Goal: Task Accomplishment & Management: Manage account settings

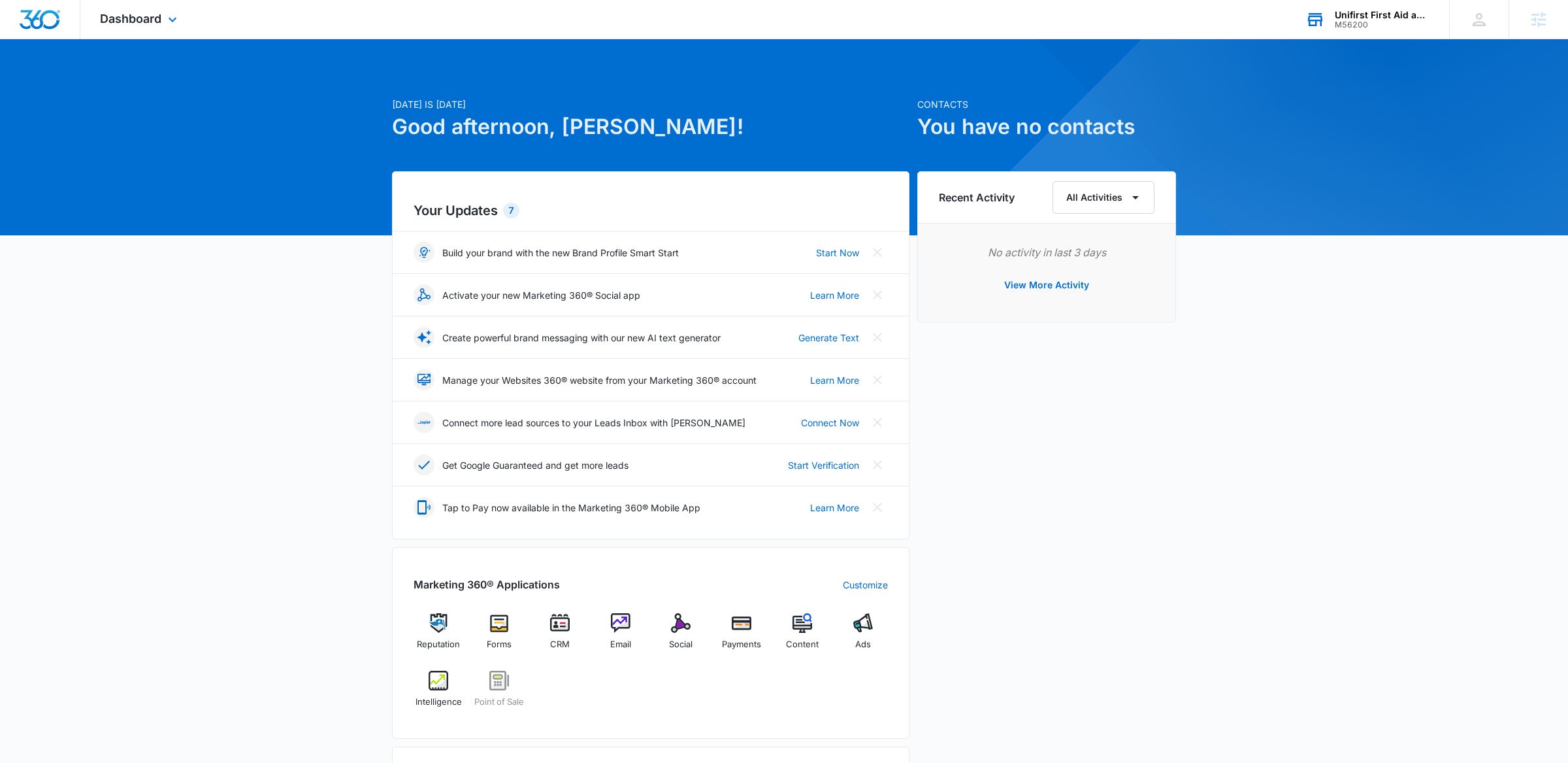
click at [1326, 26] on div "Unifirst First Aid and Safety M56200 Your Accounts View All" at bounding box center [1368, 19] width 164 height 38
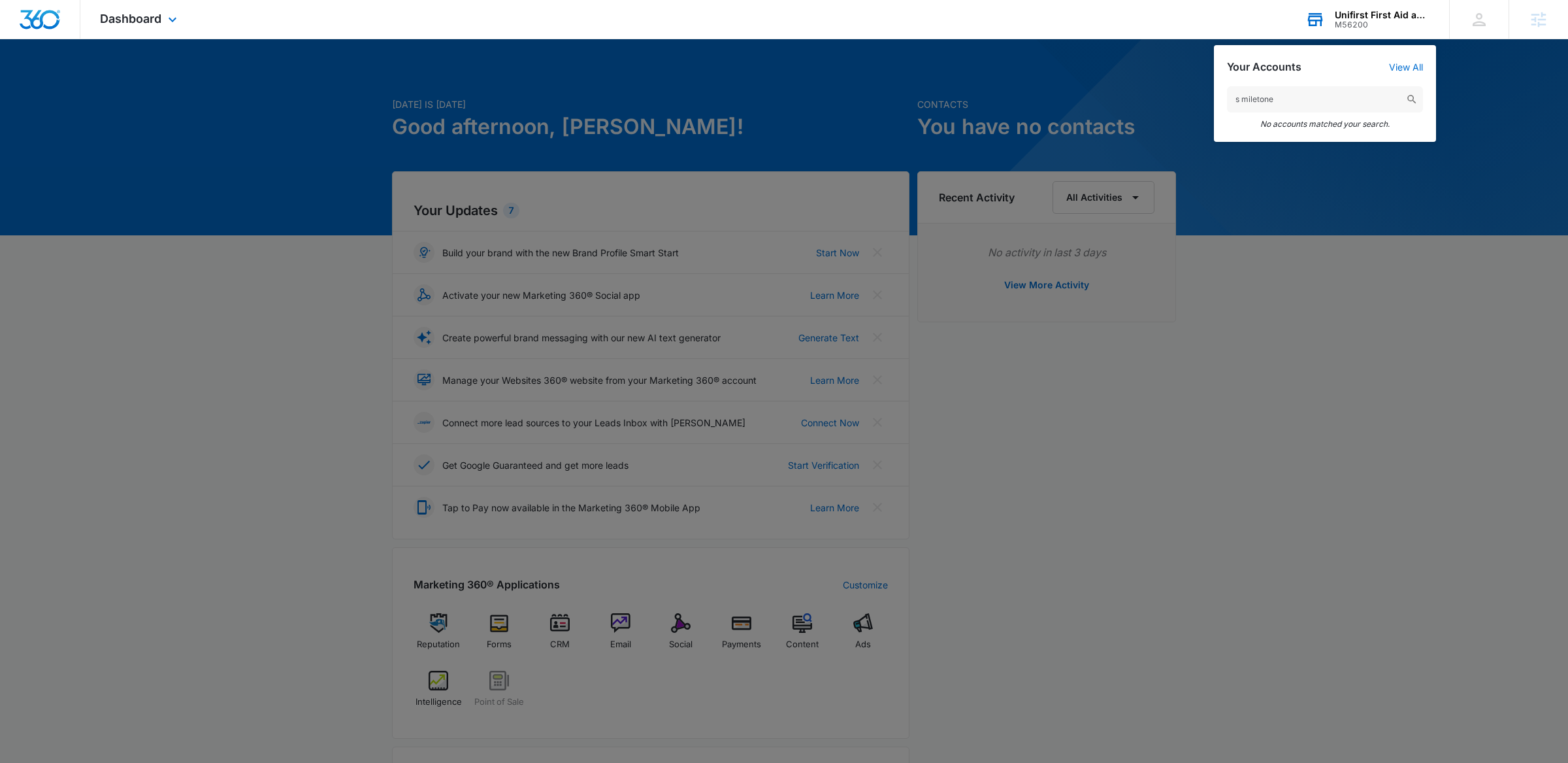
click at [1258, 99] on input "s miletone" at bounding box center [1325, 99] width 196 height 26
type input "s milestone"
click at [1323, 162] on div "s milestone Children’s Milestone M33172" at bounding box center [1324, 123] width 222 height 98
click at [1323, 150] on div "Children’s Milestone M33172" at bounding box center [1325, 138] width 196 height 39
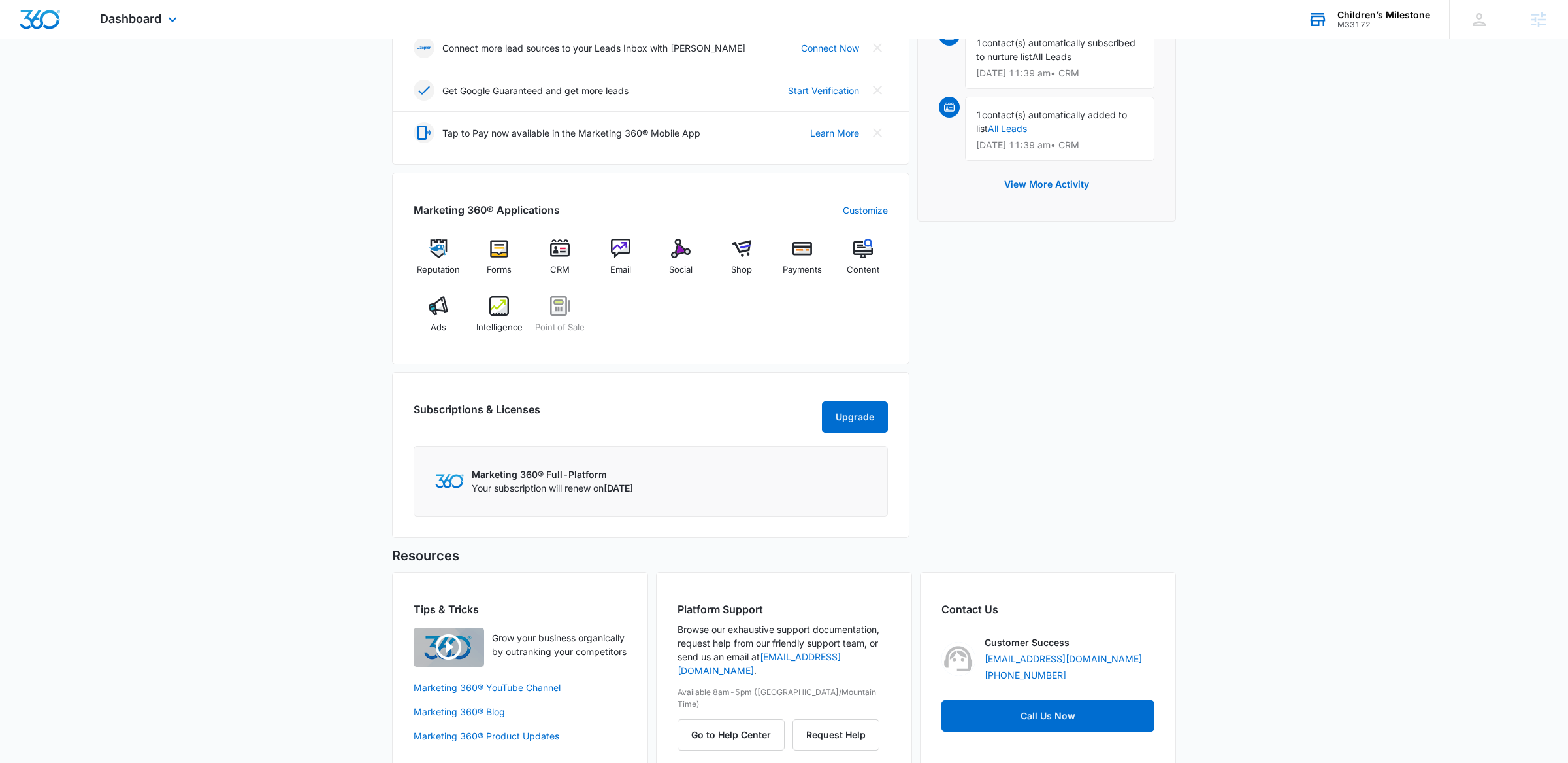
scroll to position [414, 0]
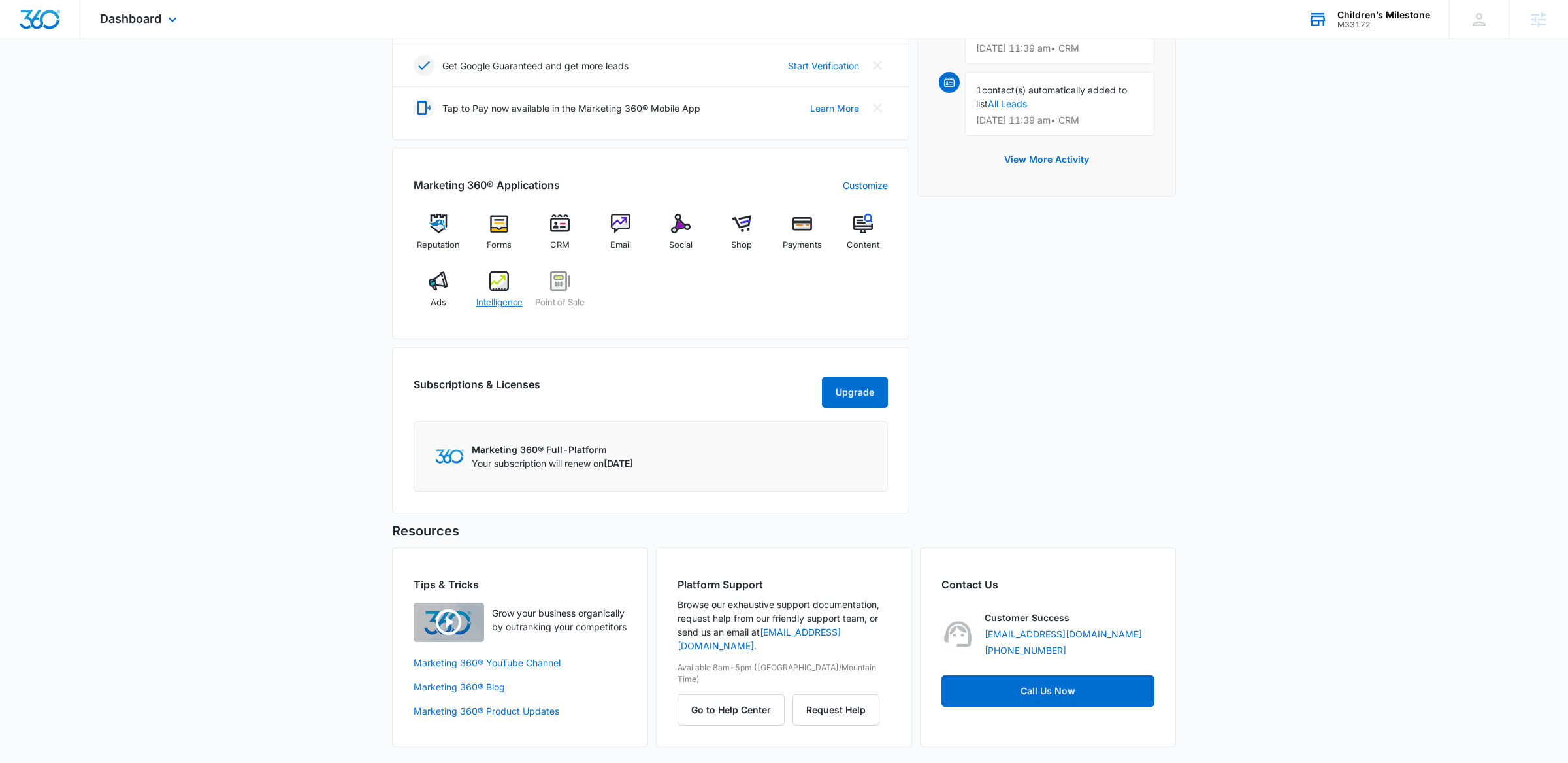
click at [485, 296] on span "Intelligence" at bounding box center [499, 303] width 46 height 13
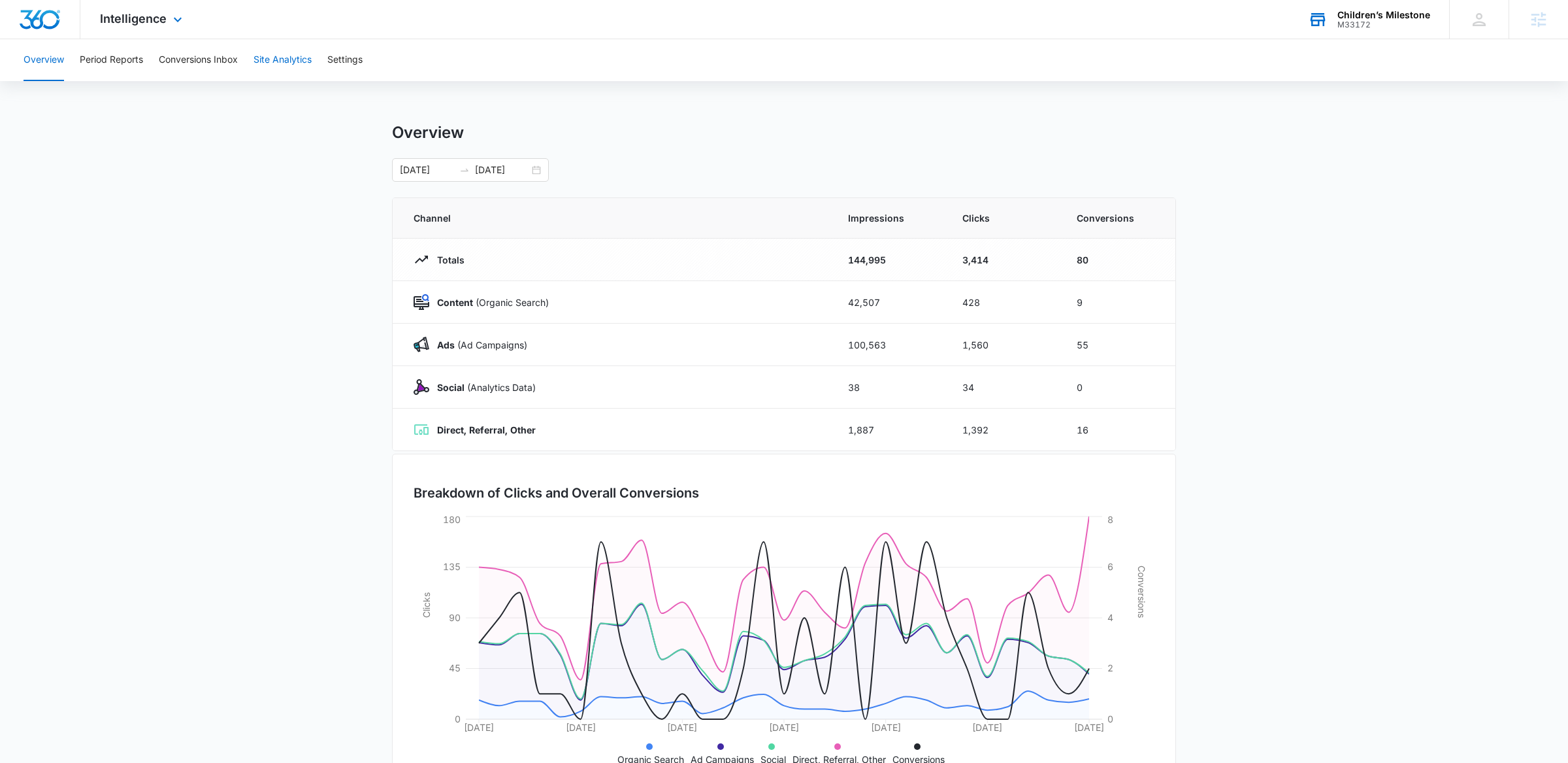
click at [281, 50] on button "Site Analytics" at bounding box center [283, 60] width 58 height 42
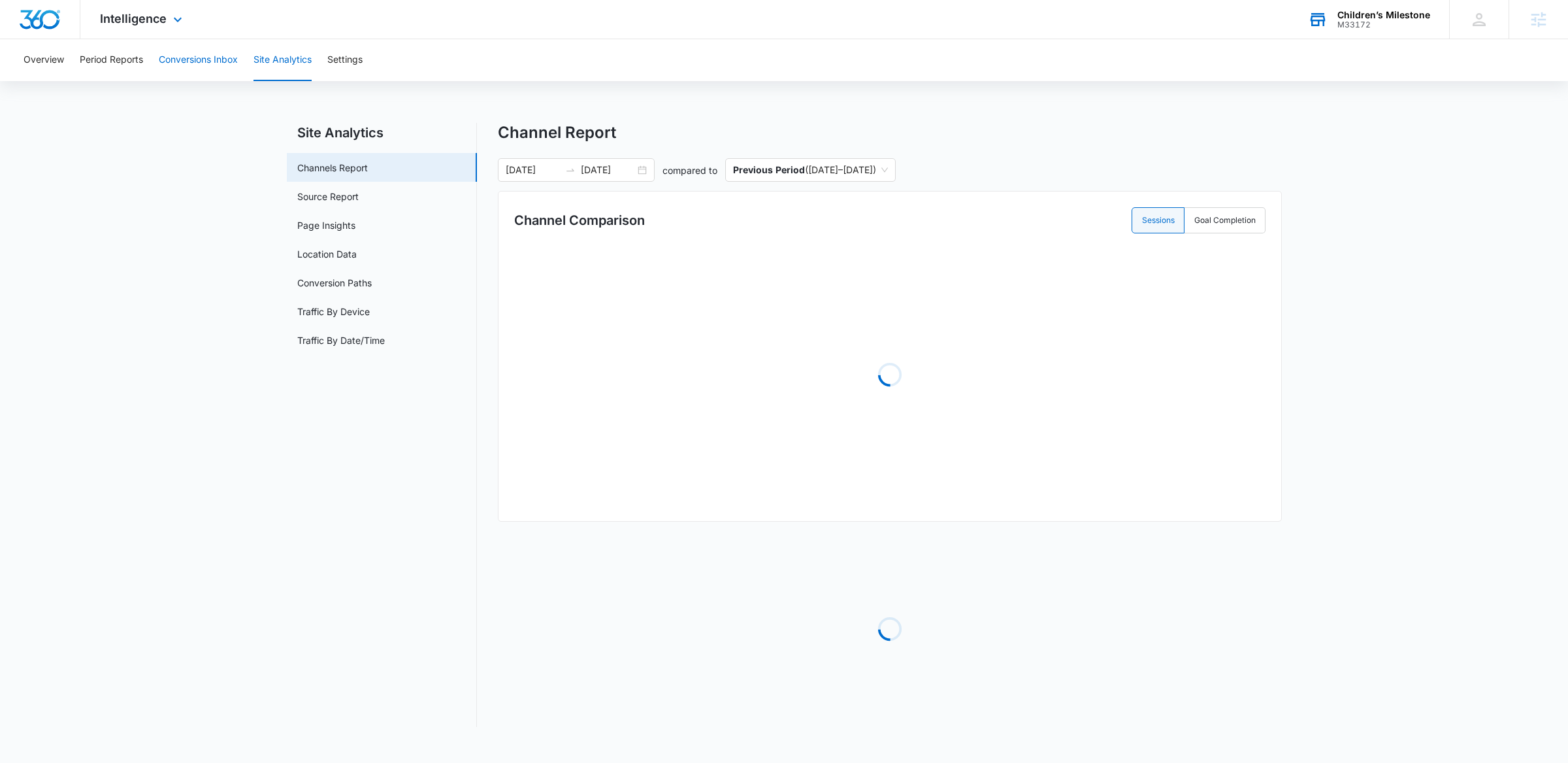
click at [223, 64] on button "Conversions Inbox" at bounding box center [198, 60] width 79 height 42
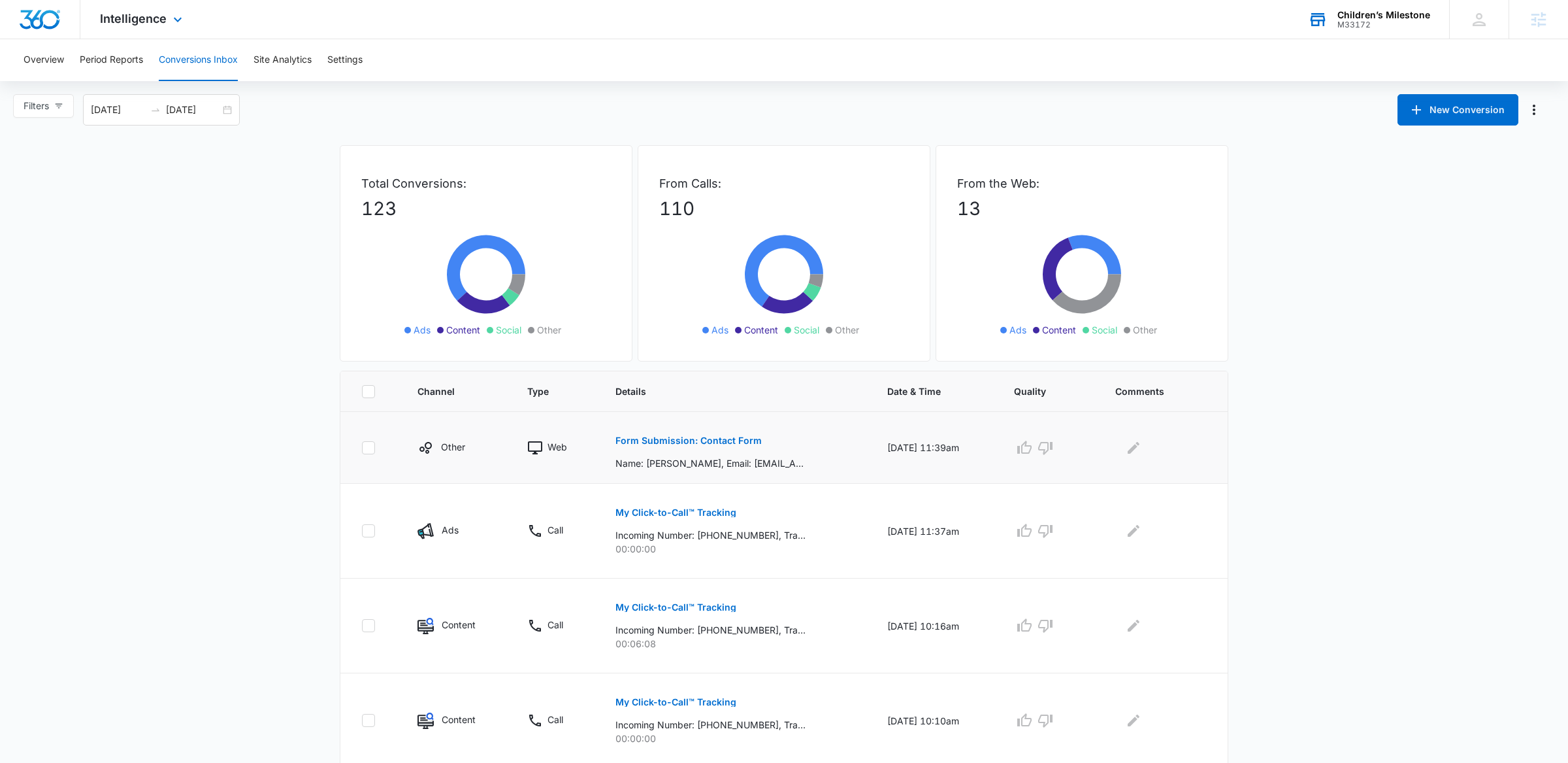
click at [656, 445] on p "Form Submission: Contact Form" at bounding box center [688, 440] width 146 height 9
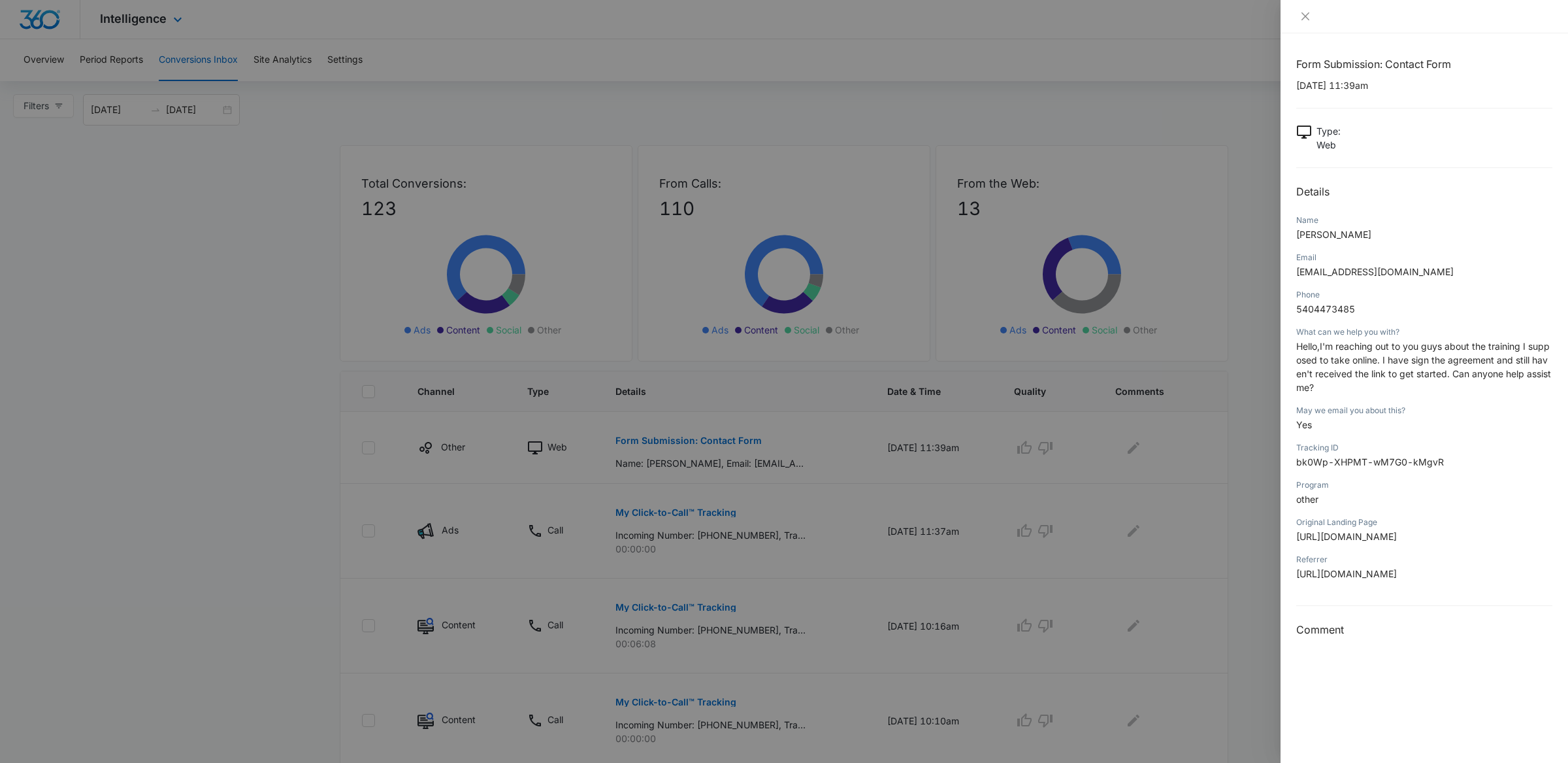
click at [233, 371] on div at bounding box center [784, 381] width 1568 height 763
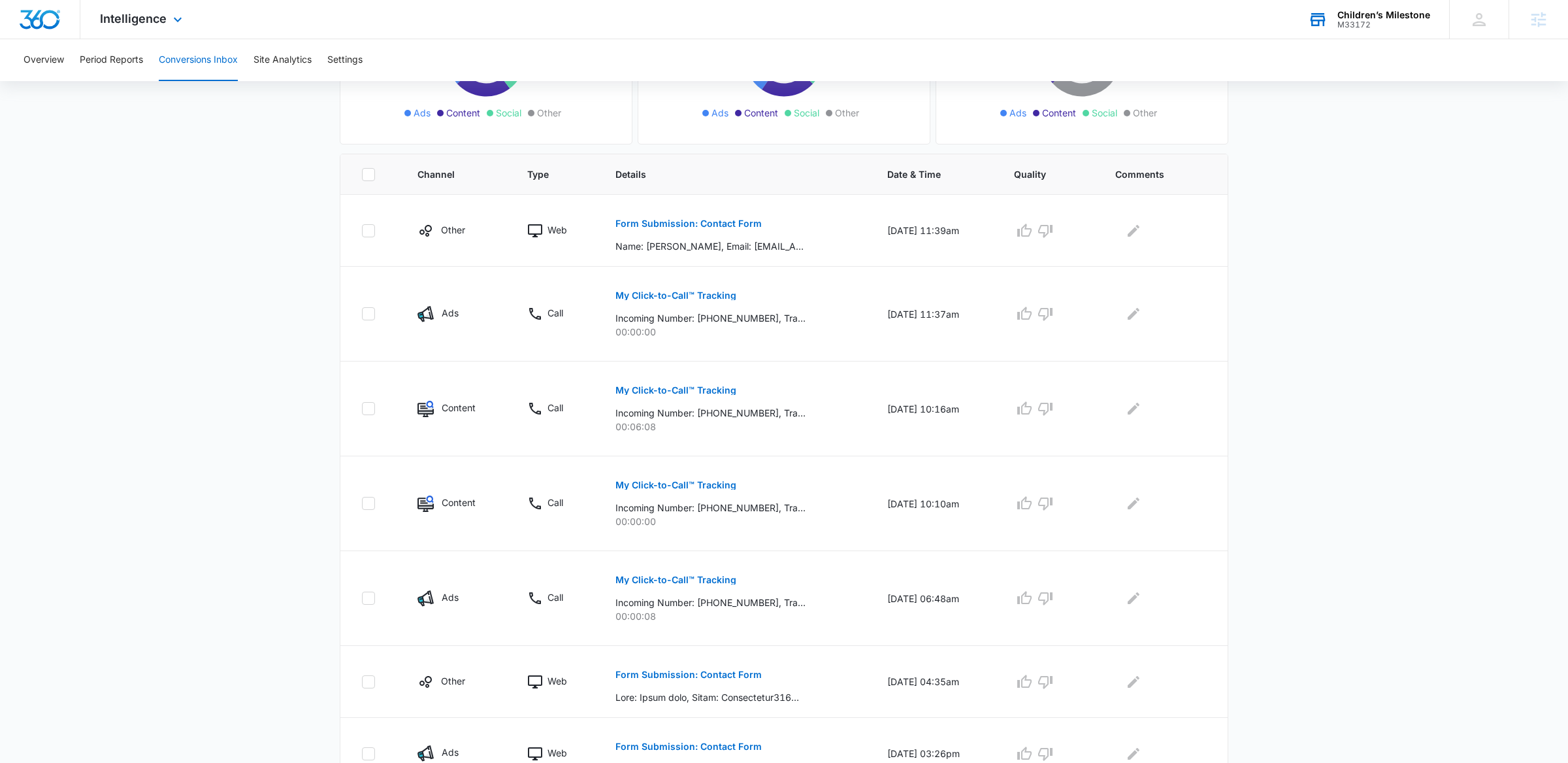
scroll to position [230, 0]
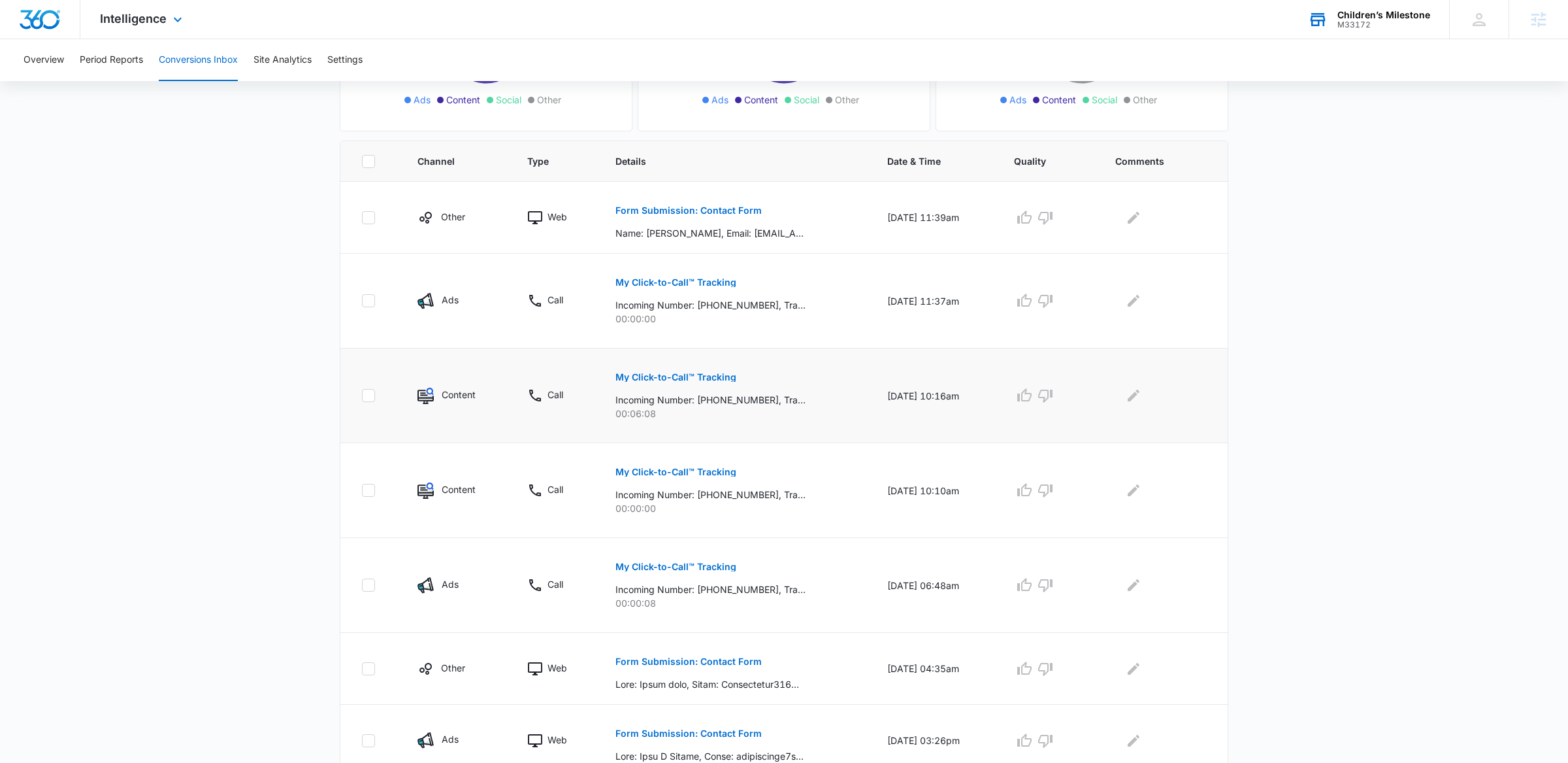
click at [666, 387] on button "My Click-to-Call™ Tracking" at bounding box center [675, 376] width 121 height 32
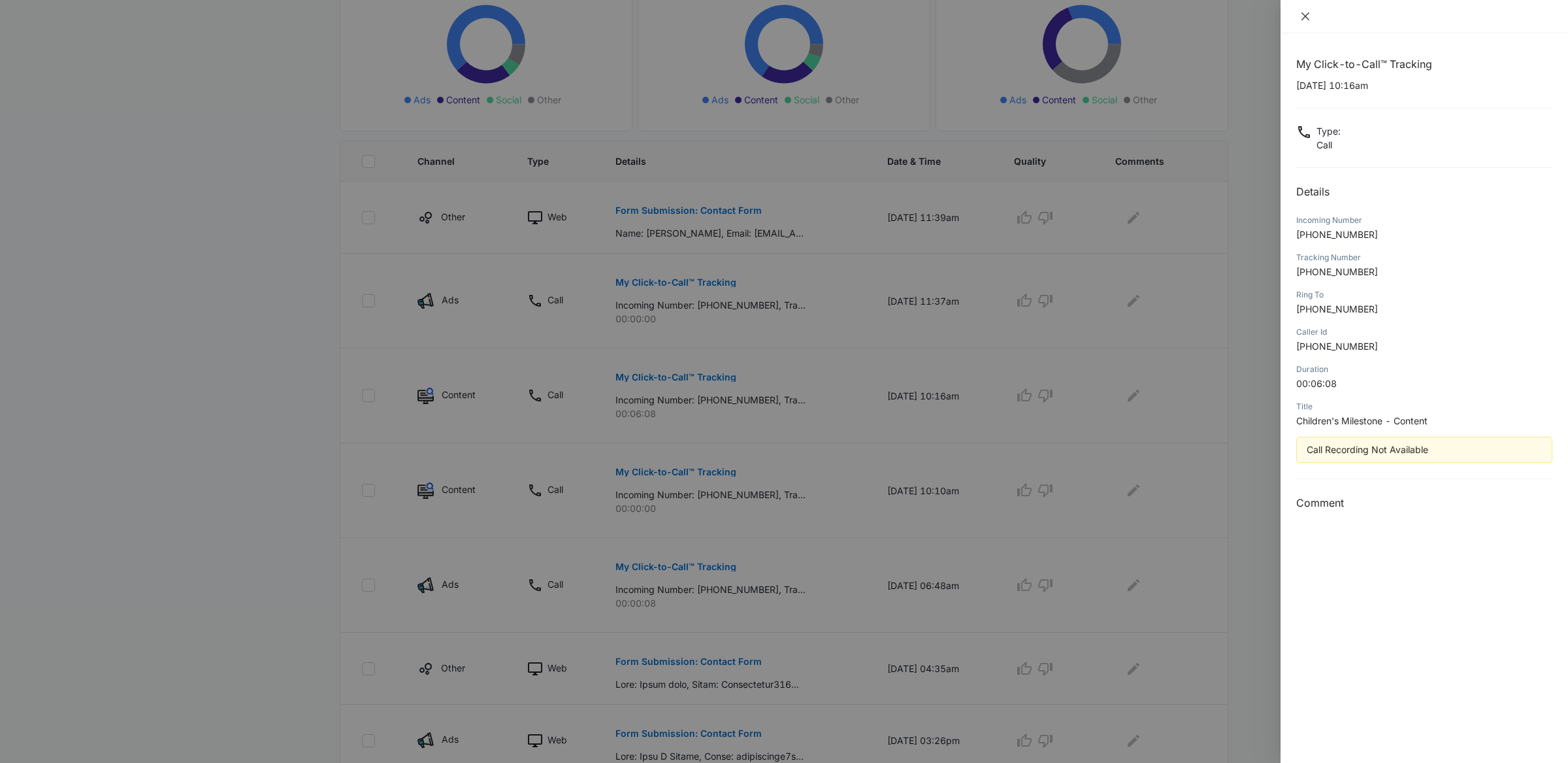
click at [1301, 15] on icon "close" at bounding box center [1305, 16] width 11 height 11
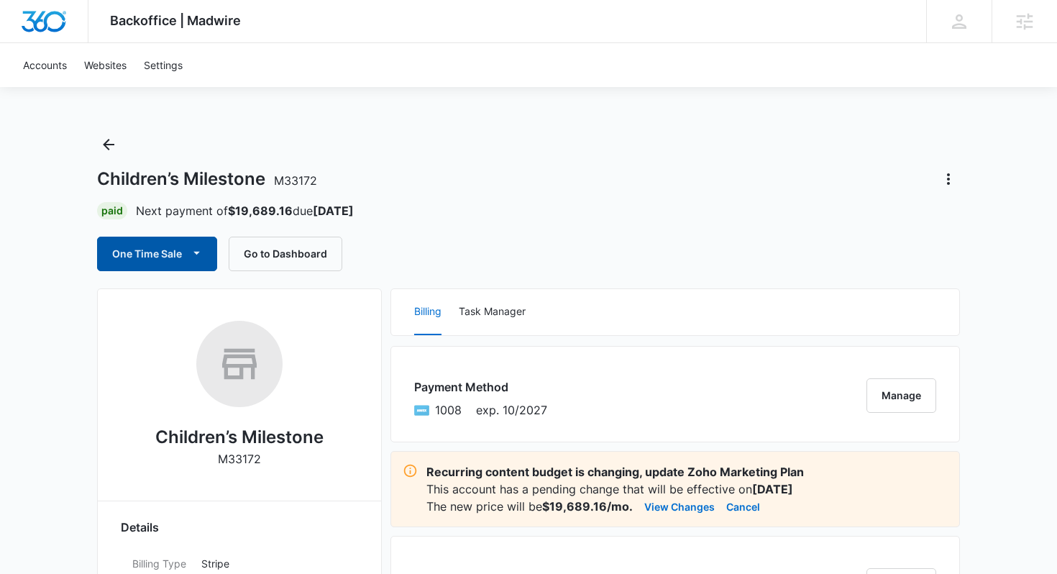
click at [124, 245] on button "One Time Sale" at bounding box center [157, 253] width 120 height 35
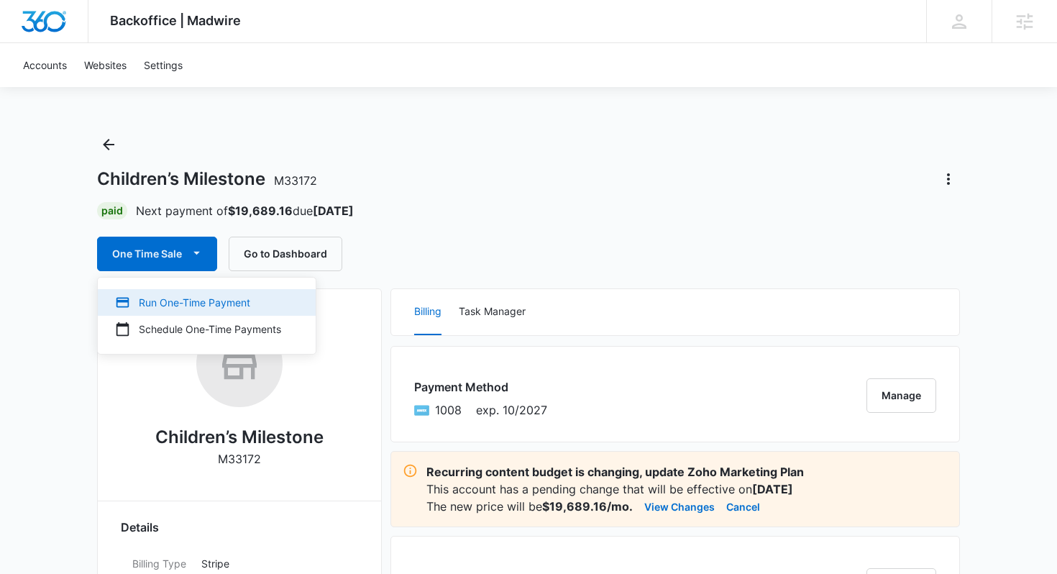
click at [151, 306] on div "Run One-Time Payment" at bounding box center [198, 302] width 166 height 15
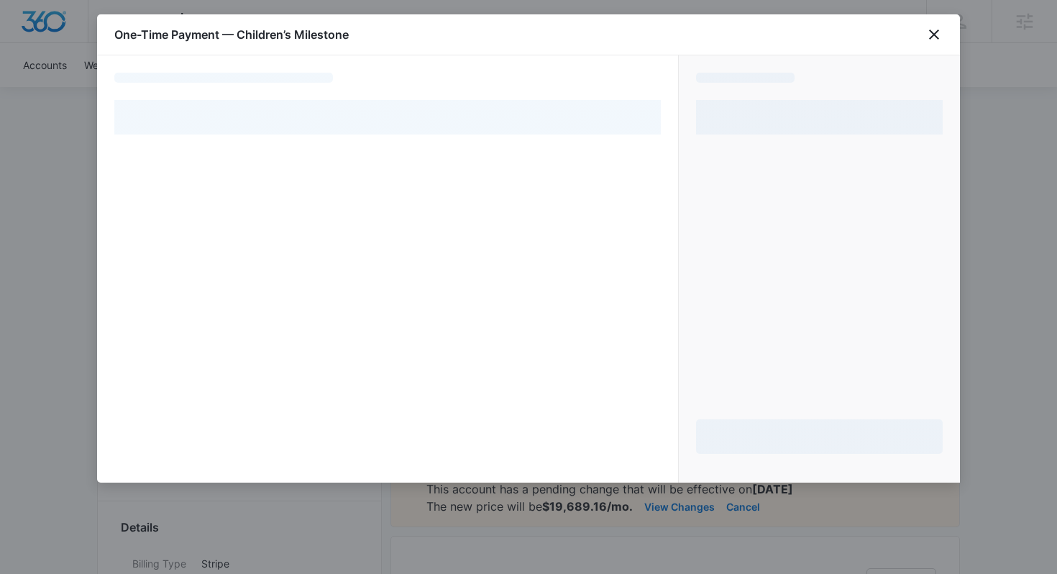
select select "pm_1Mqg1jA4n8RTgNjUkyRSWW0u"
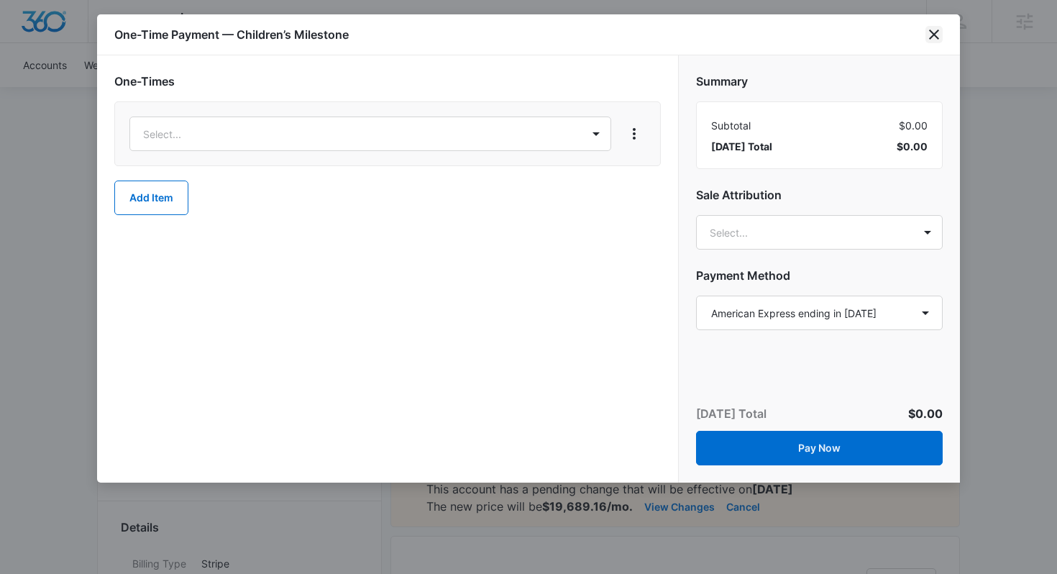
click at [932, 37] on icon "close" at bounding box center [934, 34] width 10 height 10
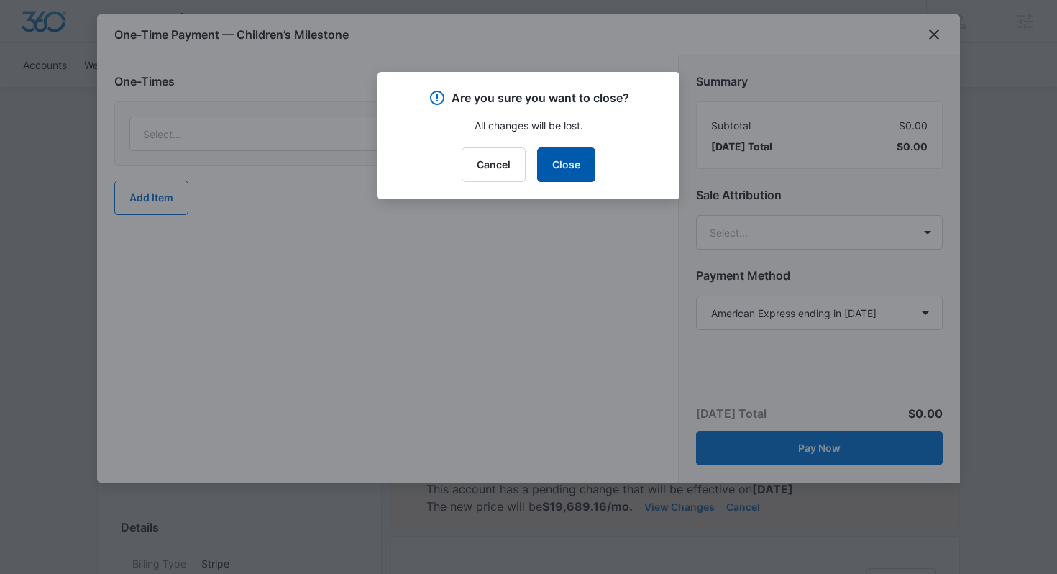
click at [576, 171] on button "Close" at bounding box center [566, 164] width 58 height 35
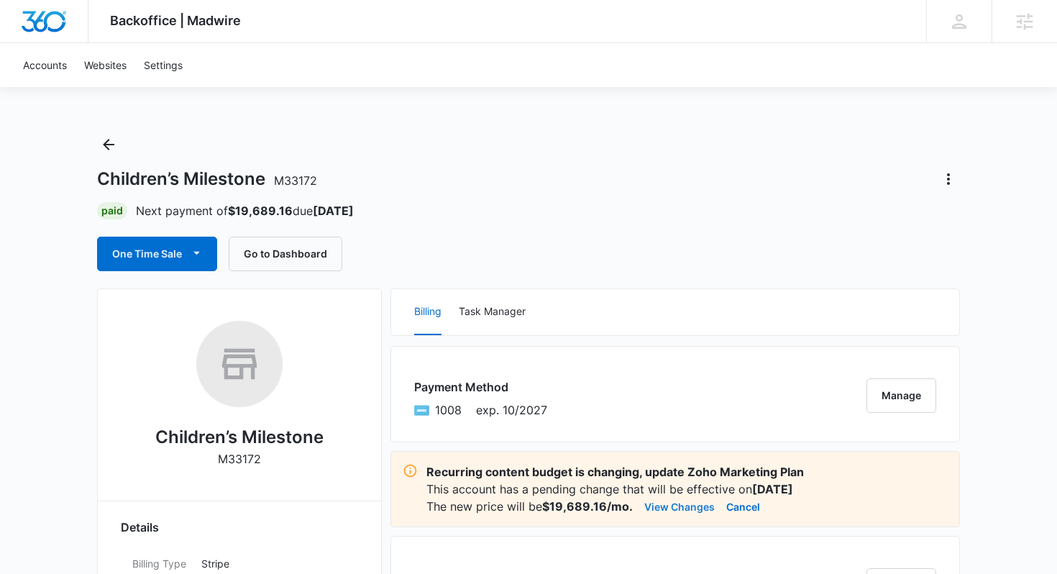
click at [656, 507] on button "View Changes" at bounding box center [679, 505] width 70 height 17
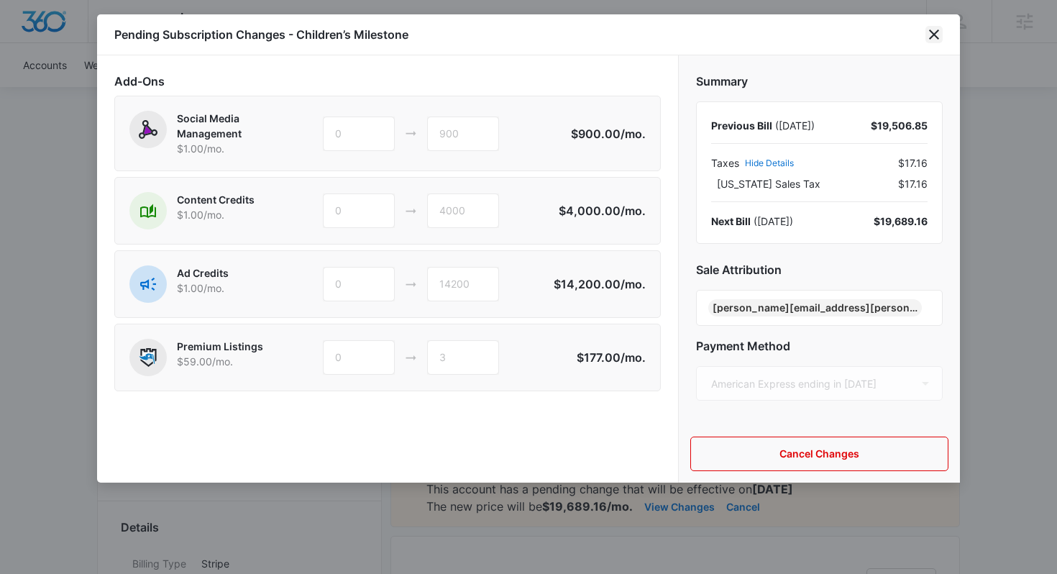
click at [937, 31] on icon "close" at bounding box center [934, 34] width 10 height 10
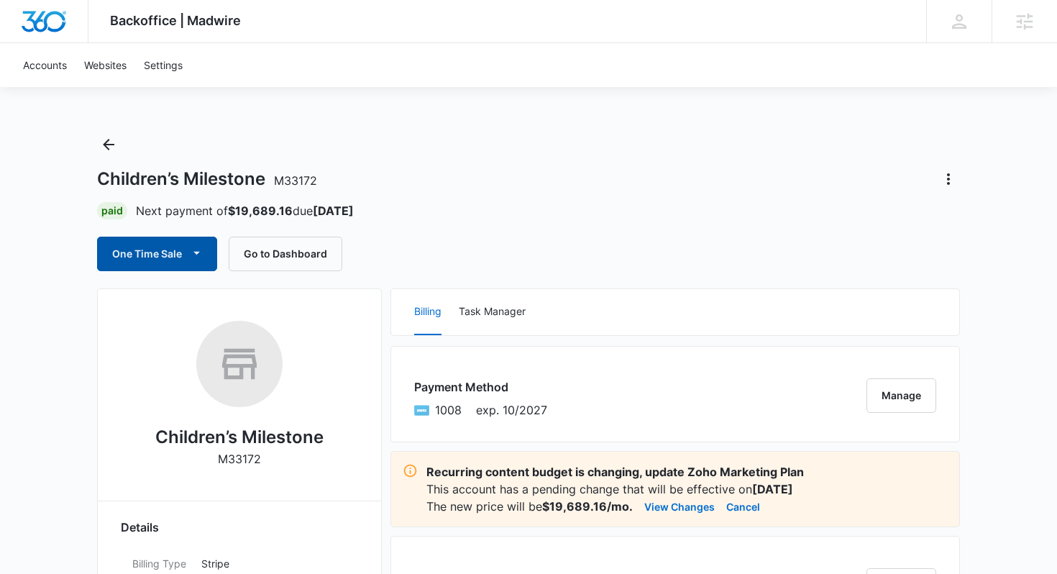
click at [152, 259] on button "One Time Sale" at bounding box center [157, 253] width 120 height 35
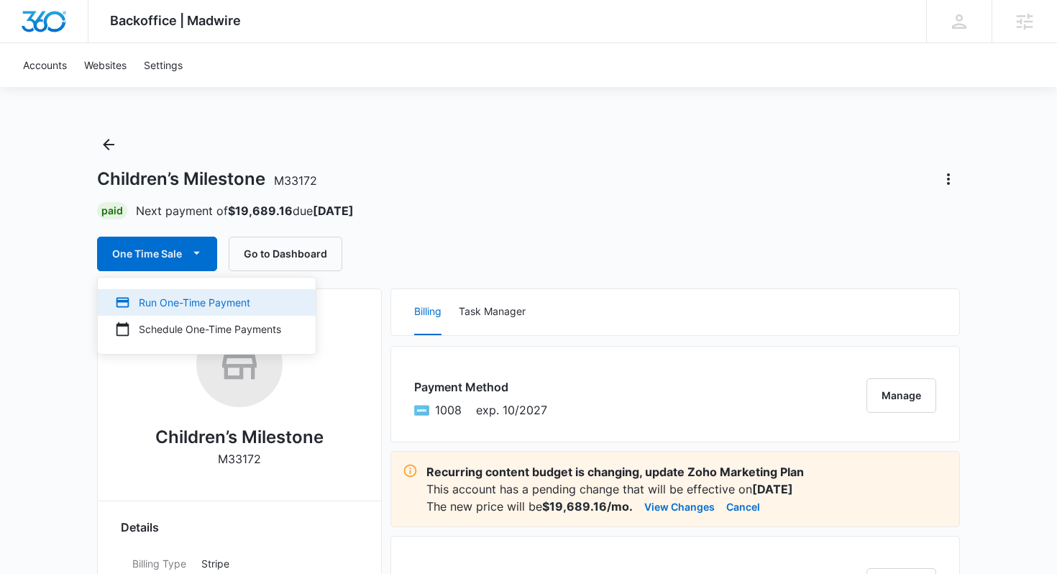
click at [173, 299] on div "Run One-Time Payment" at bounding box center [198, 302] width 166 height 15
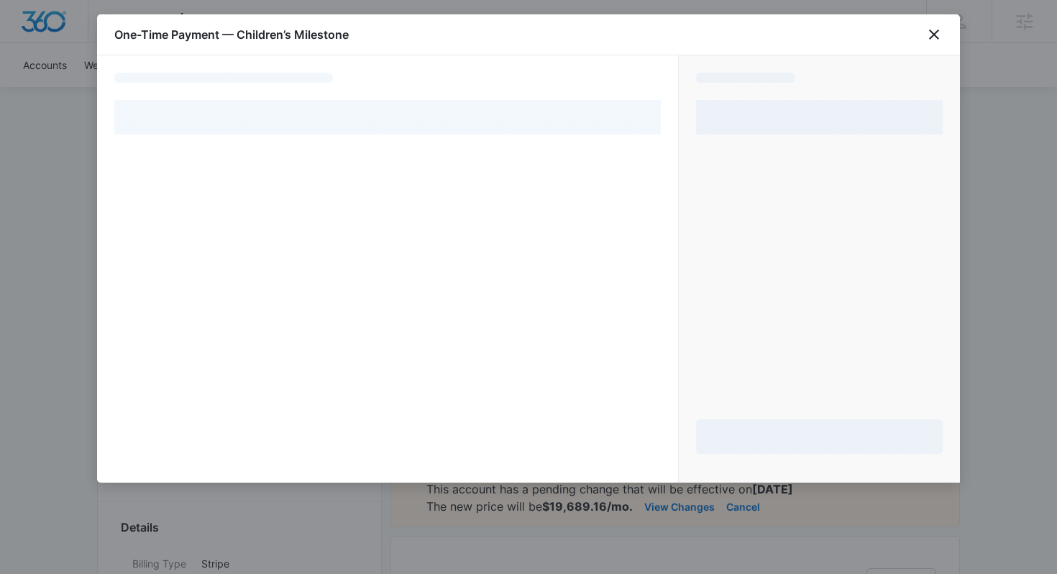
select select "pm_1Mqg1jA4n8RTgNjUkyRSWW0u"
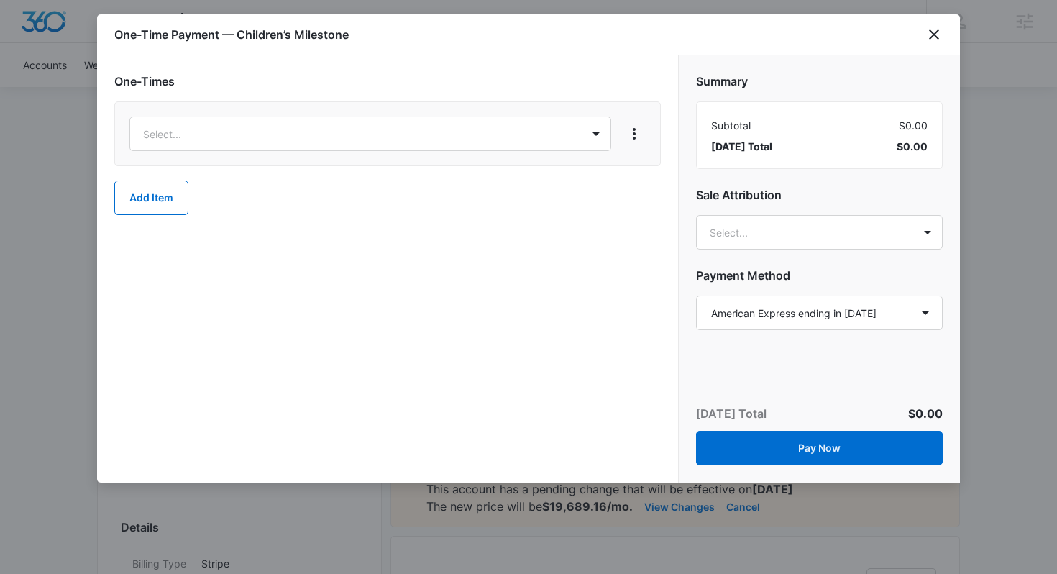
click at [251, 160] on div "Select..." at bounding box center [387, 133] width 546 height 65
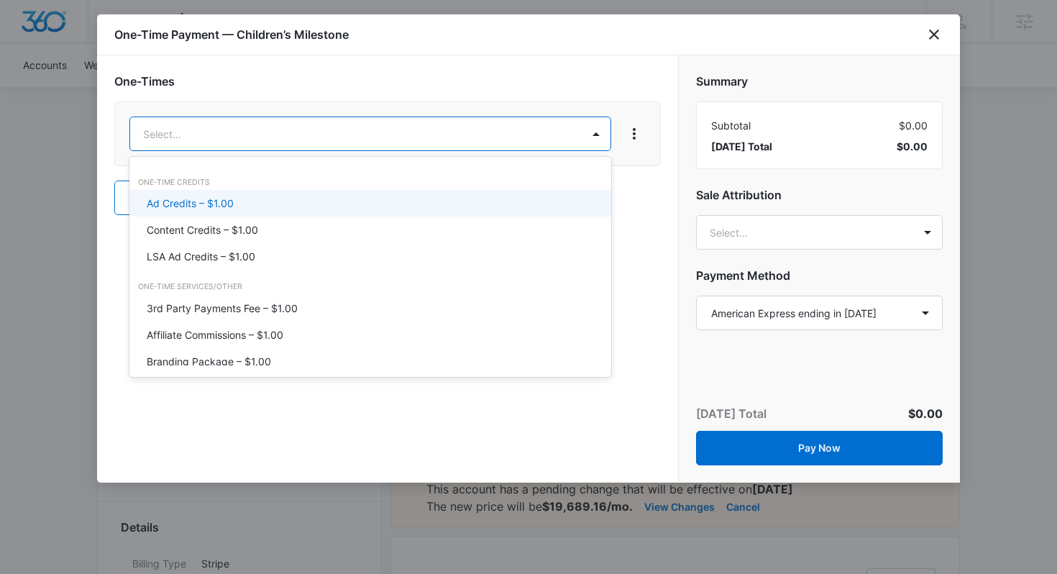
click at [242, 203] on div "Ad Credits – $1.00" at bounding box center [369, 203] width 444 height 15
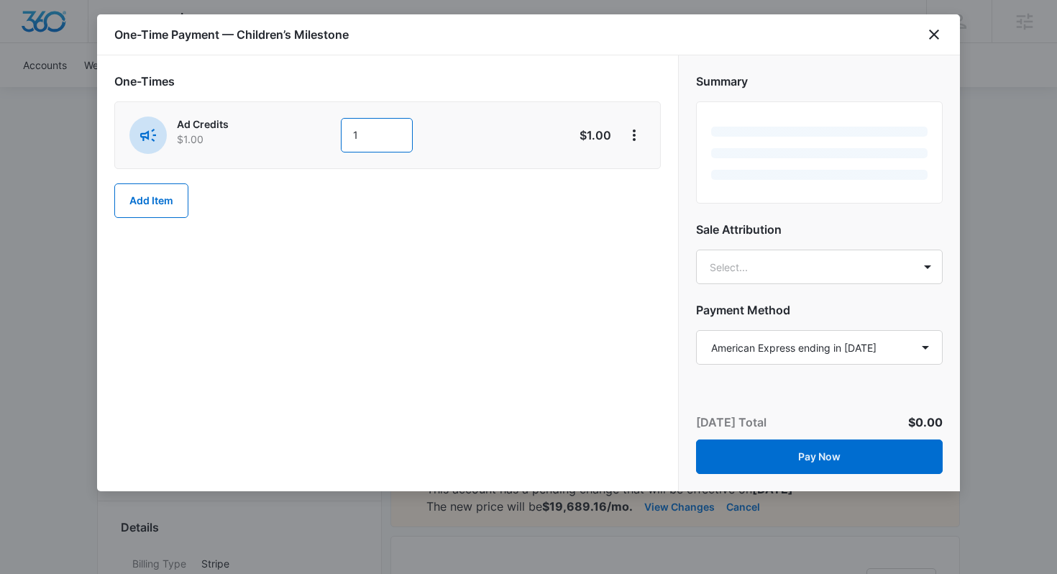
click at [370, 127] on input "1" at bounding box center [377, 135] width 72 height 35
type input "5800"
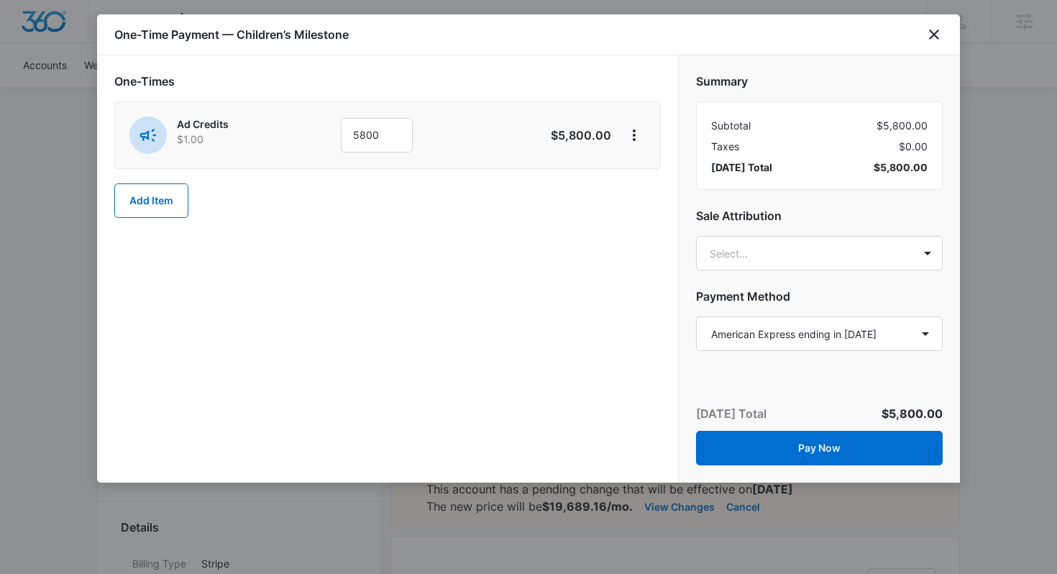
click at [418, 239] on div "One-Times Ad Credits $1.00 5800 $5,800.00 Add Item" at bounding box center [387, 268] width 581 height 427
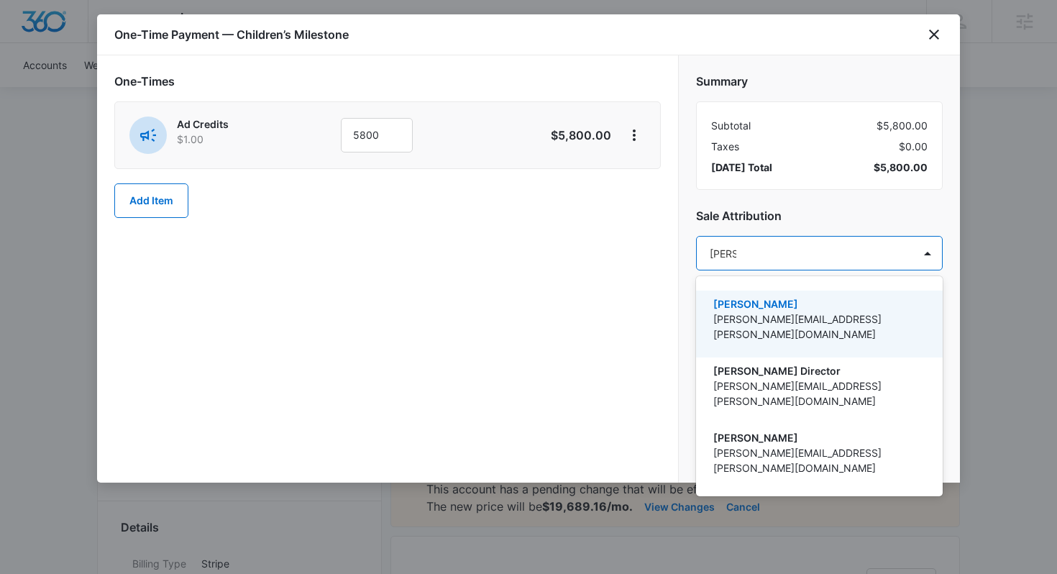
type input "thomas"
click at [751, 293] on div "Thomas Baron thomas.baron@madwire.com" at bounding box center [819, 323] width 247 height 67
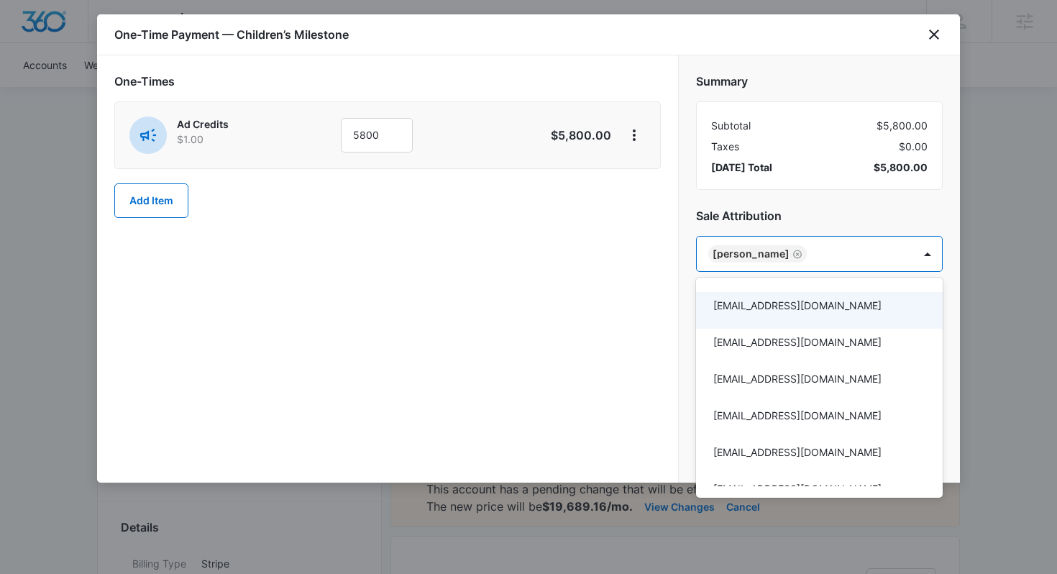
click at [624, 326] on div at bounding box center [528, 287] width 1057 height 574
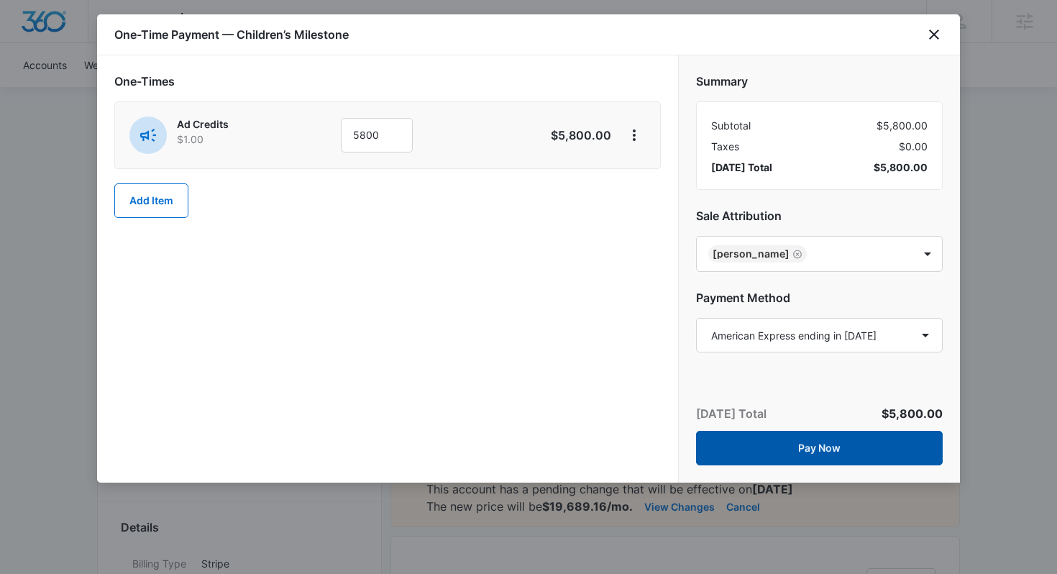
click at [726, 443] on button "Pay Now" at bounding box center [819, 448] width 247 height 35
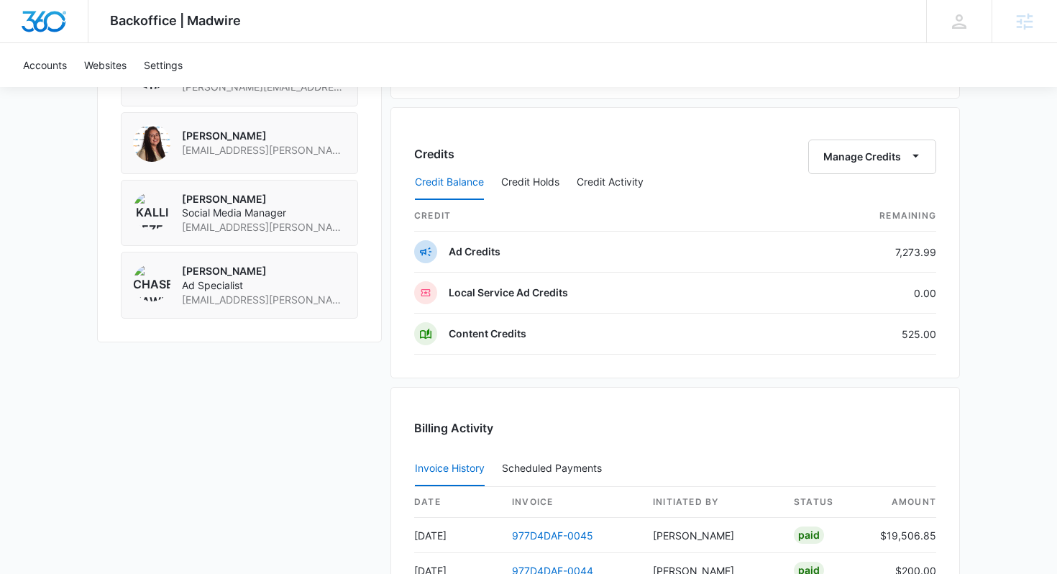
scroll to position [1340, 0]
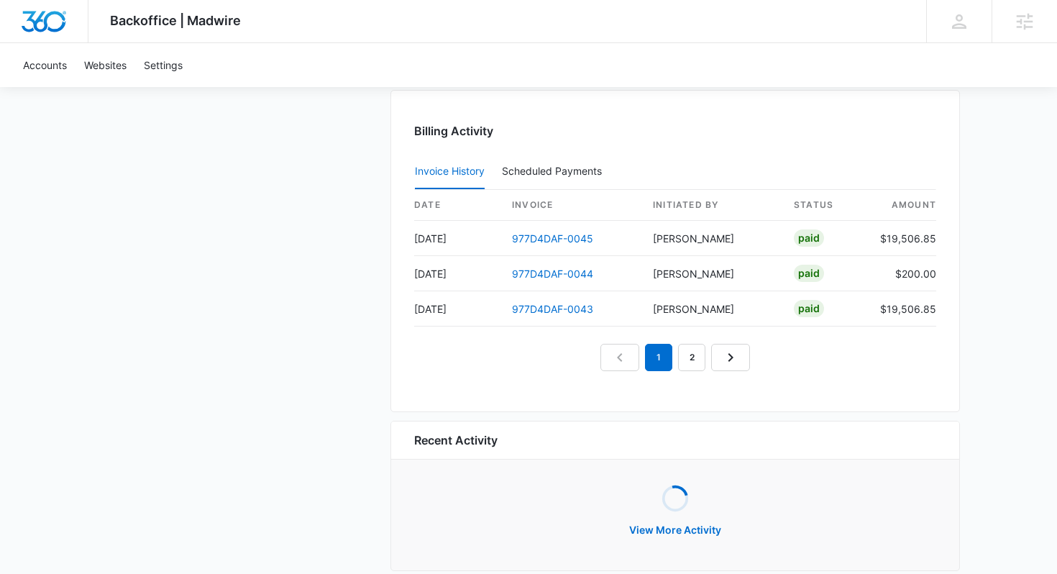
scroll to position [1469, 0]
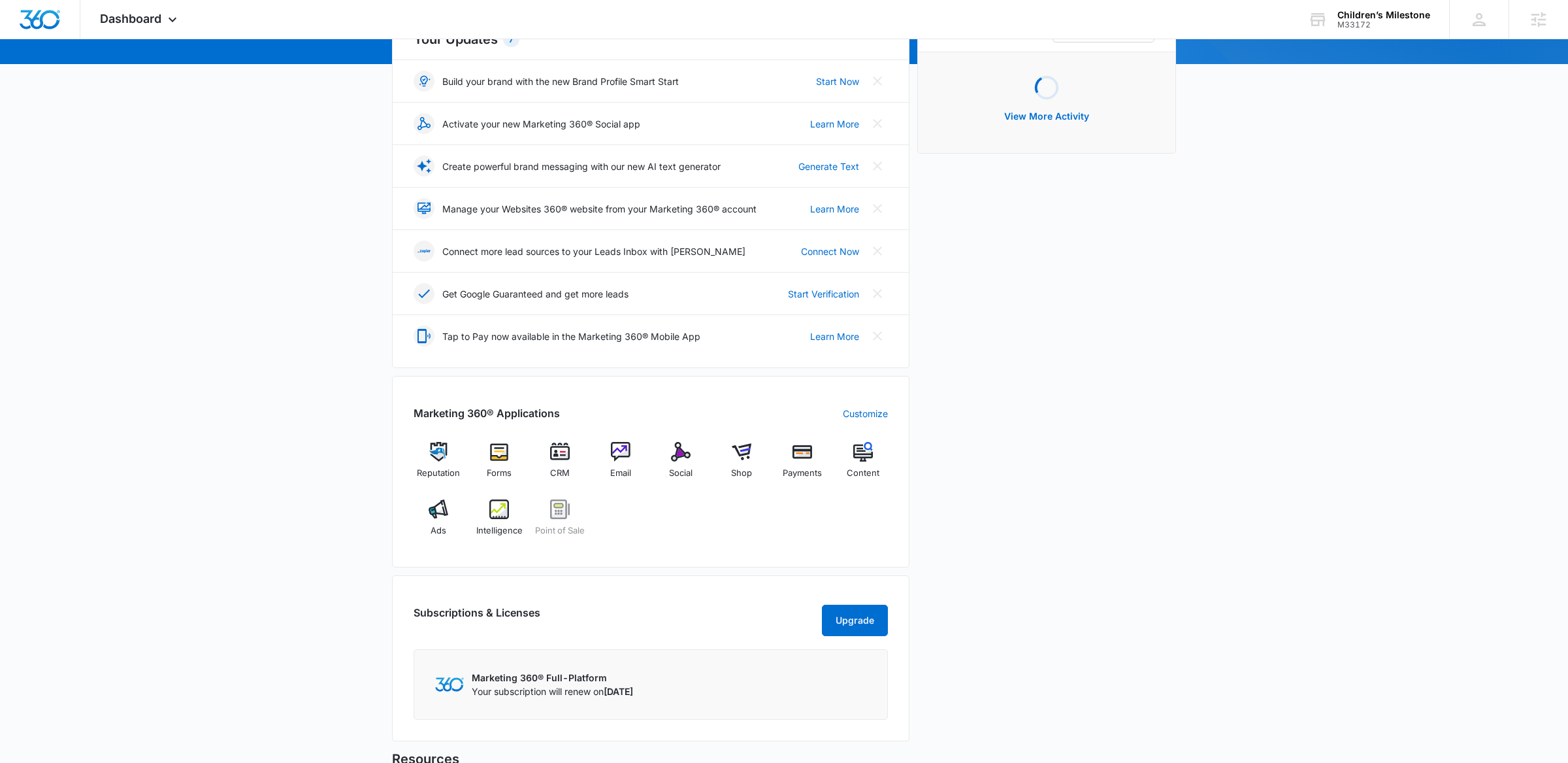
scroll to position [282, 0]
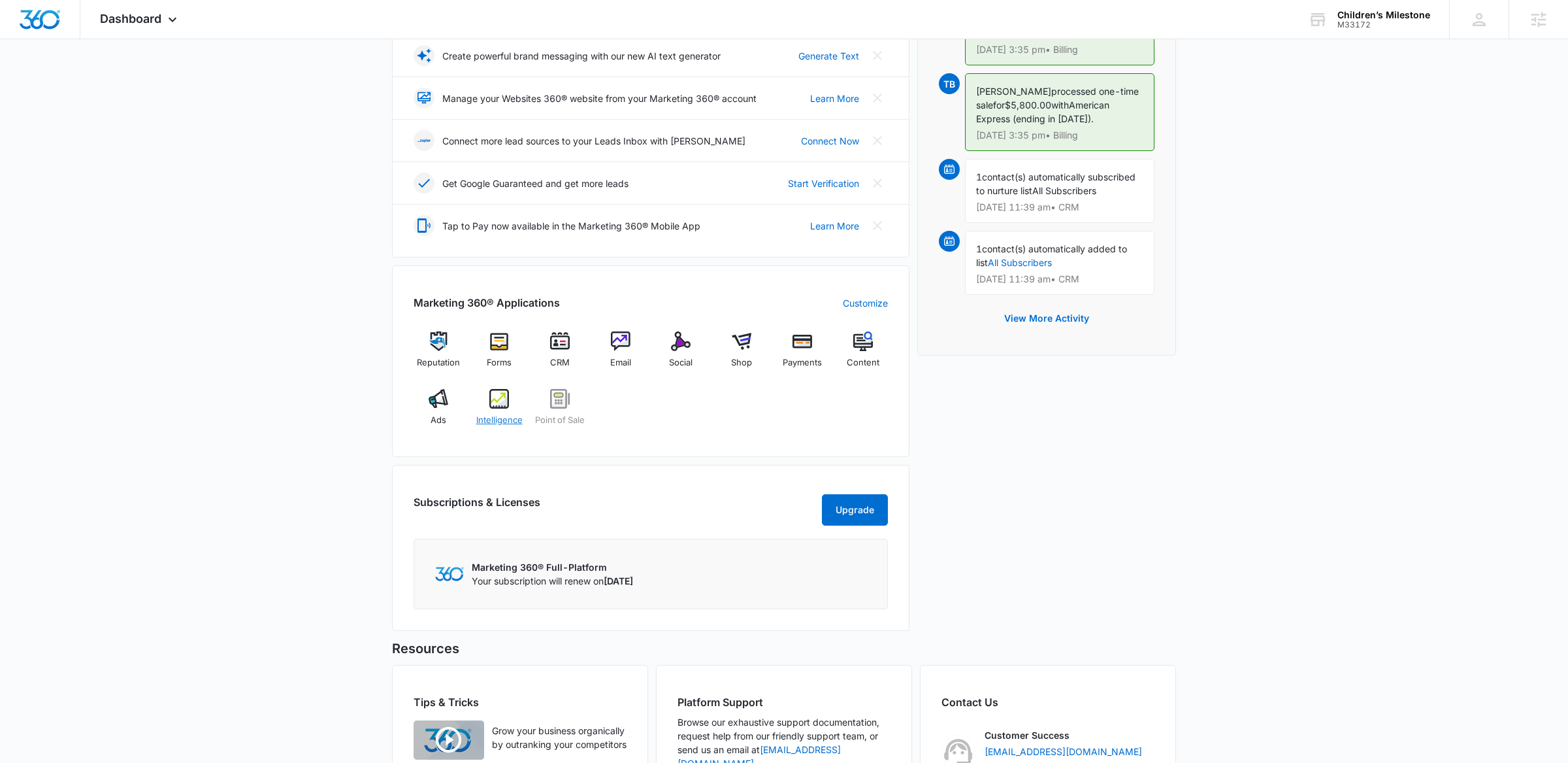
click at [480, 399] on div "Intelligence" at bounding box center [499, 413] width 50 height 47
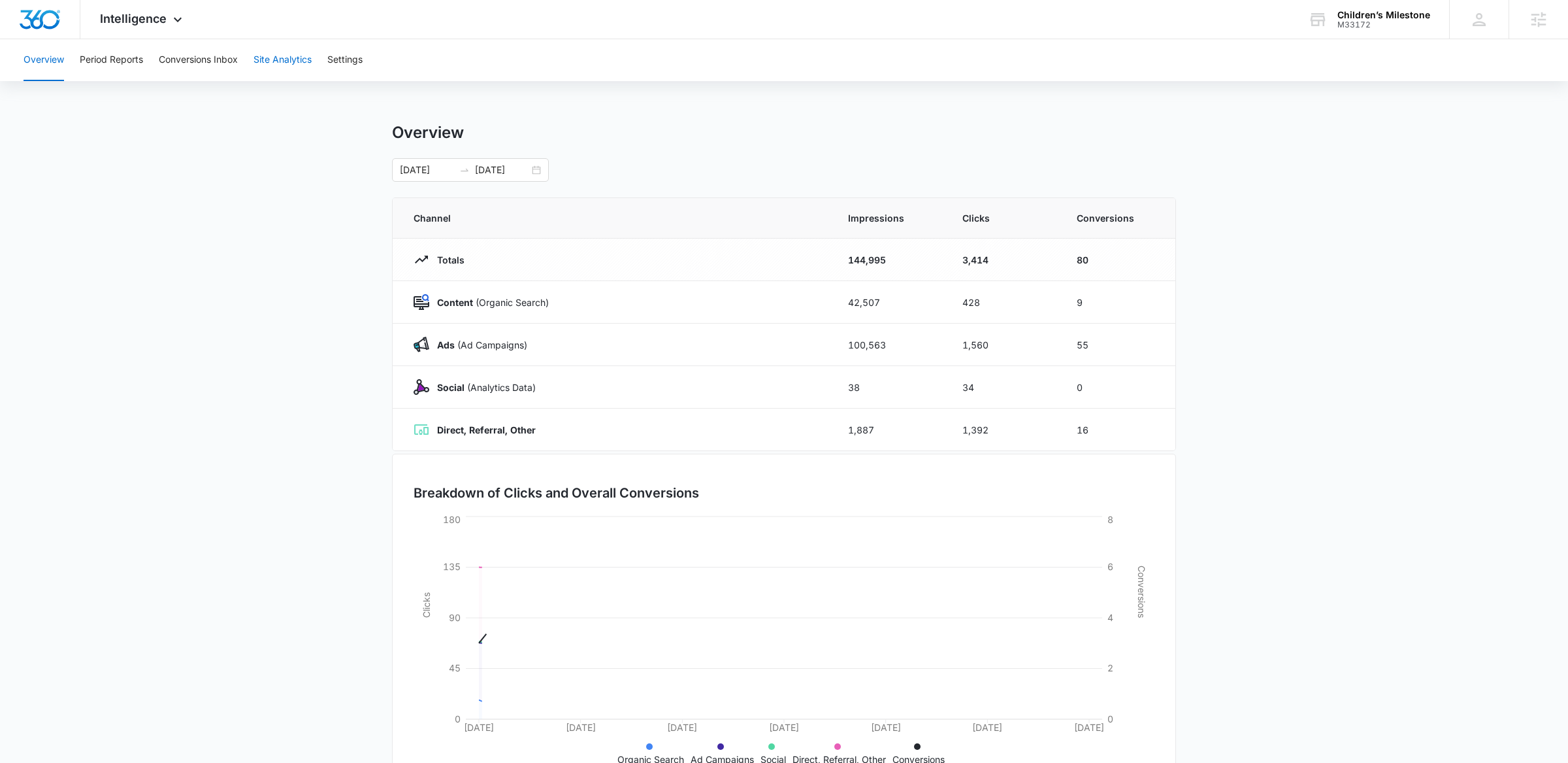
click at [275, 51] on button "Site Analytics" at bounding box center [283, 60] width 58 height 42
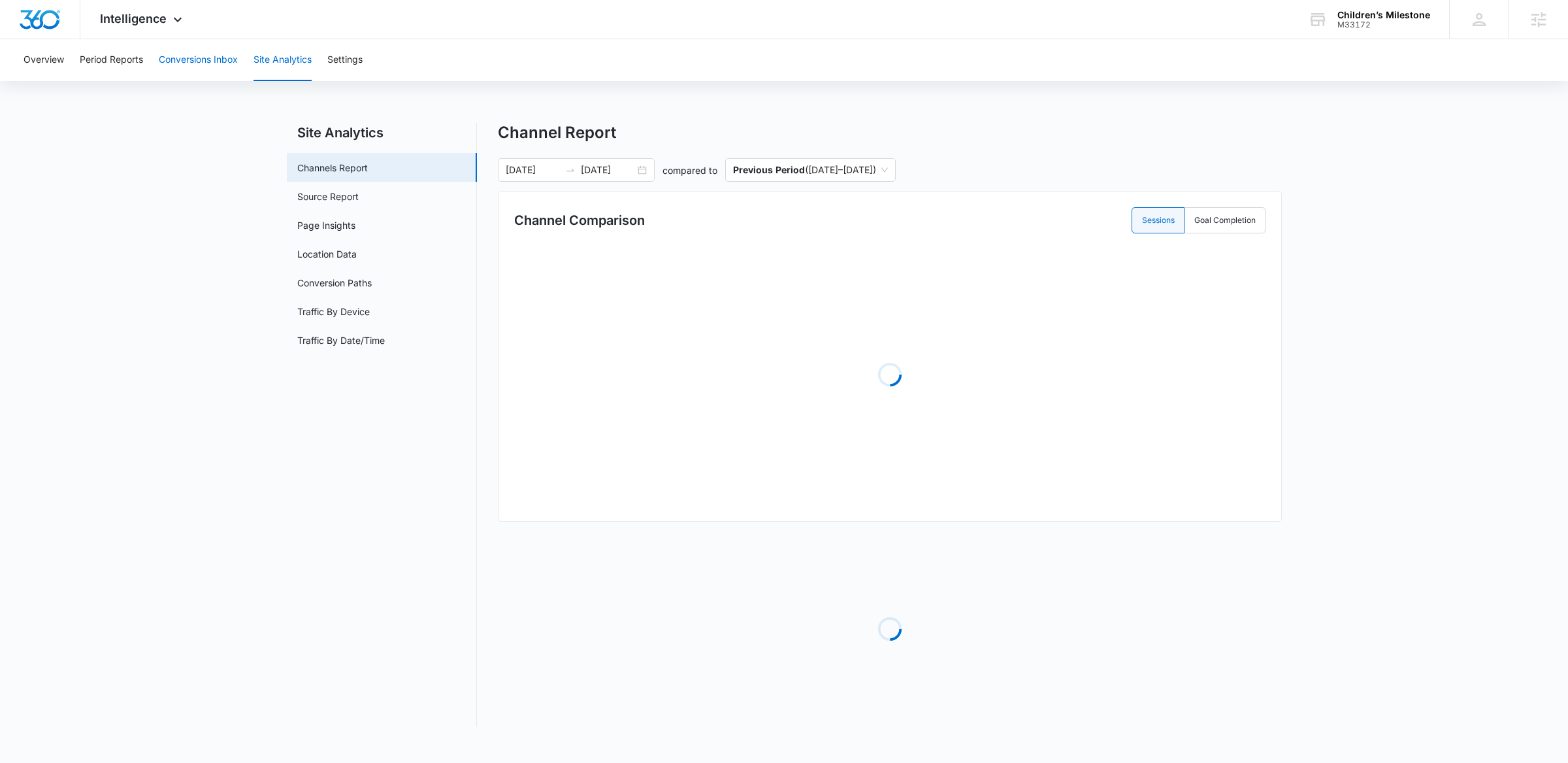
click at [188, 56] on button "Conversions Inbox" at bounding box center [198, 60] width 79 height 42
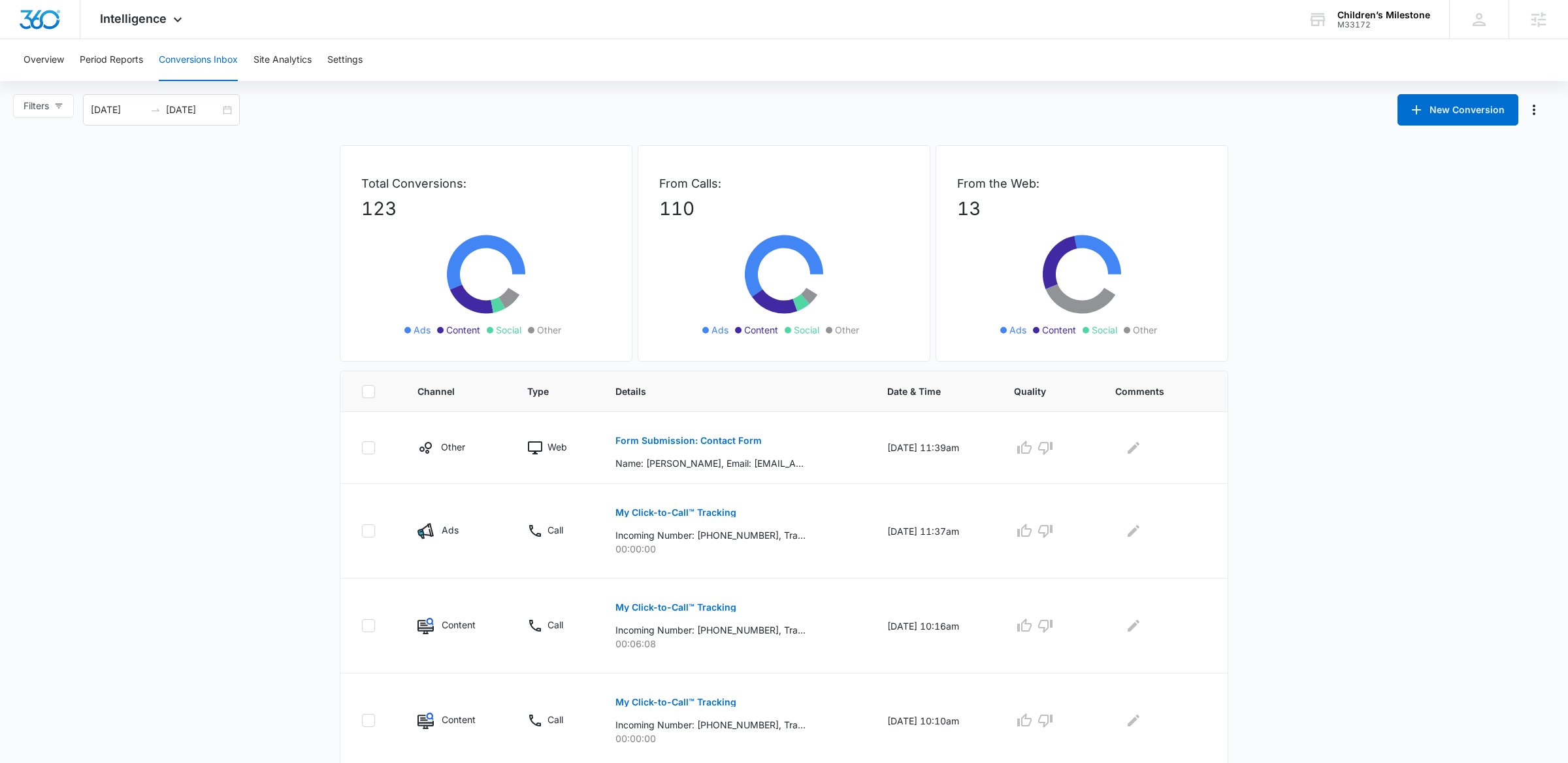
click at [318, 65] on div "Overview Period Reports Conversions Inbox Site Analytics Settings" at bounding box center [784, 60] width 1537 height 42
click at [343, 65] on button "Settings" at bounding box center [345, 60] width 35 height 42
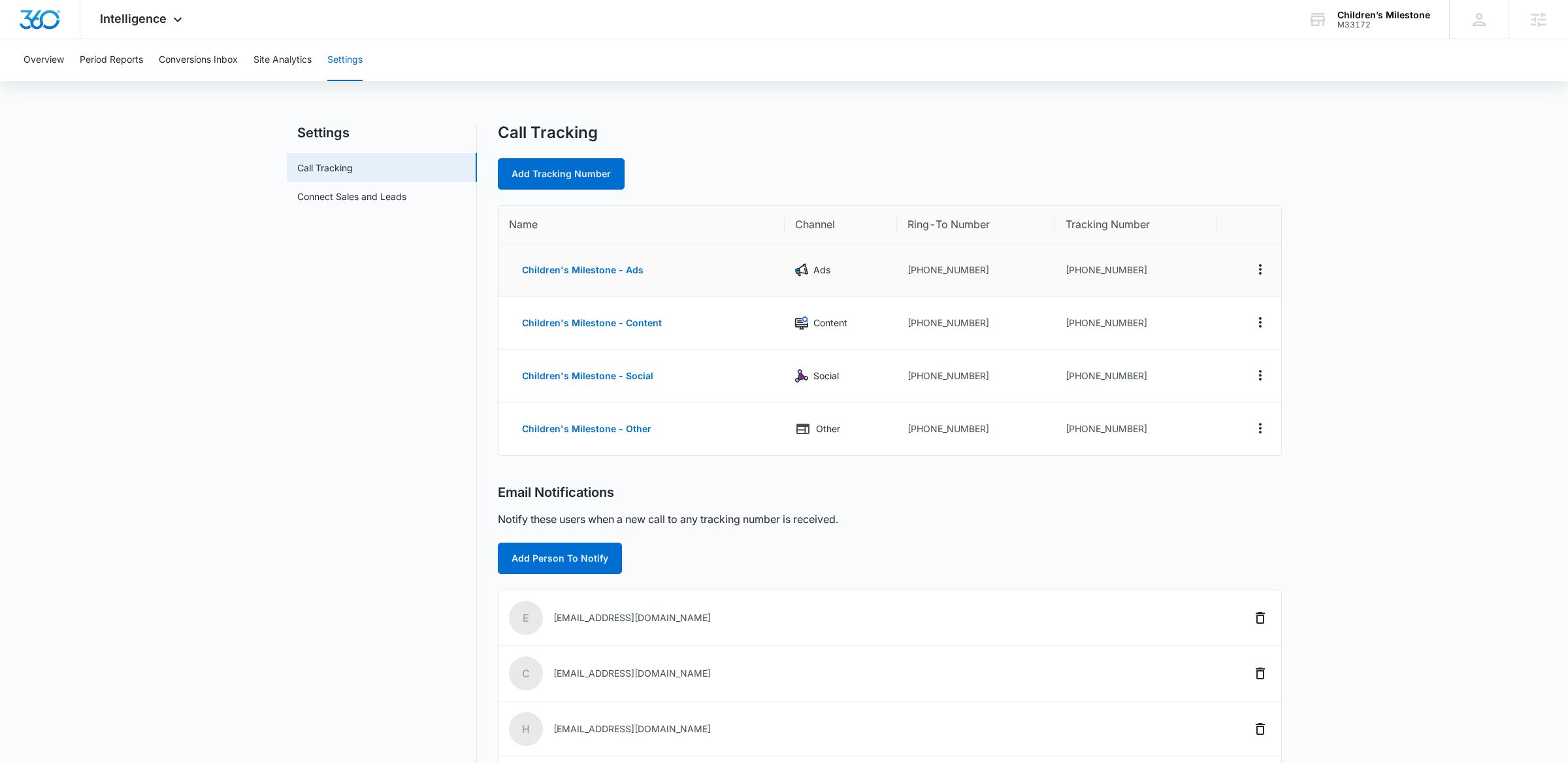
click at [941, 264] on td "+12027908903" at bounding box center [976, 270] width 158 height 53
copy td "12027908903"
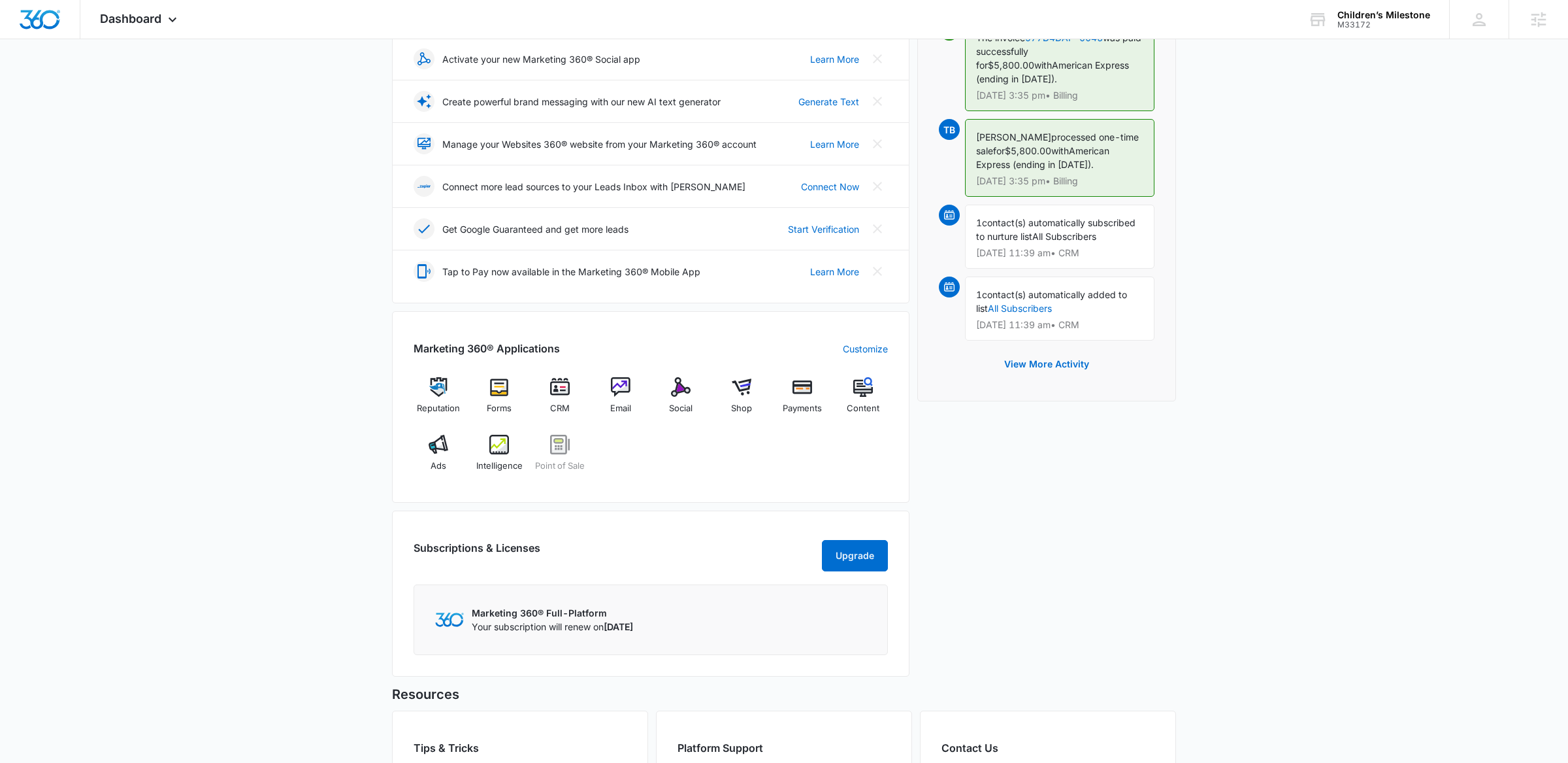
scroll to position [414, 0]
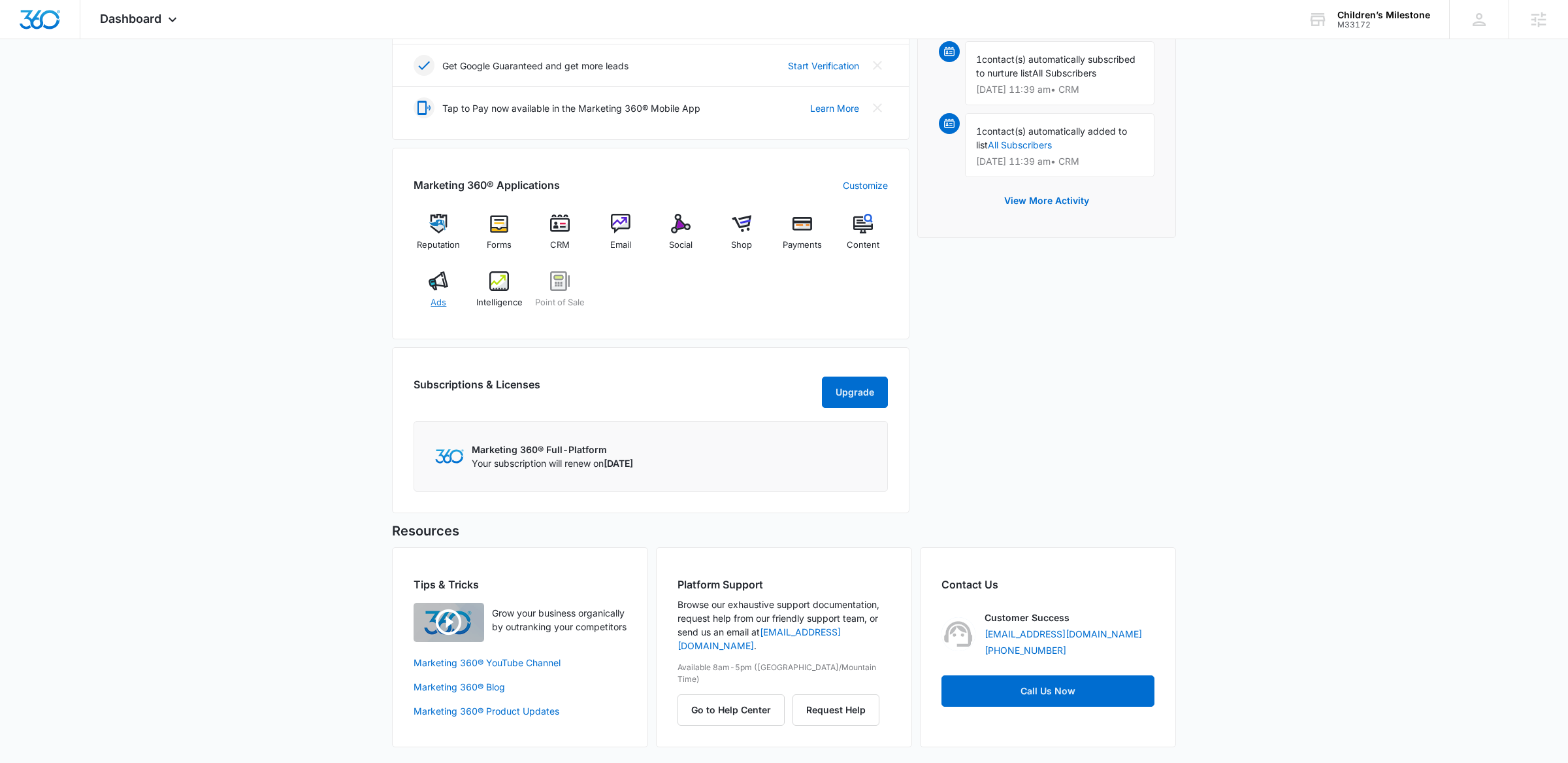
click at [435, 271] on img at bounding box center [439, 281] width 20 height 20
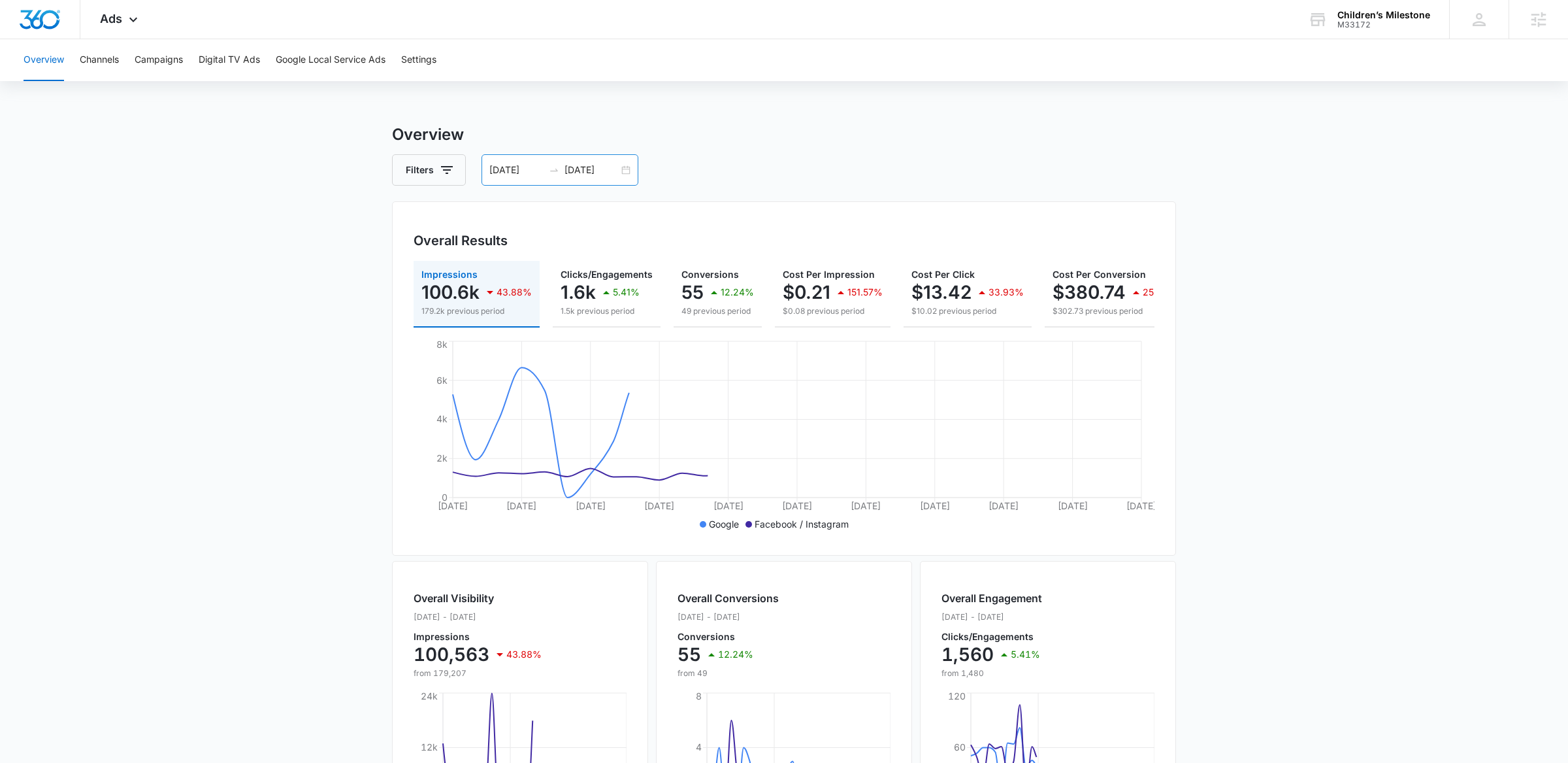
click at [617, 172] on input "10/09/2025" at bounding box center [592, 170] width 55 height 15
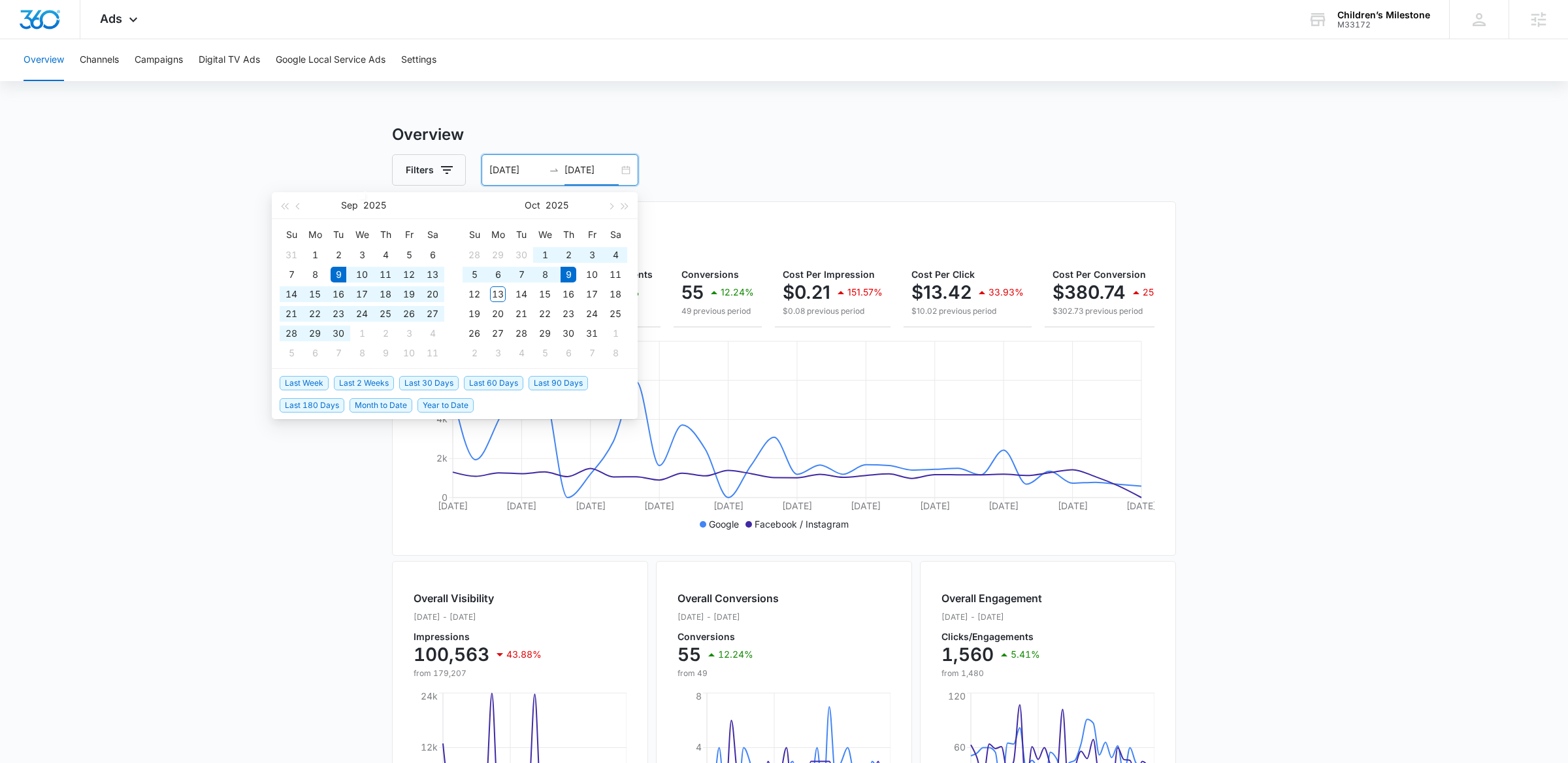
click at [444, 371] on li "Last 30 Days" at bounding box center [431, 382] width 65 height 22
type input "10/09/2025"
click at [1200, 8] on div "Children’s Milestone M33172 Your Accounts View All" at bounding box center [1368, 19] width 161 height 38
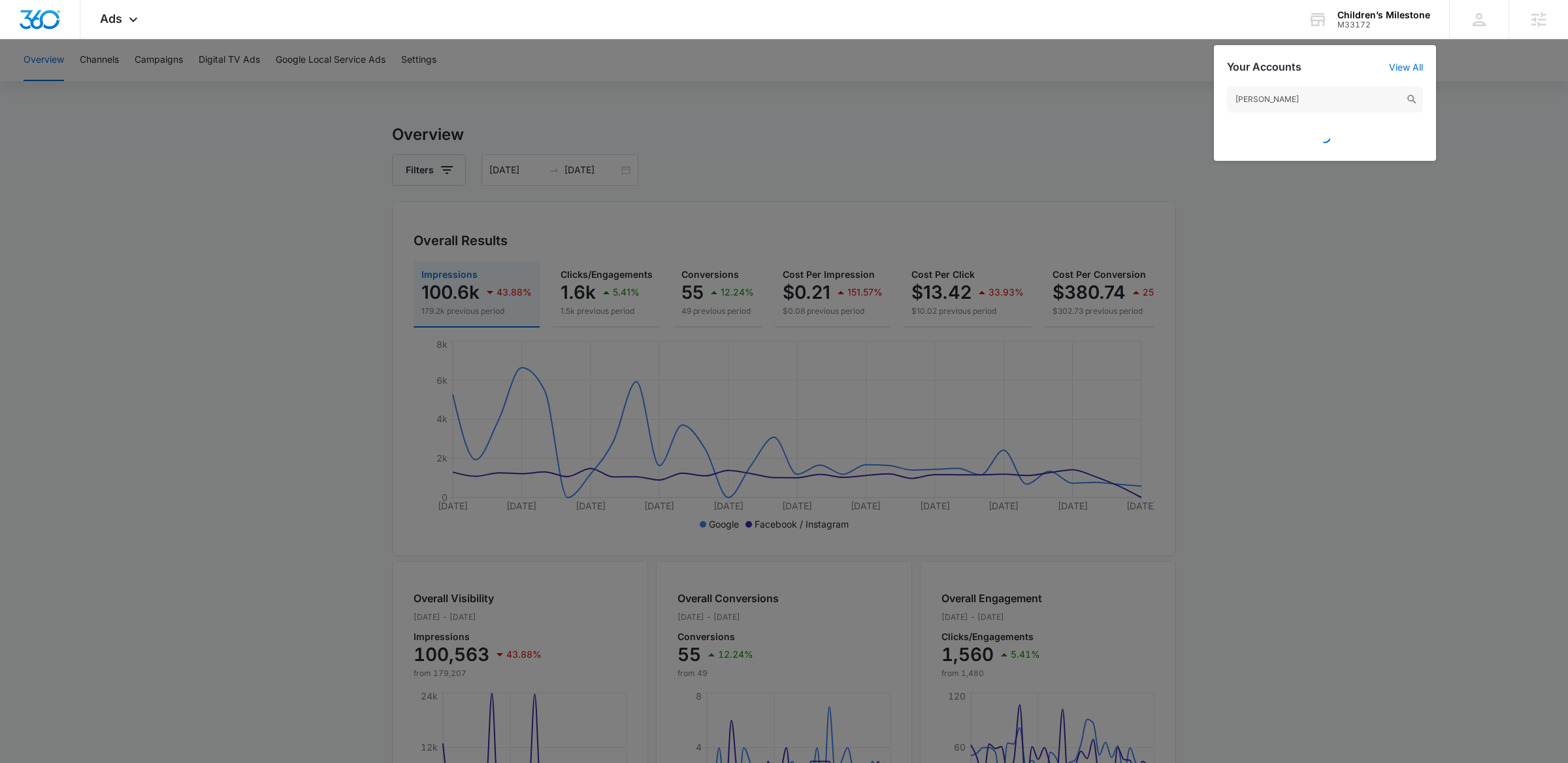
type input "wright"
click at [1200, 321] on div at bounding box center [784, 381] width 1568 height 763
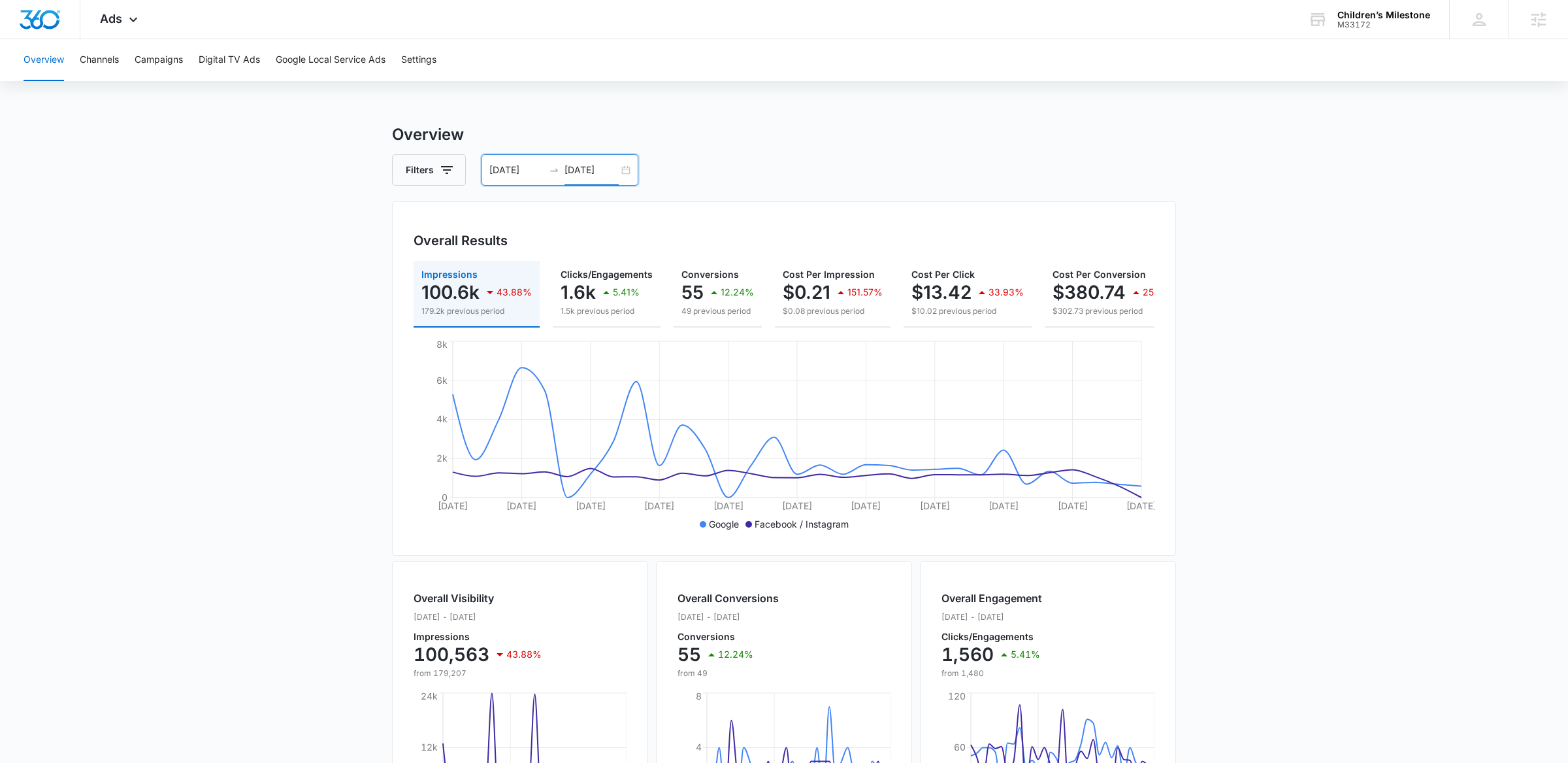
click at [581, 166] on input "10/09/2025" at bounding box center [592, 170] width 55 height 15
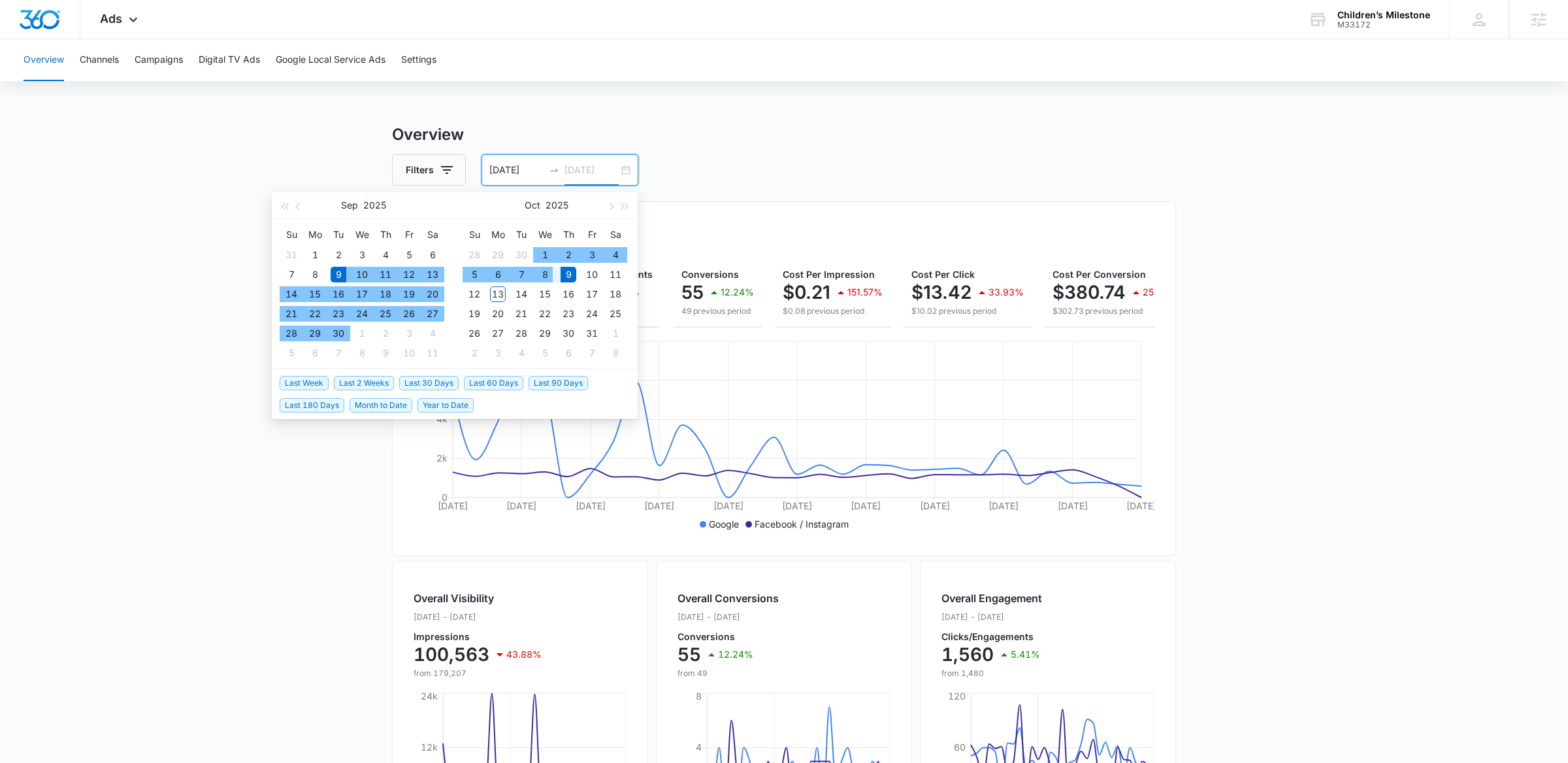
type input "10/09/2025"
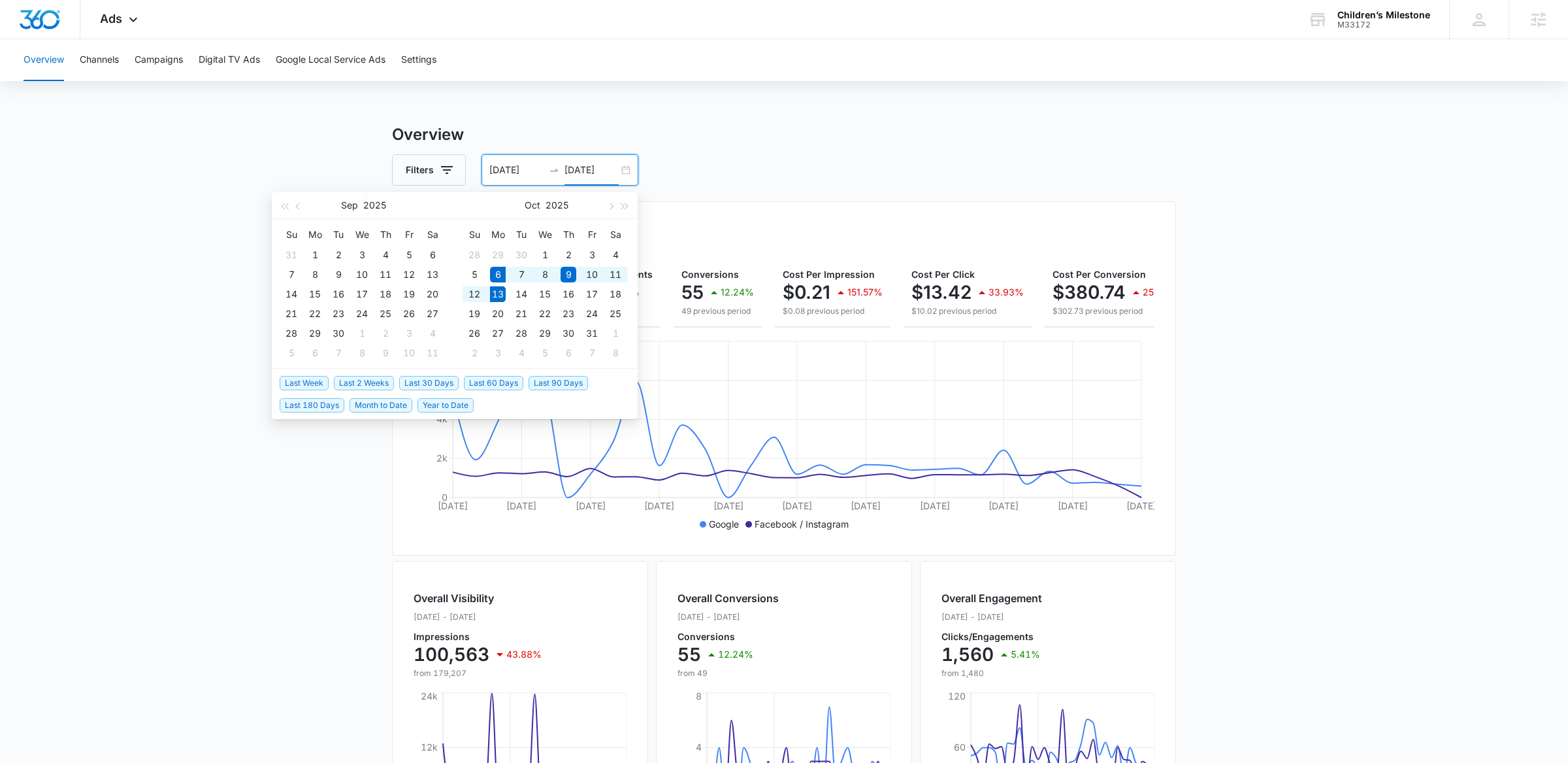
click at [317, 377] on span "Last Week" at bounding box center [305, 383] width 49 height 15
type input "10/06/2025"
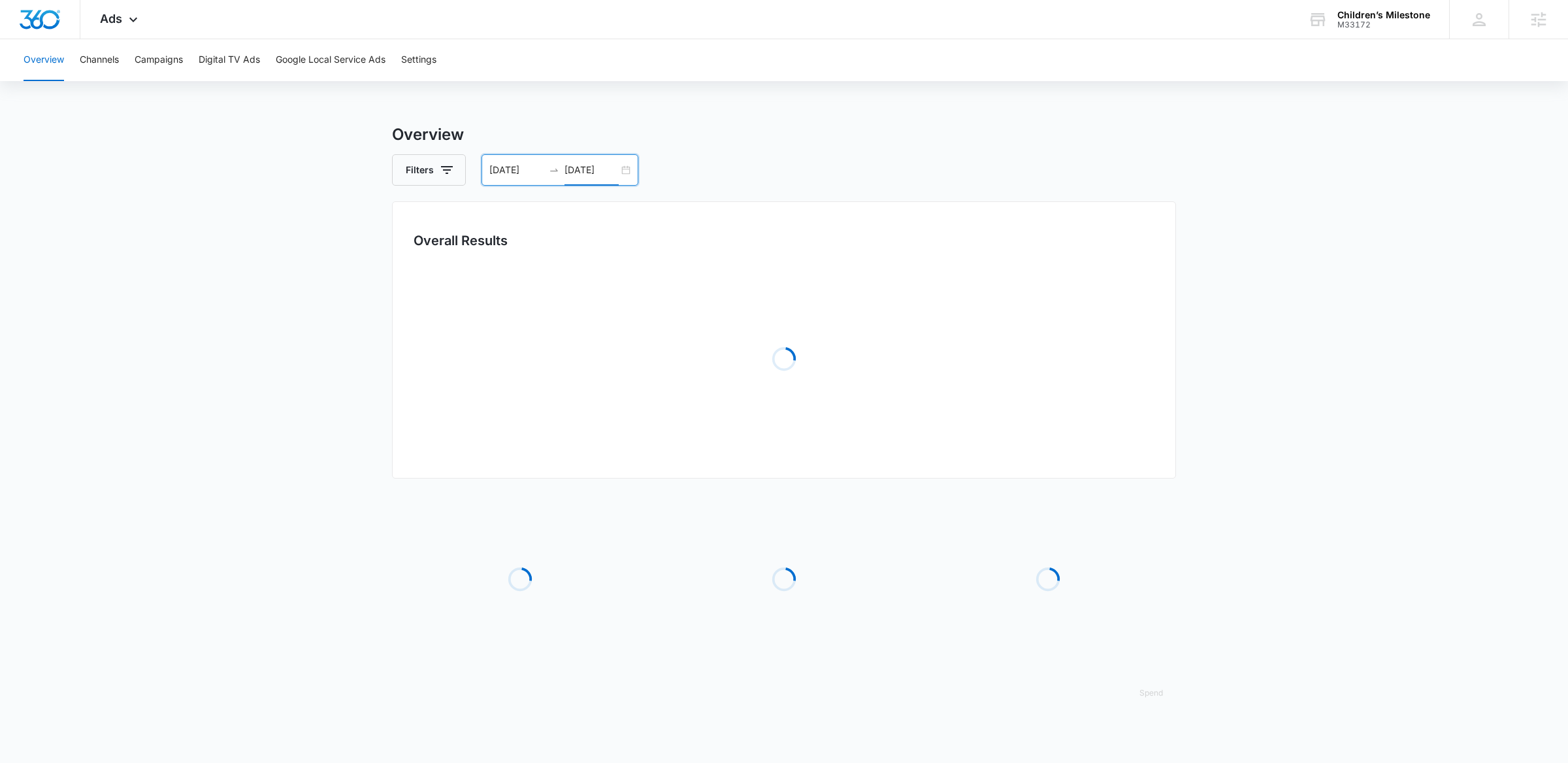
click at [1200, 255] on main "Overview Filters 10/06/2025 10/13/2025 Overall Results Loading Loading Loading …" at bounding box center [784, 423] width 1568 height 601
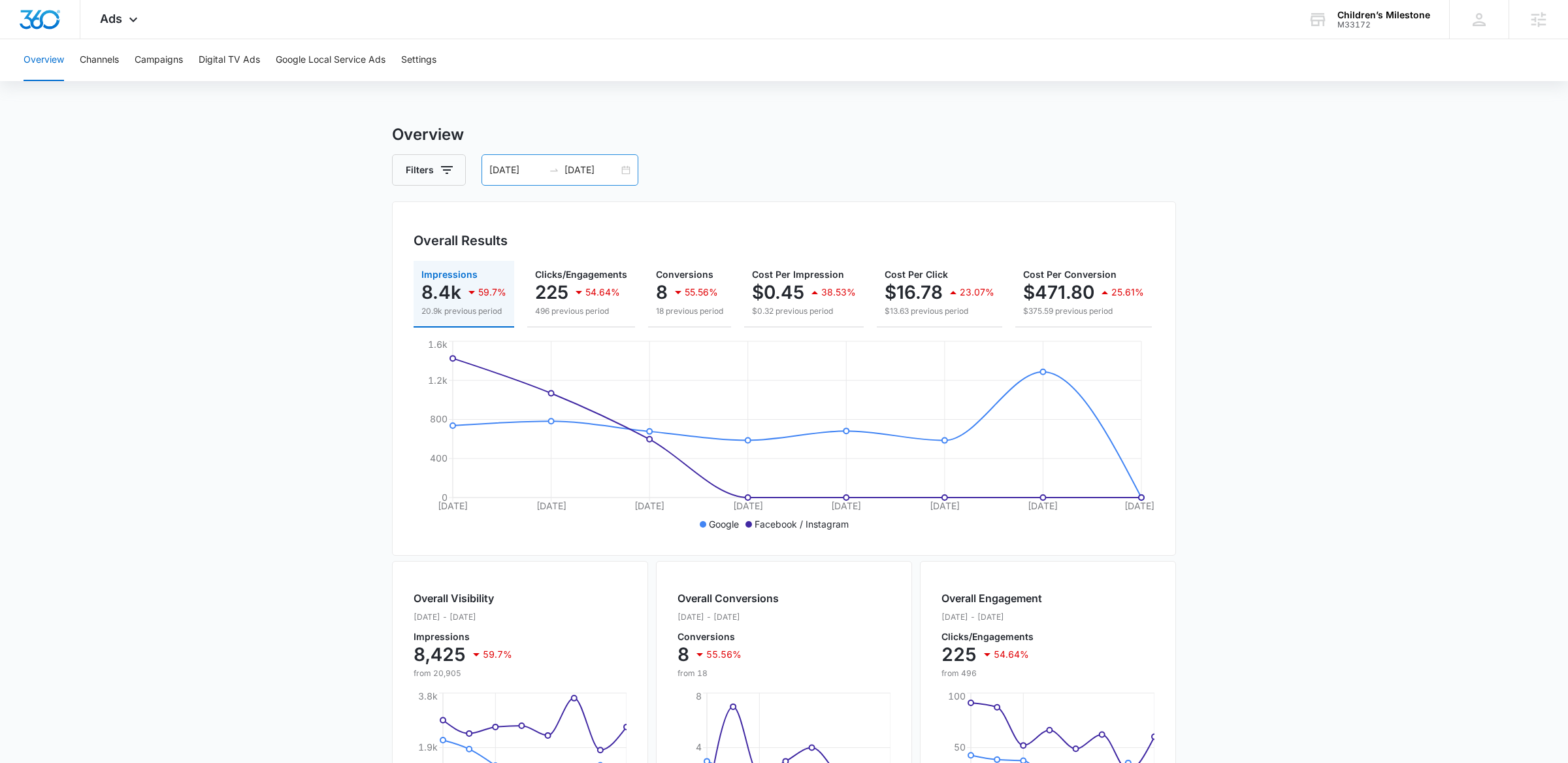
click at [610, 168] on input "10/13/2025" at bounding box center [592, 170] width 55 height 15
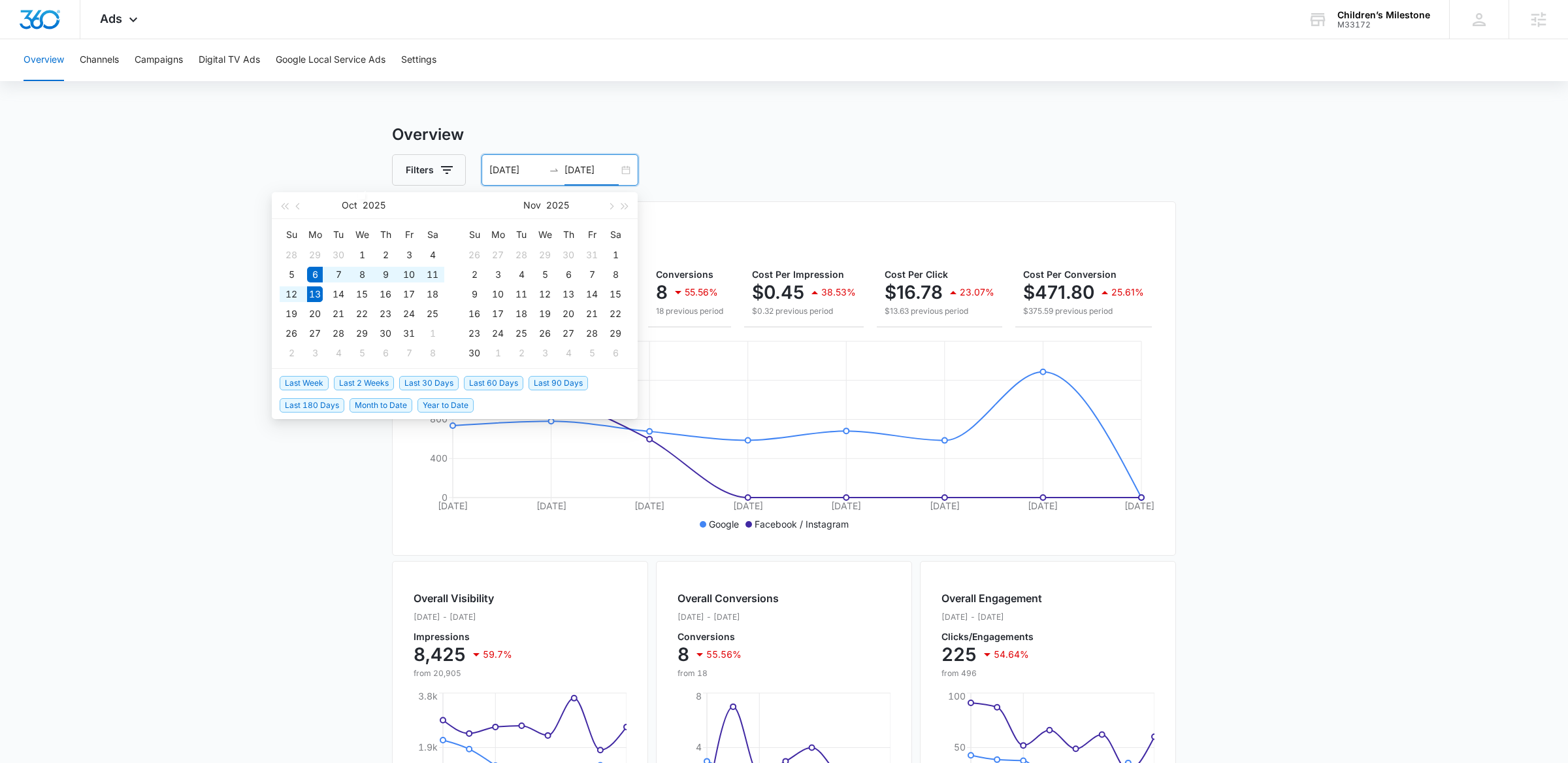
type input "10/13/2025"
click at [381, 384] on span "Last 2 Weeks" at bounding box center [364, 383] width 60 height 15
type input "09/29/2025"
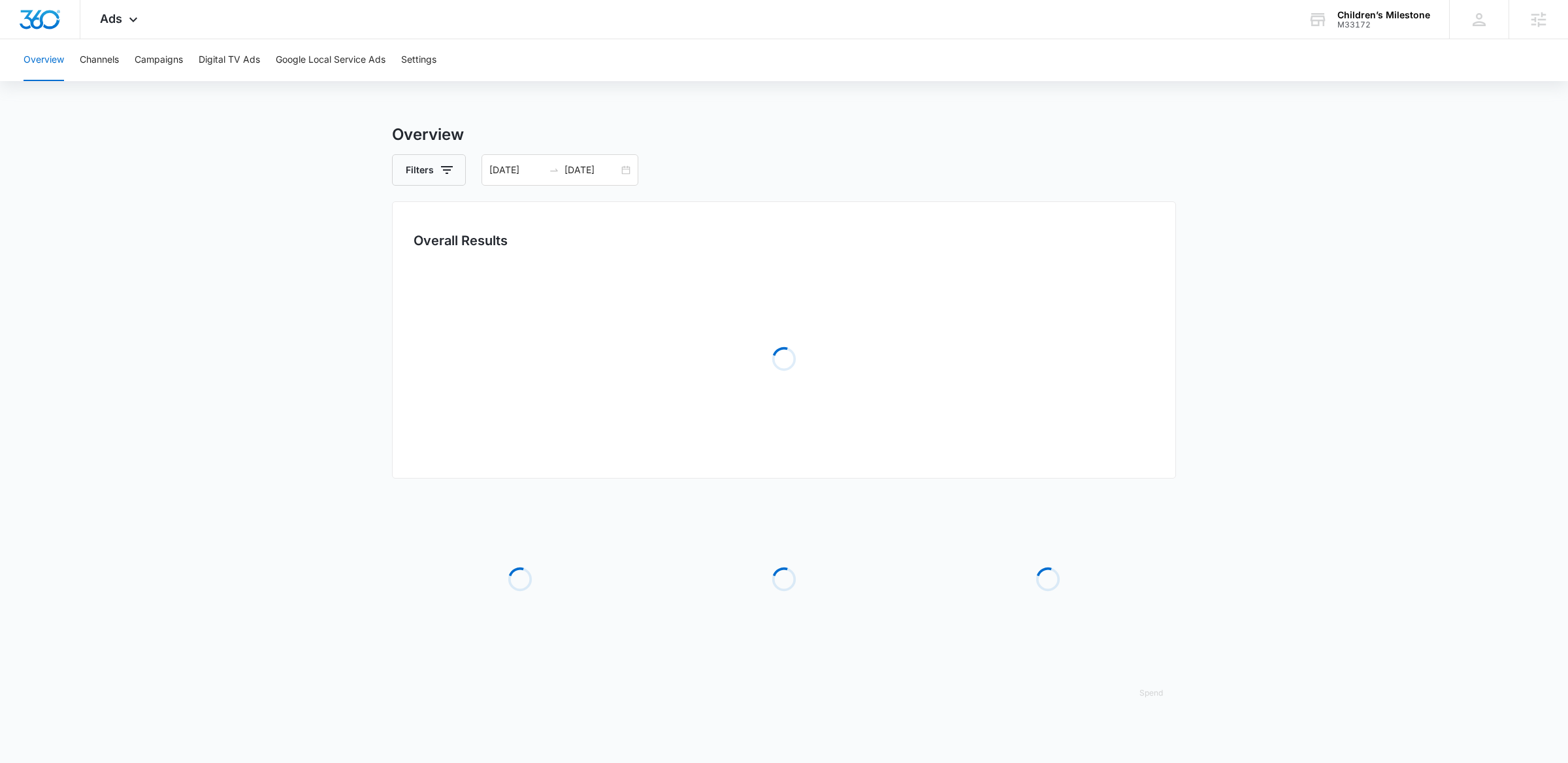
click at [1200, 155] on main "Overview Filters 09/29/2025 10/13/2025 Overall Results Loading Loading Loading …" at bounding box center [784, 423] width 1568 height 601
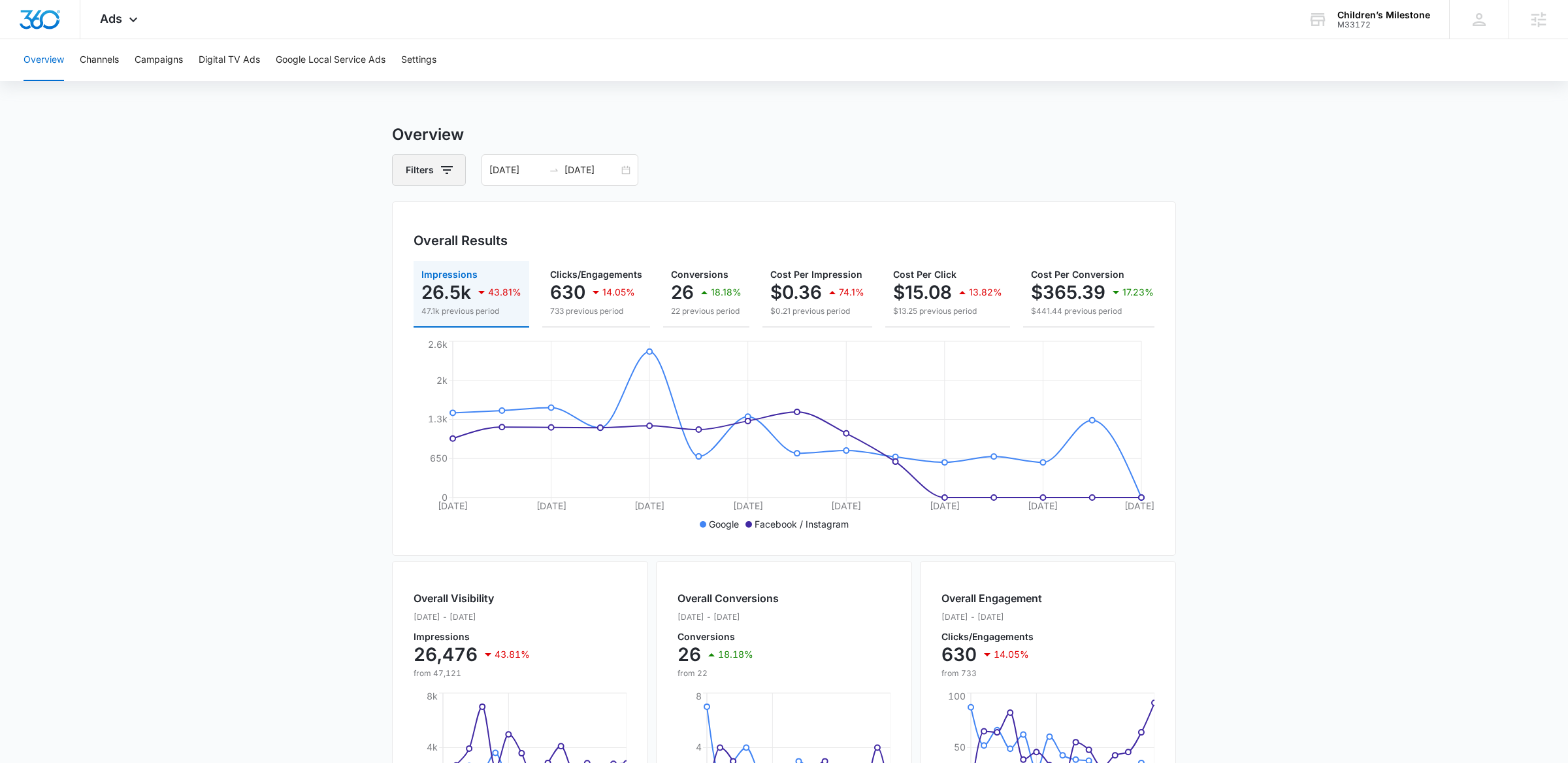
click at [408, 164] on button "Filters" at bounding box center [428, 170] width 74 height 32
click at [489, 212] on div "Channel 2" at bounding box center [483, 218] width 150 height 21
click at [468, 219] on icon "Clear" at bounding box center [466, 218] width 8 height 8
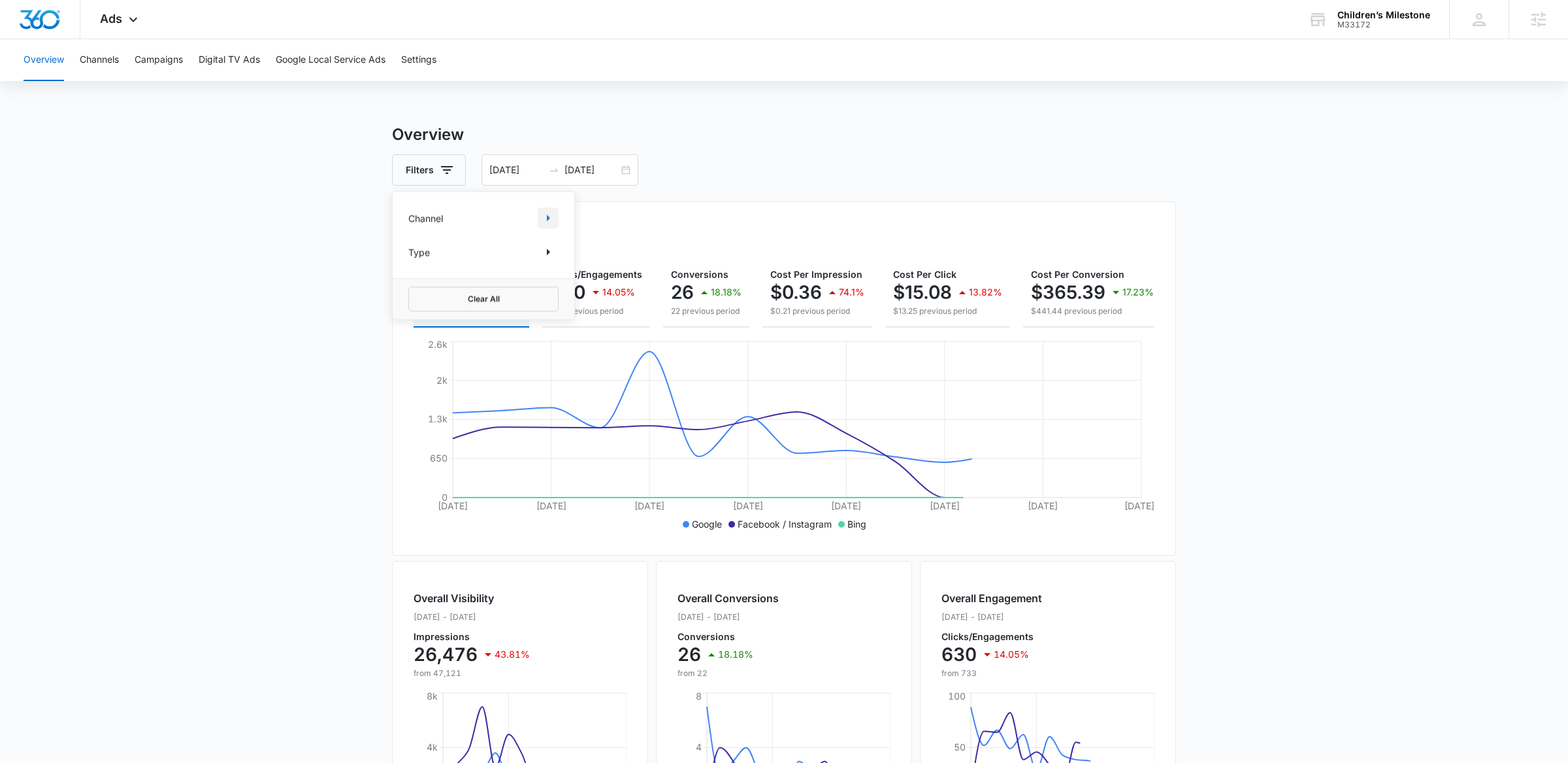
click at [550, 210] on icon "Show Channel filters" at bounding box center [547, 217] width 15 height 15
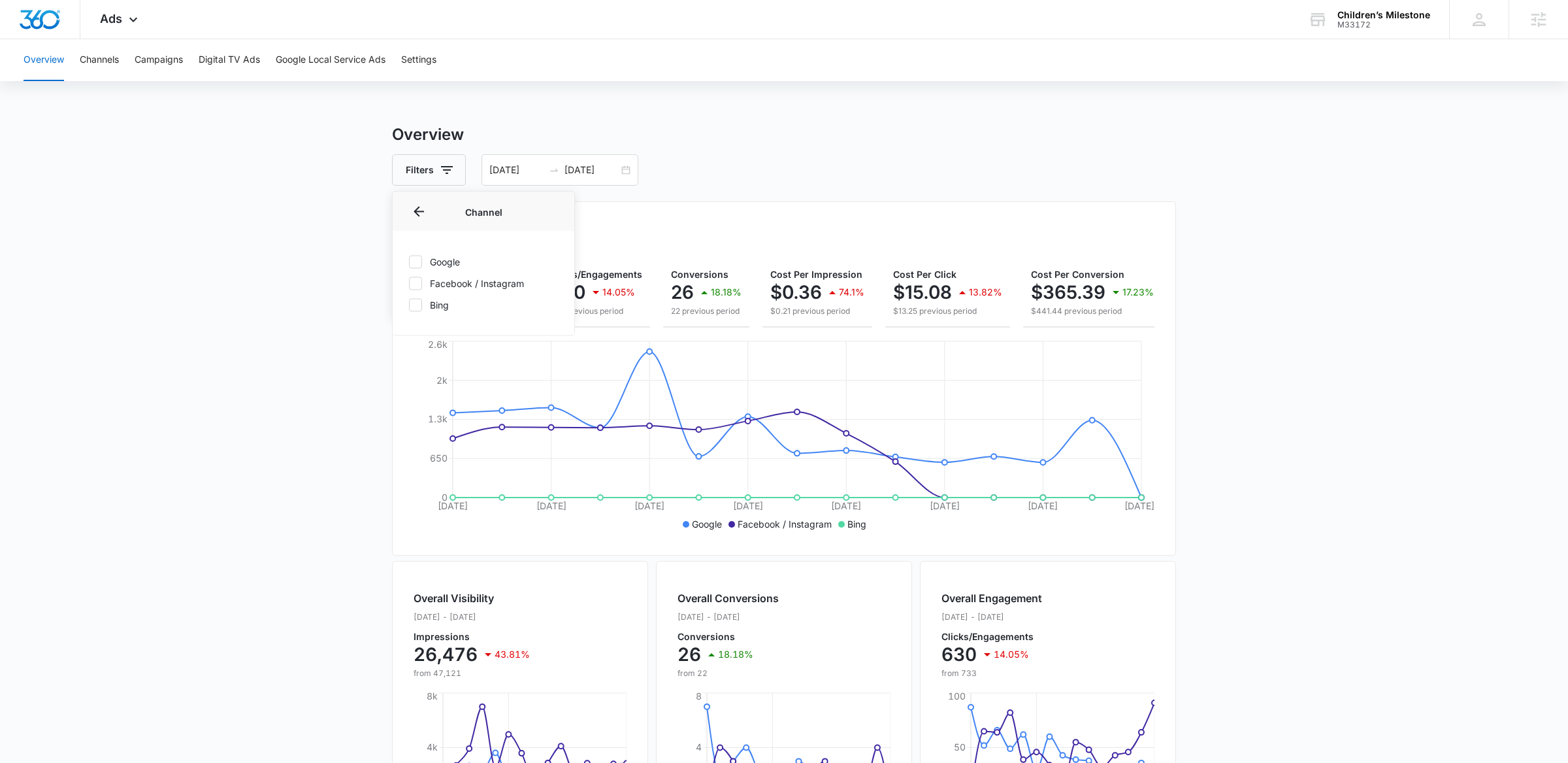
click at [457, 263] on label "Google" at bounding box center [483, 261] width 150 height 14
click at [409, 262] on input "Google" at bounding box center [408, 262] width 1 height 1
checkbox input "true"
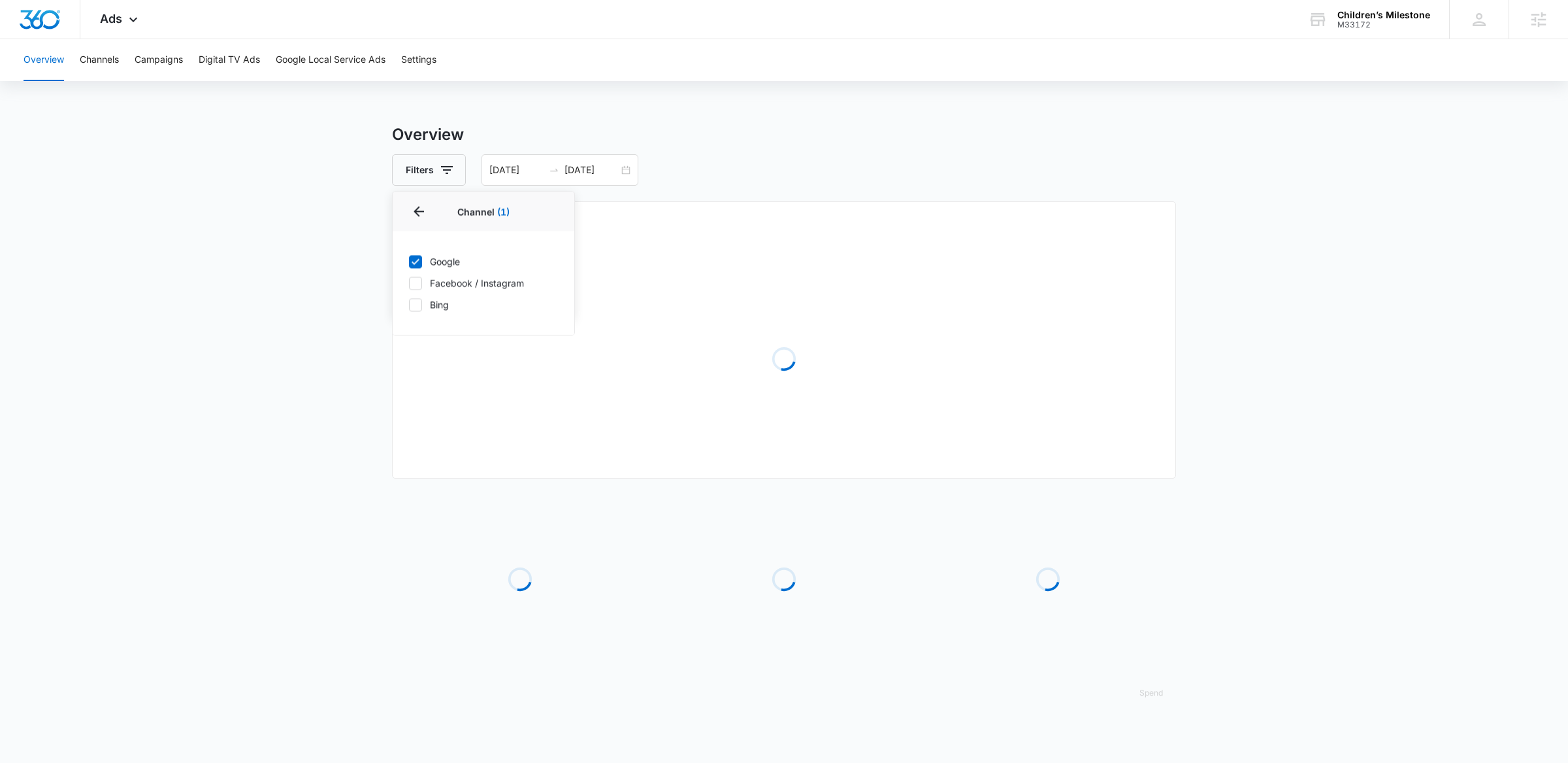
click at [246, 355] on main "Overview Filters Channel 1 Channel (1) Google Facebook / Instagram Bing Type Cl…" at bounding box center [784, 423] width 1568 height 601
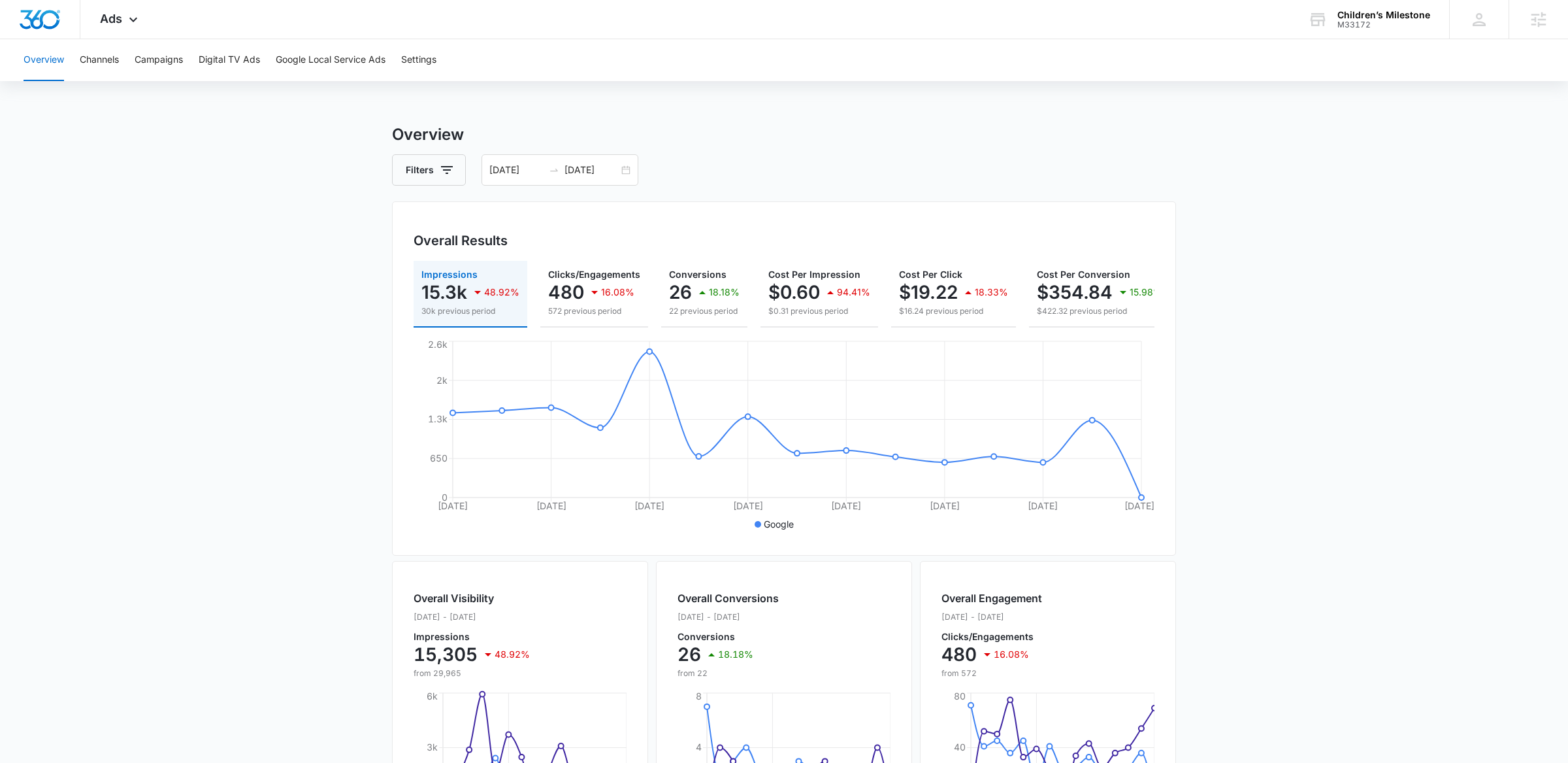
click at [1200, 57] on div "Overview Channels Campaigns Digital TV Ads Google Local Service Ads Settings" at bounding box center [784, 60] width 1537 height 42
click at [1200, 25] on div "M33172" at bounding box center [1383, 25] width 93 height 9
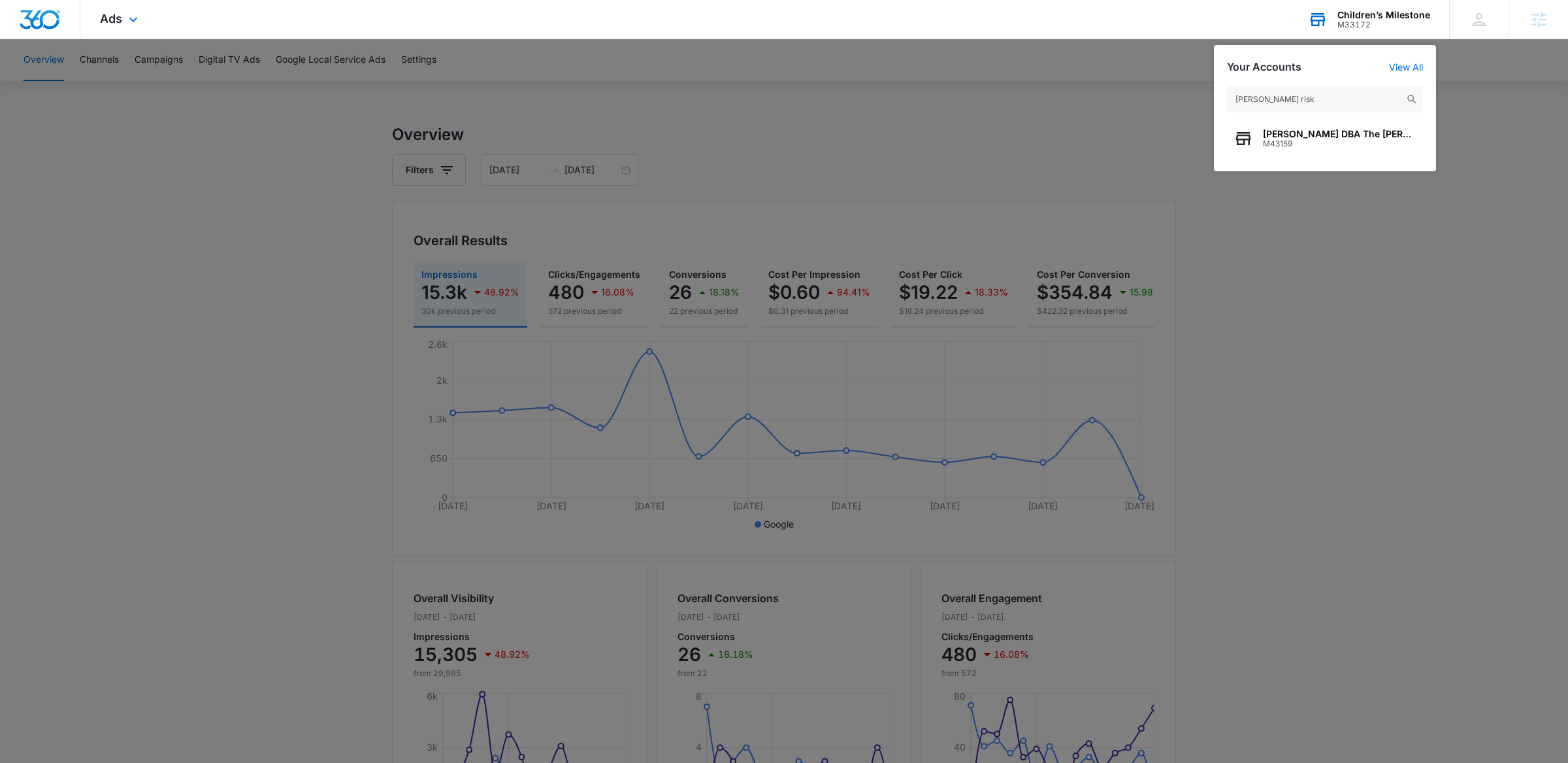
type input "wright risk"
click at [1200, 129] on span "Phillip Wright DBA The Wright Risk Consultants" at bounding box center [1339, 135] width 154 height 11
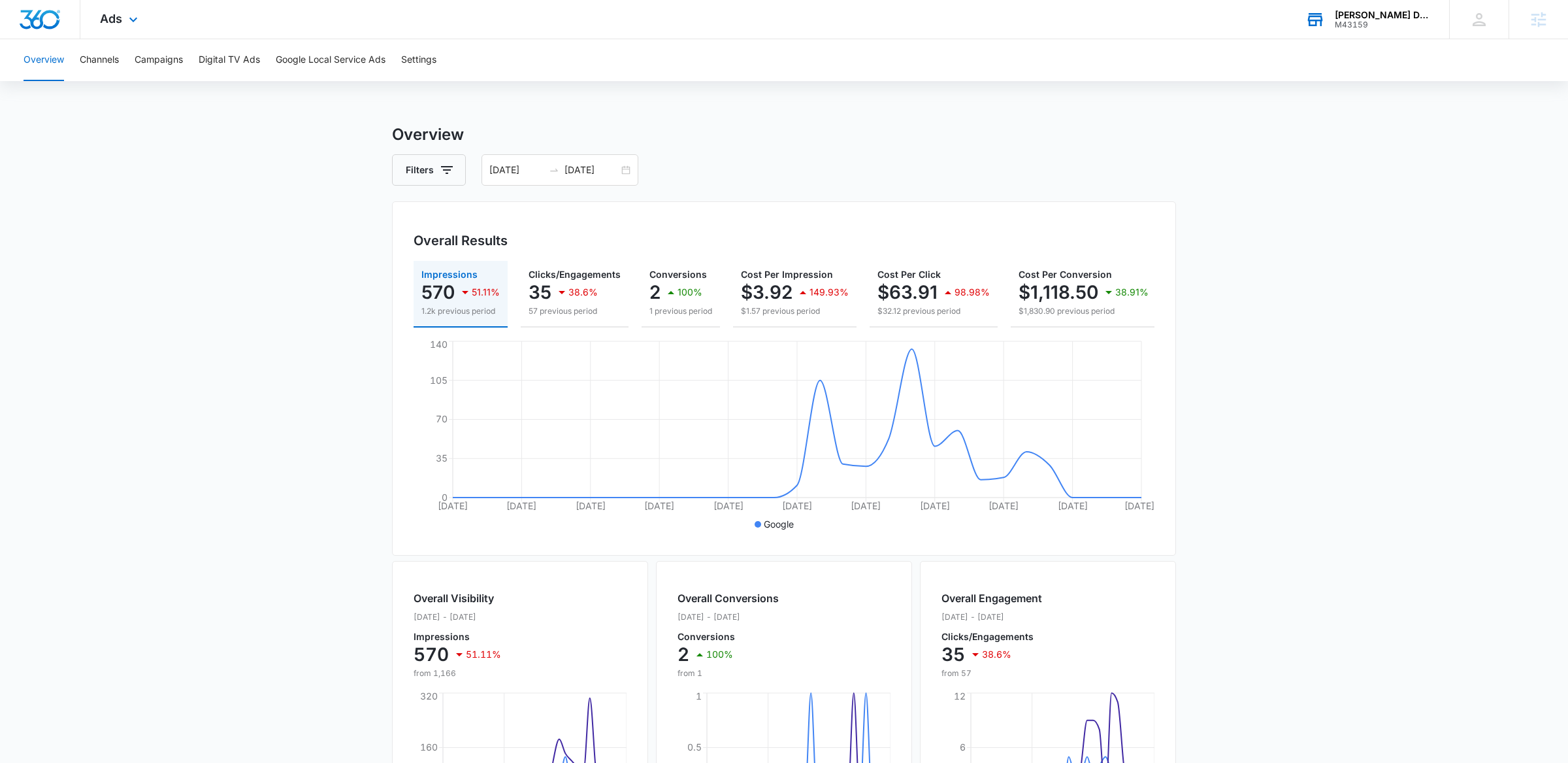
click at [1200, 271] on main "Overview Filters 09/10/2025 10/10/2025 Overall Results Impressions 570 51.11% 1…" at bounding box center [784, 592] width 1568 height 939
click at [599, 168] on input "10/10/2025" at bounding box center [592, 170] width 55 height 15
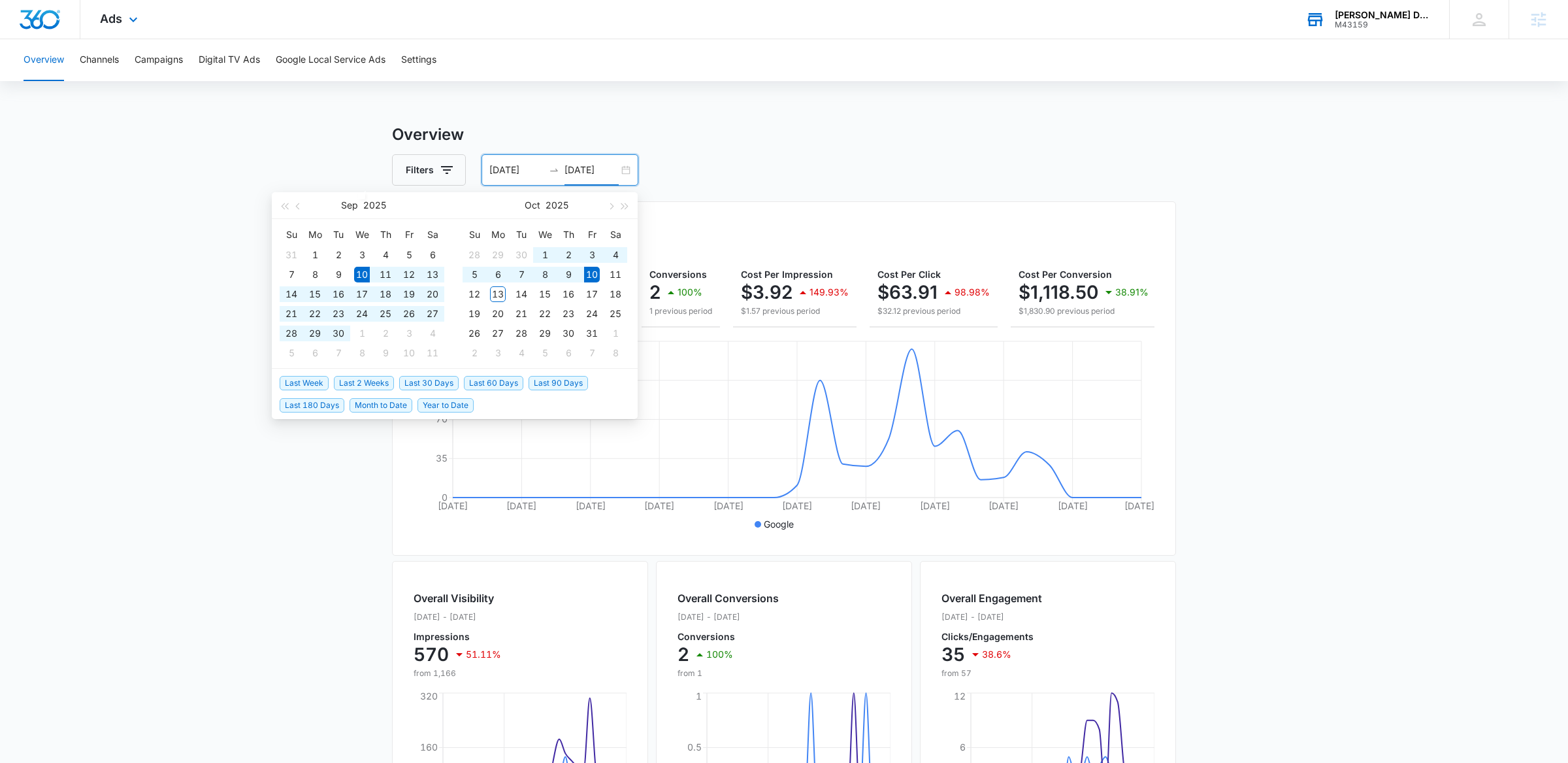
type input "10/10/2025"
click at [559, 384] on span "Last 90 Days" at bounding box center [557, 383] width 59 height 15
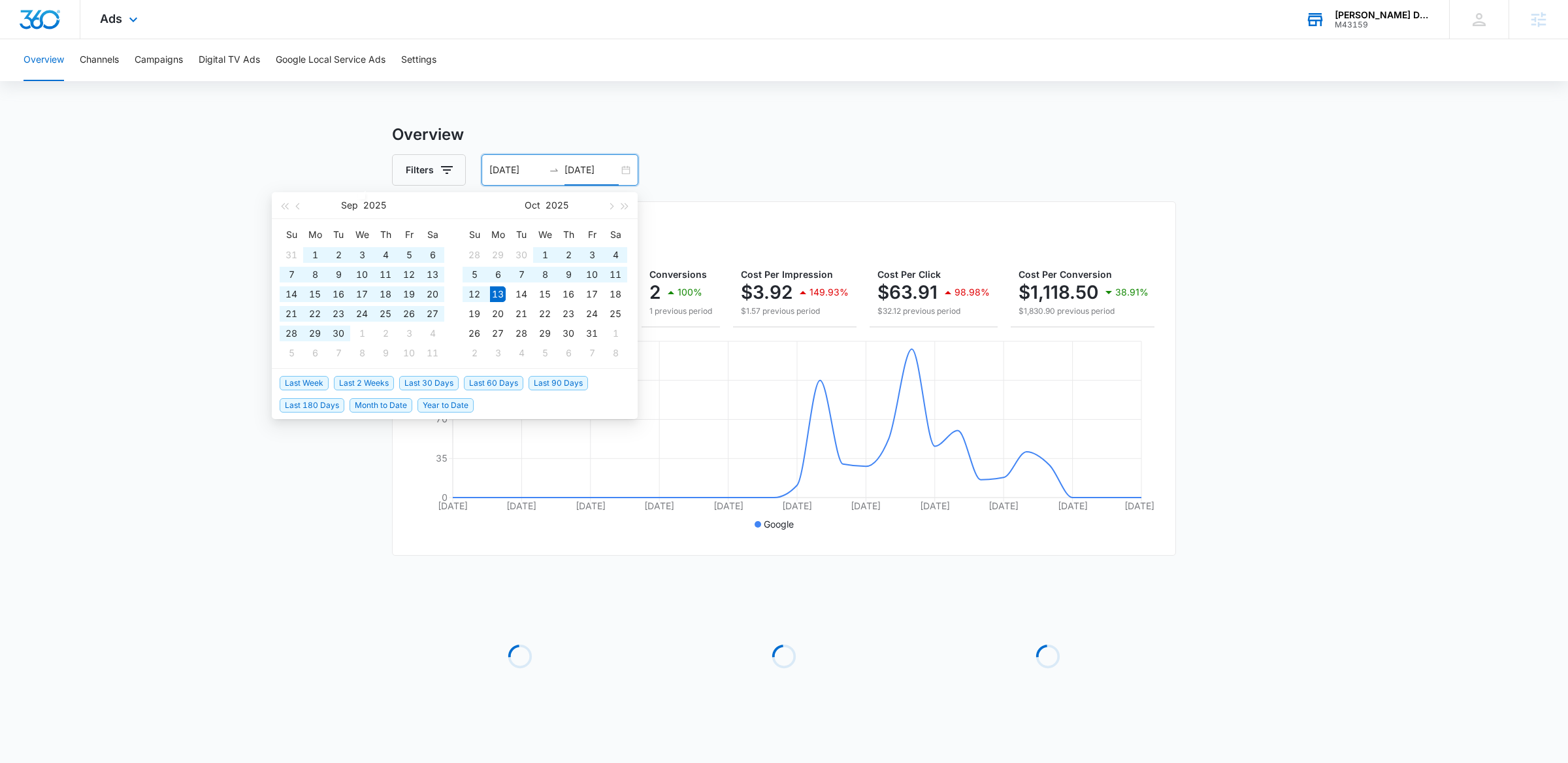
type input "07/15/2025"
type input "10/13/2025"
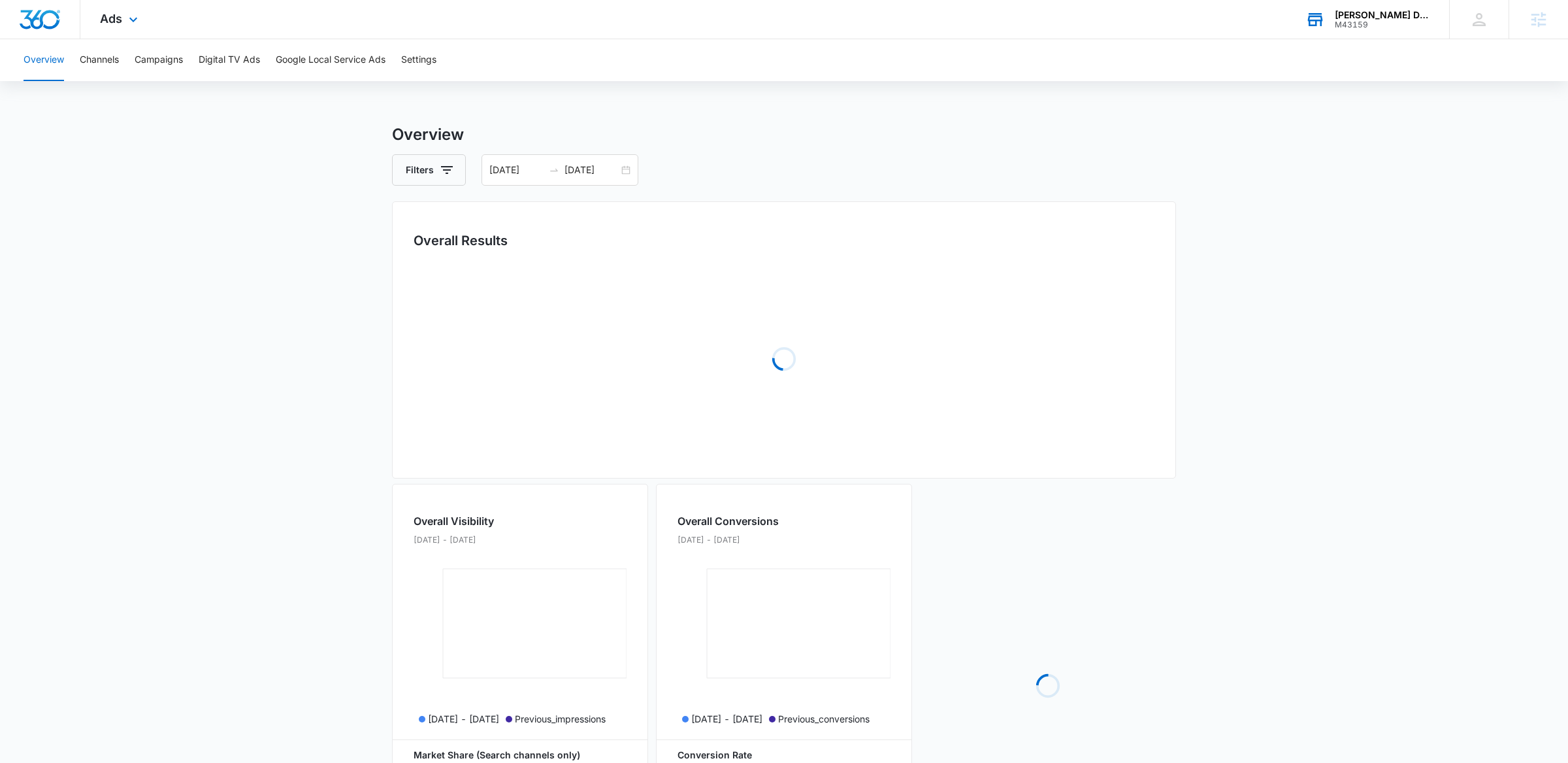
click at [1200, 136] on main "Overview Filters 07/15/2025 10/13/2025 Overall Results Loading Overall Visibili…" at bounding box center [784, 530] width 1568 height 815
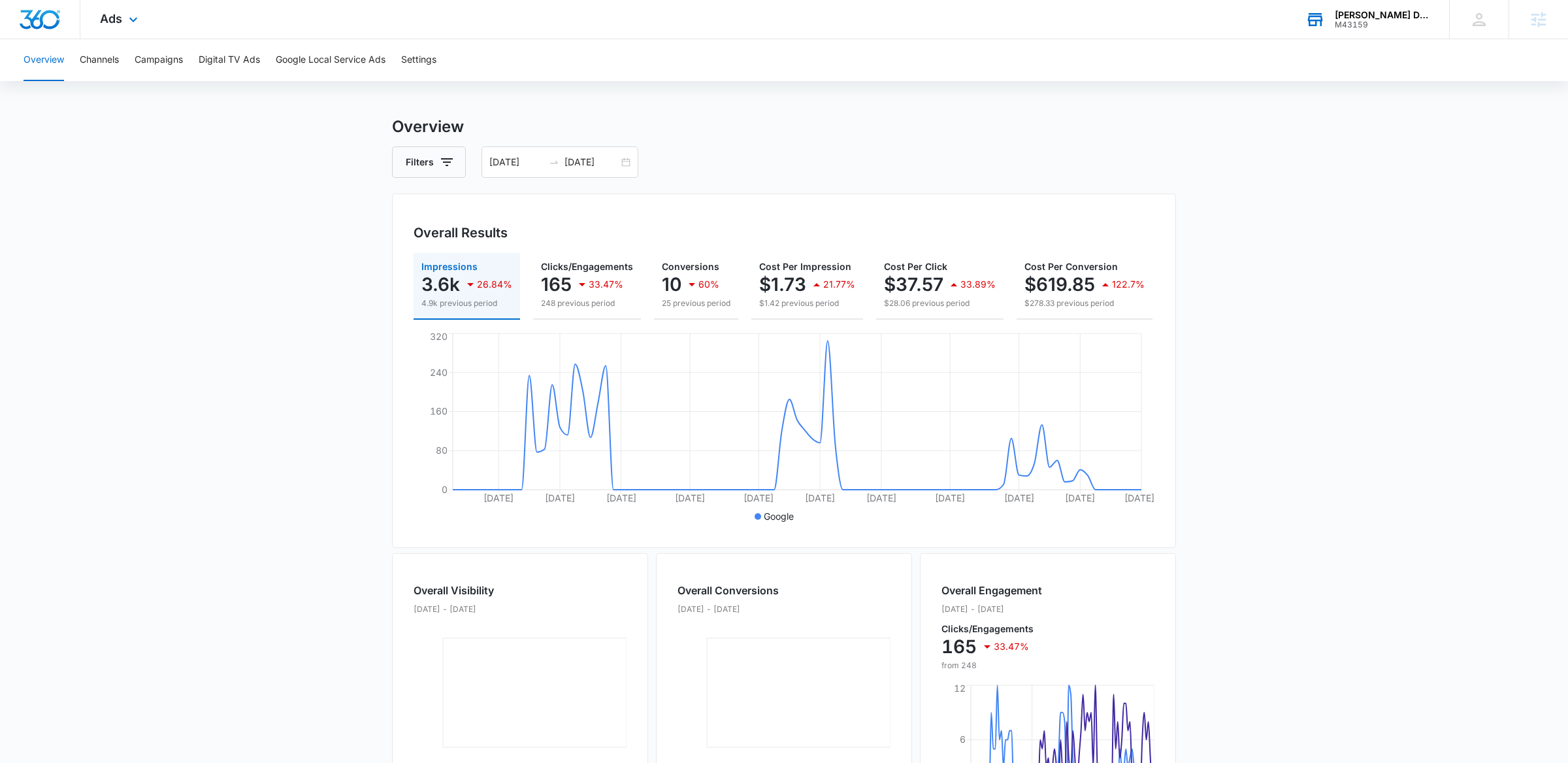
scroll to position [8, 0]
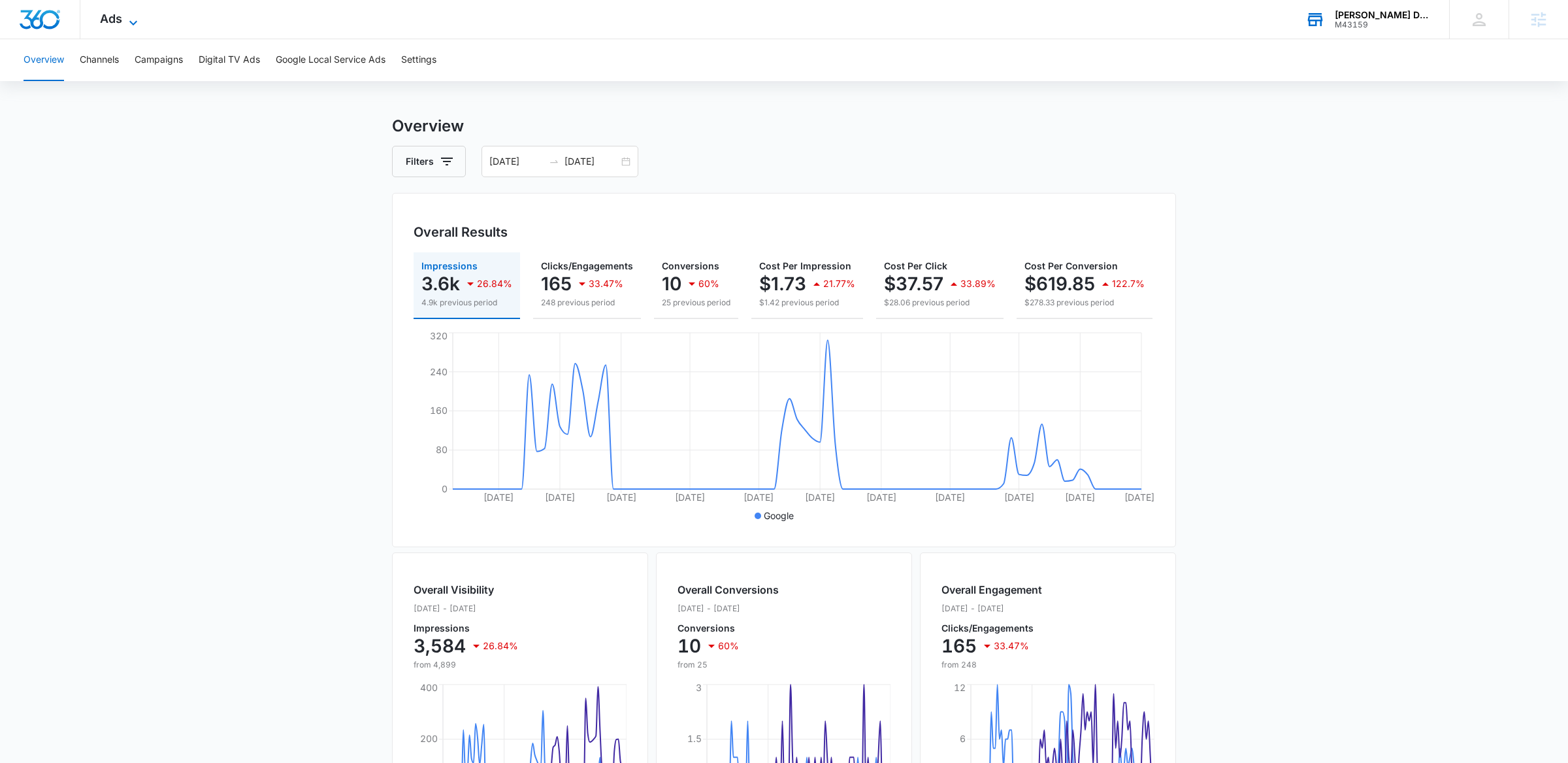
click at [112, 13] on span "Ads" at bounding box center [111, 18] width 22 height 14
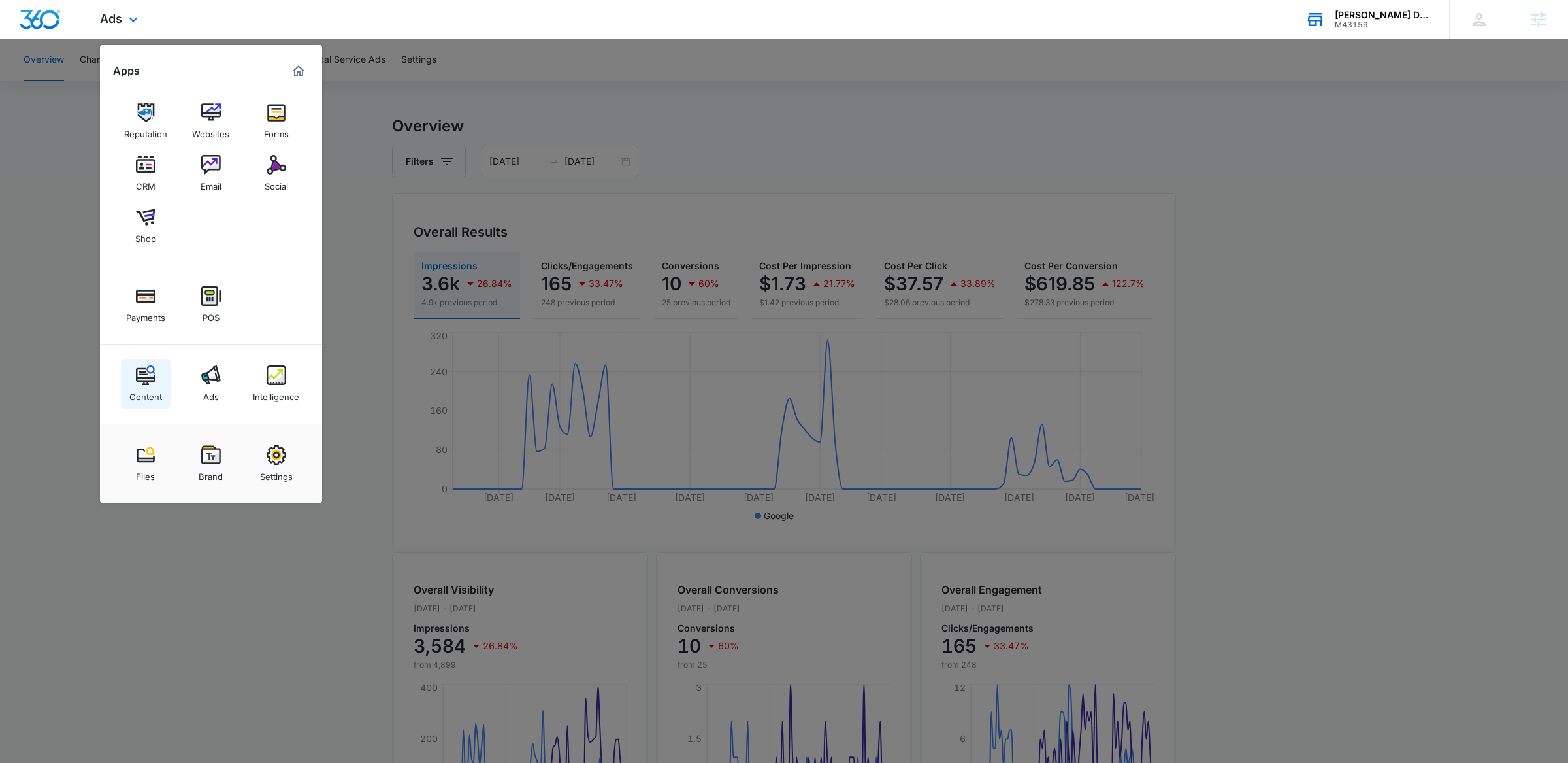
click at [133, 389] on div "Content" at bounding box center [145, 393] width 33 height 17
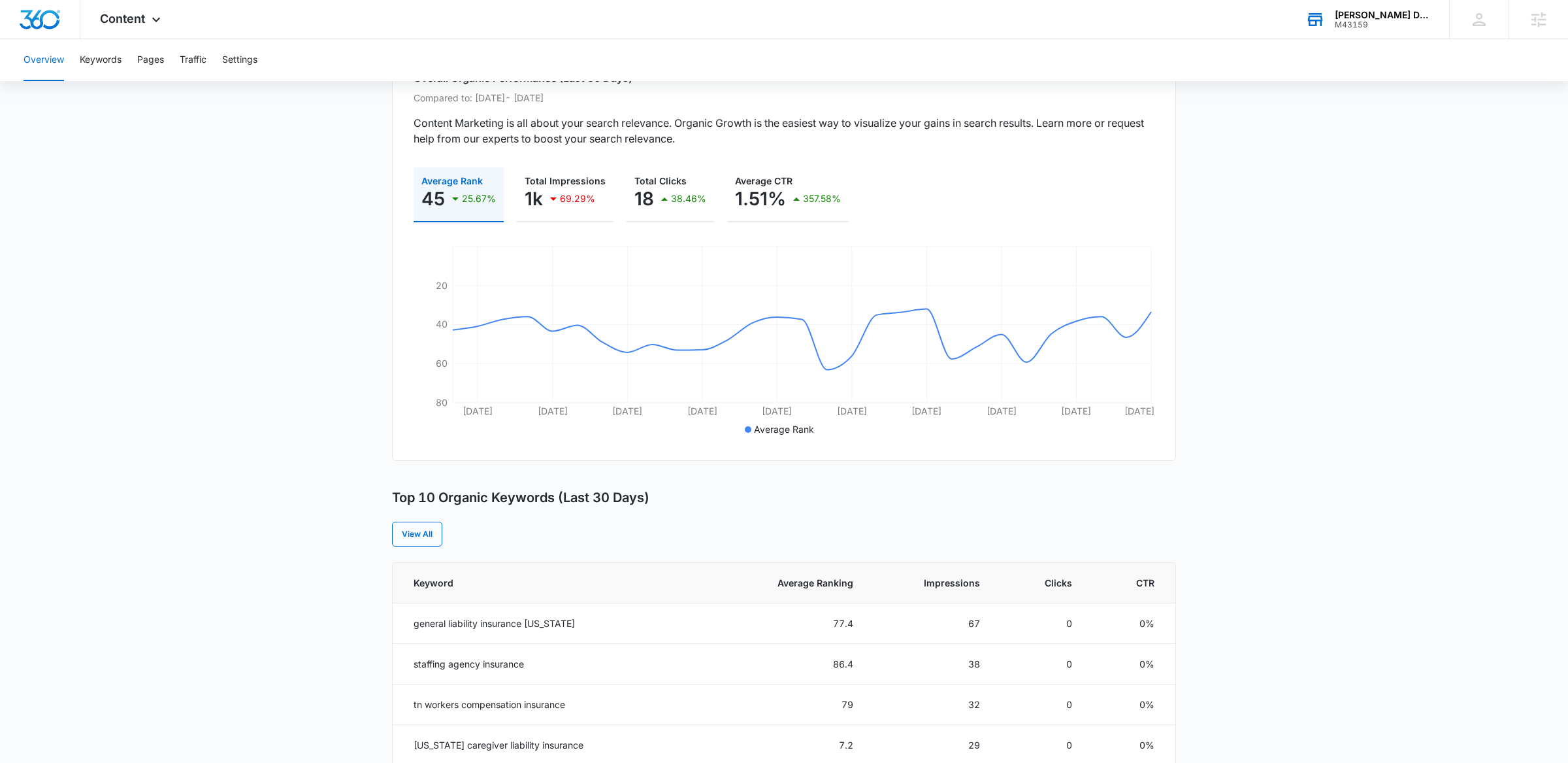
scroll to position [325, 0]
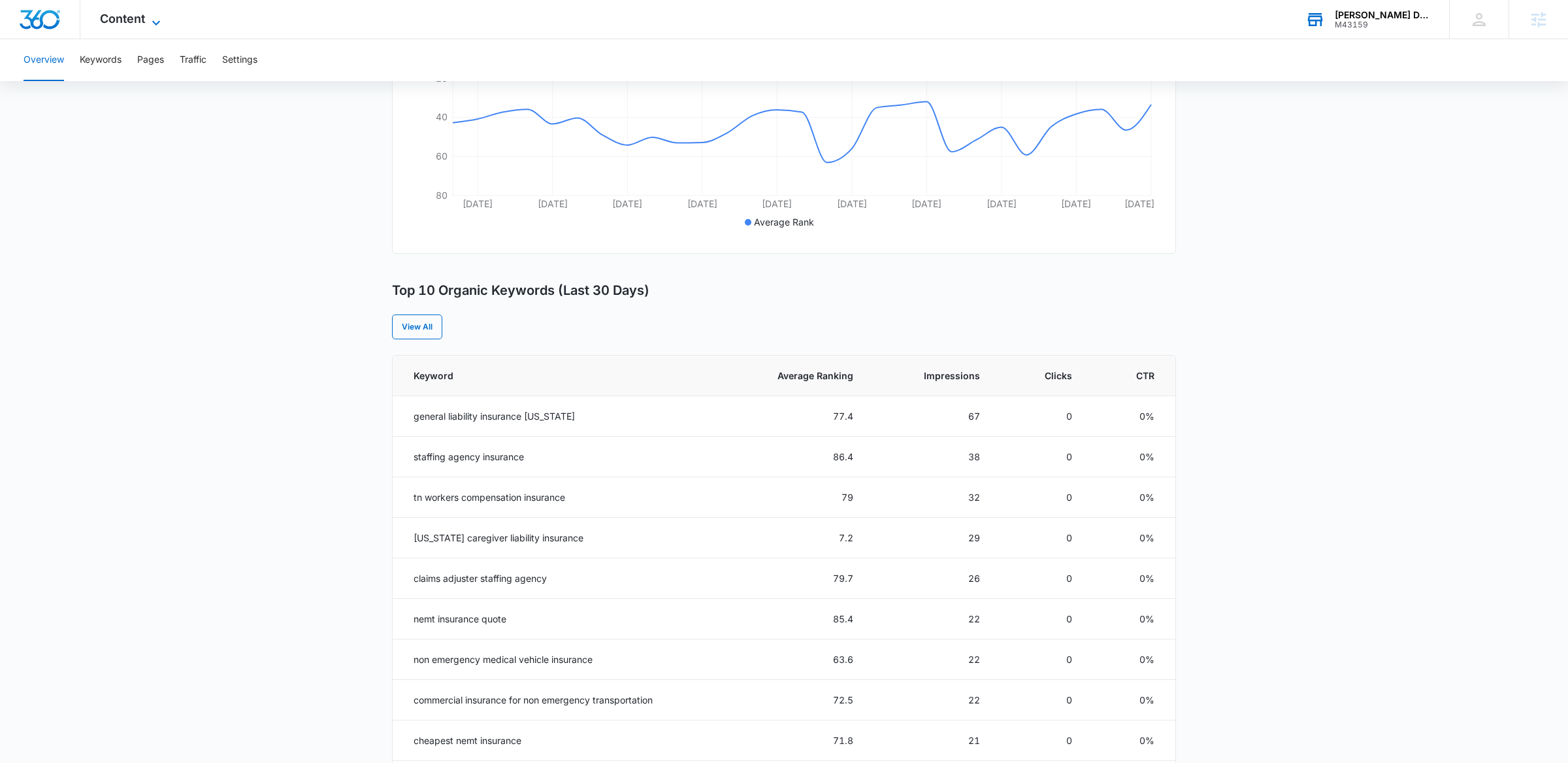
click at [128, 15] on span "Content" at bounding box center [123, 18] width 45 height 14
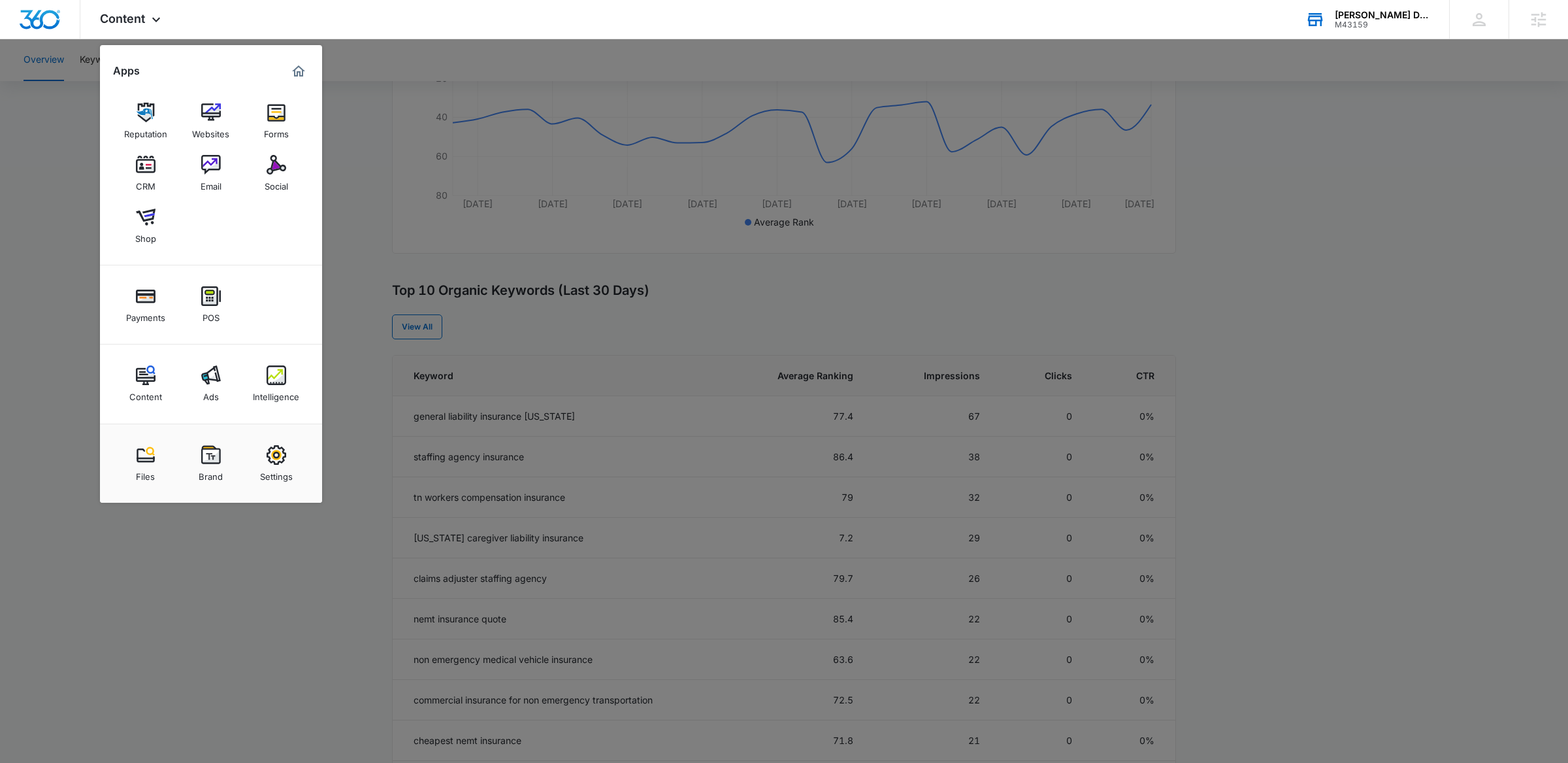
click at [205, 396] on div "Ads" at bounding box center [211, 393] width 15 height 17
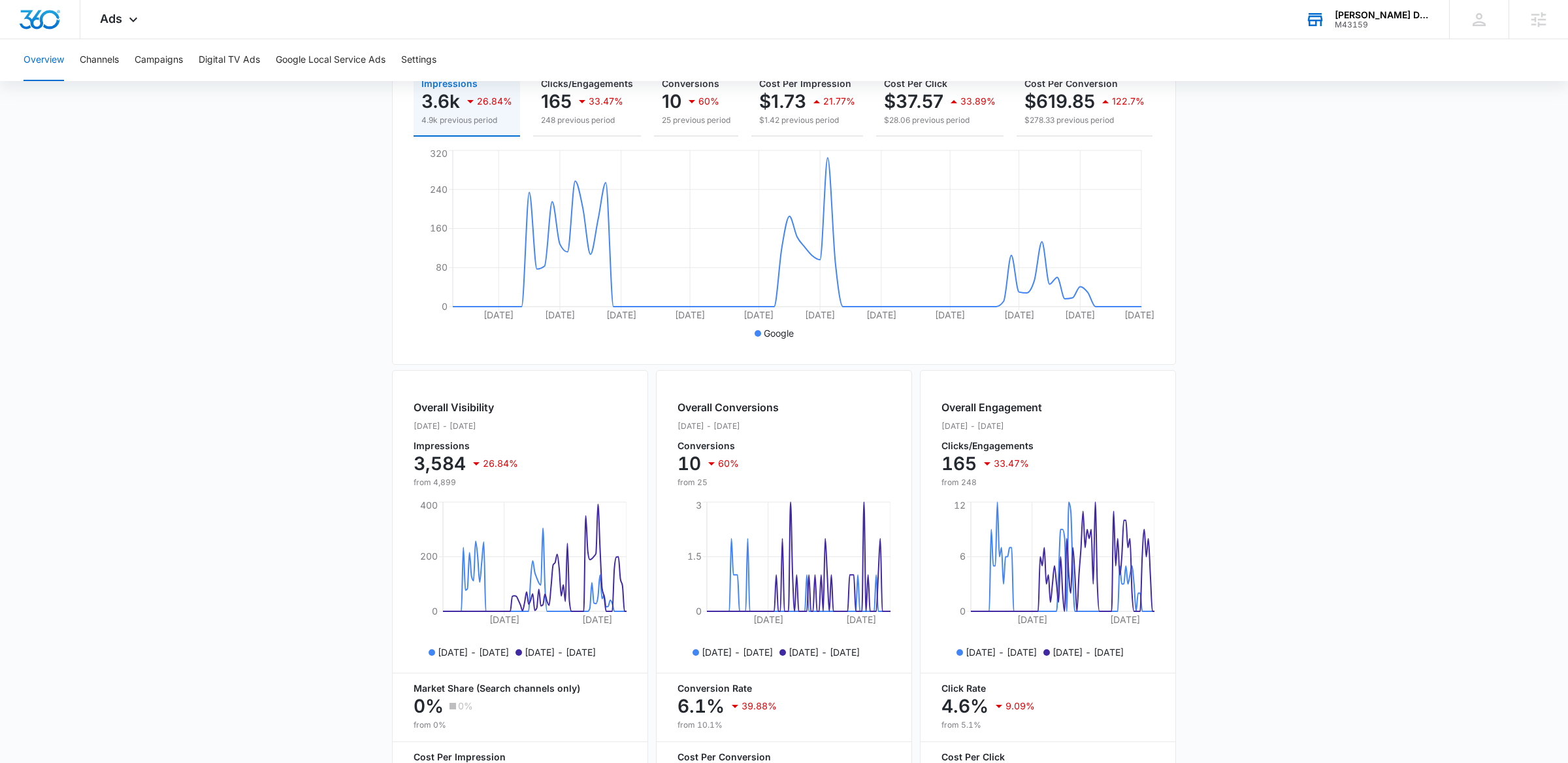
scroll to position [80, 0]
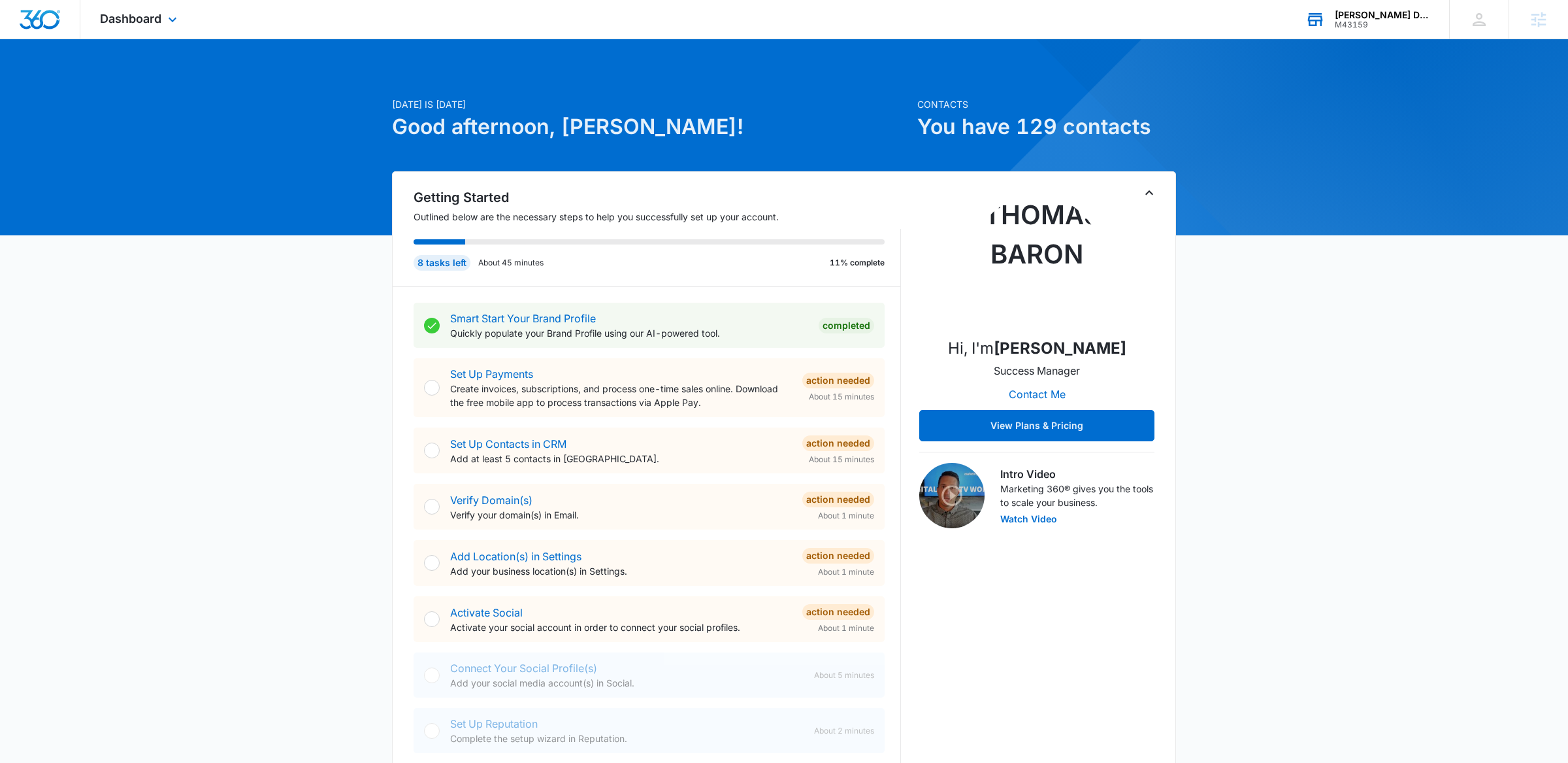
click at [1352, 20] on div "M43159" at bounding box center [1382, 25] width 95 height 9
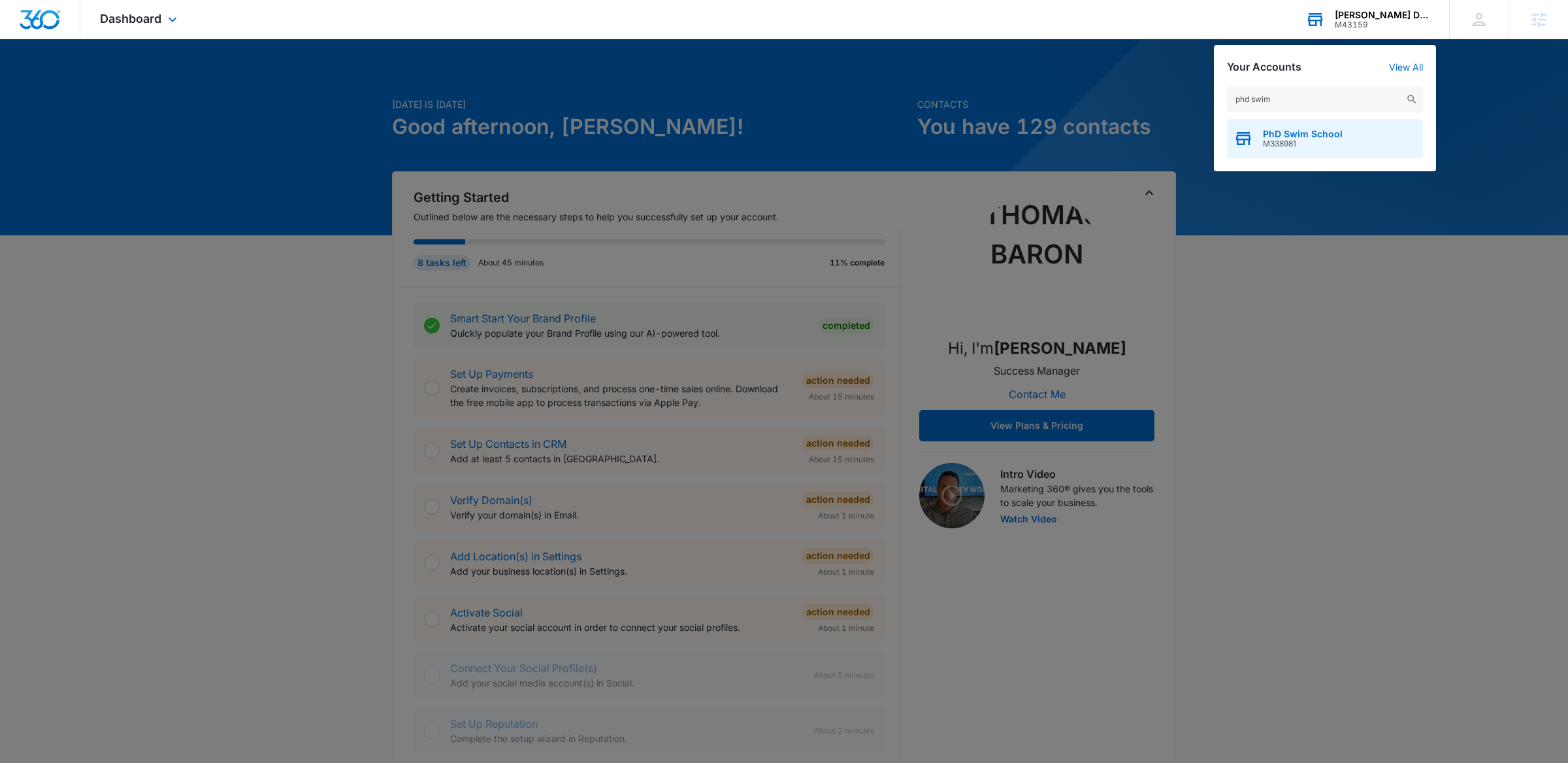
type input "phd swim"
click at [1286, 129] on span "PhD Swim School" at bounding box center [1303, 135] width 80 height 11
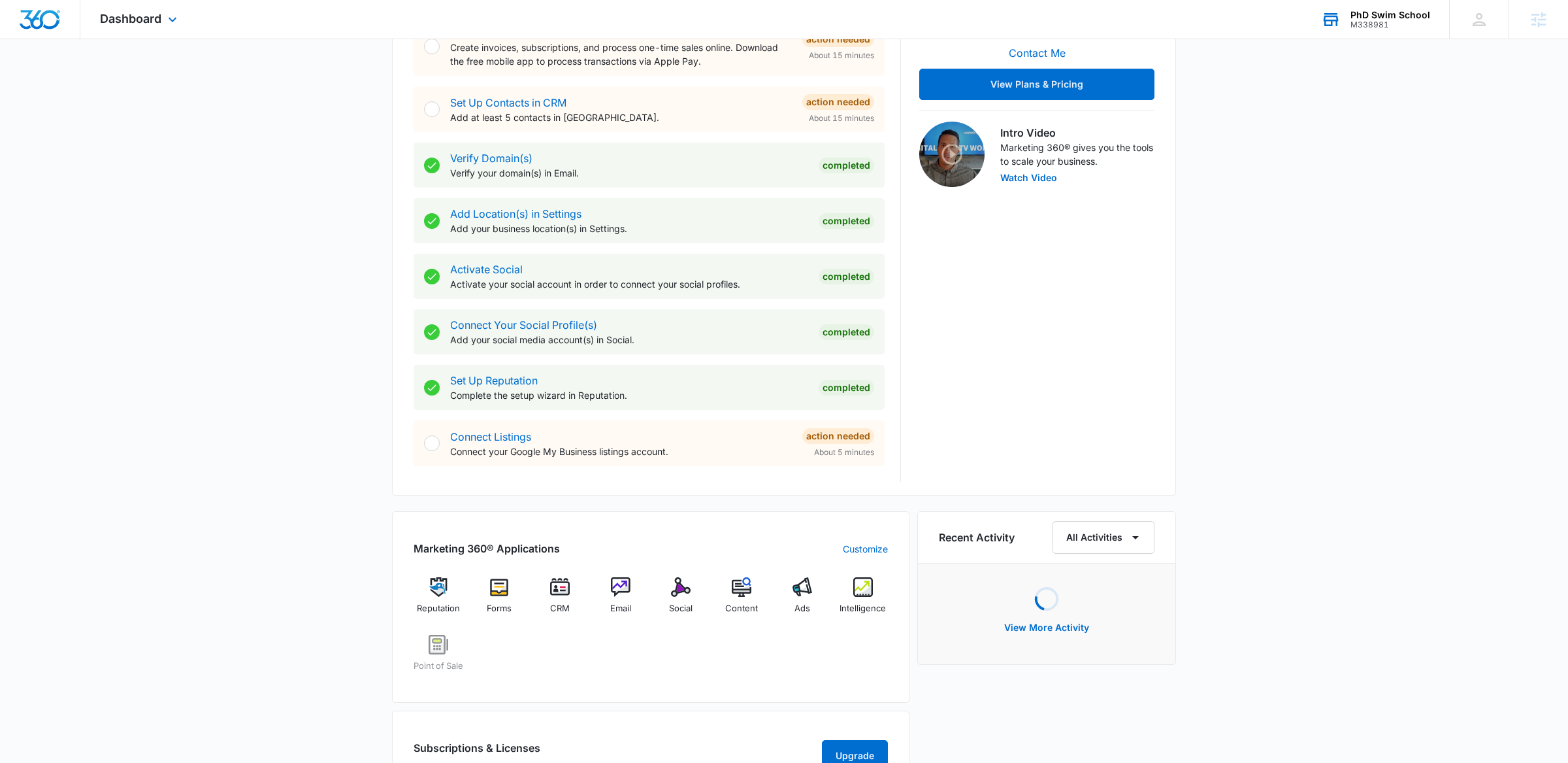
scroll to position [718, 0]
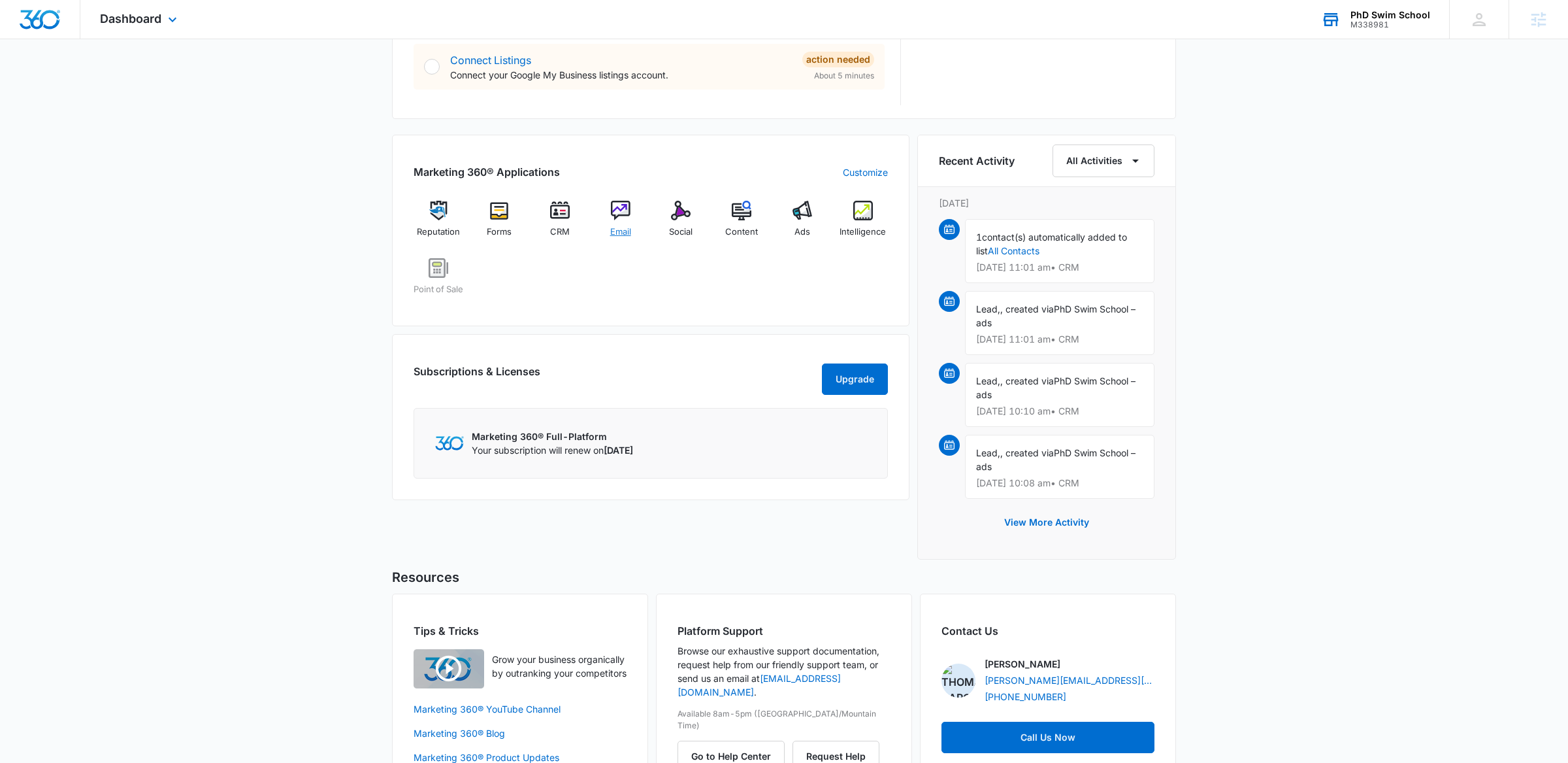
click at [619, 220] on div "Email" at bounding box center [620, 225] width 50 height 47
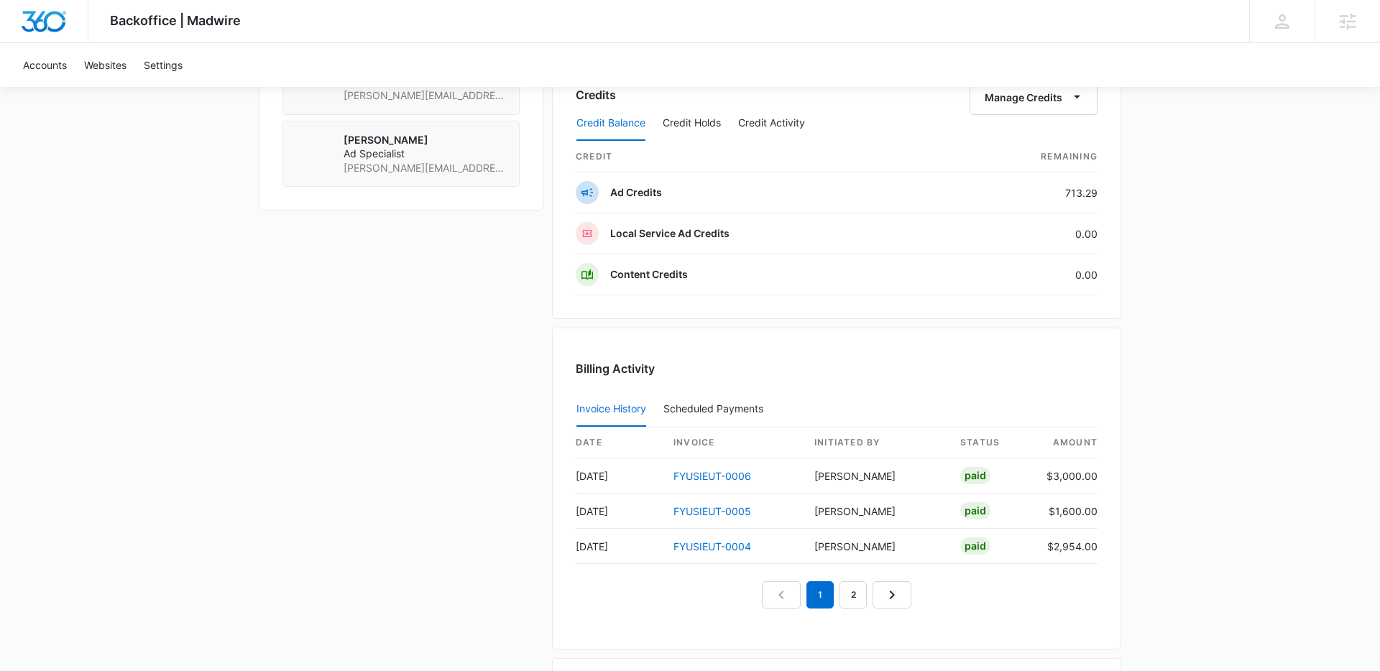
scroll to position [1339, 0]
